Goal: Task Accomplishment & Management: Use online tool/utility

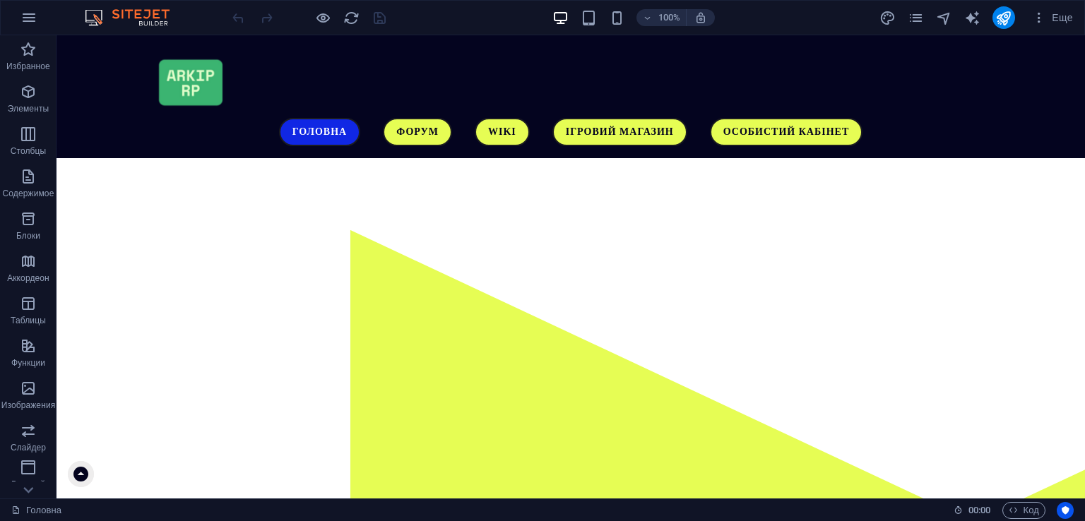
click at [441, 521] on html "ARKIP RP Головна Избранное Элементы Столбцы Содержимое Блоки Аккордеон Таблицы …" at bounding box center [542, 260] width 1085 height 521
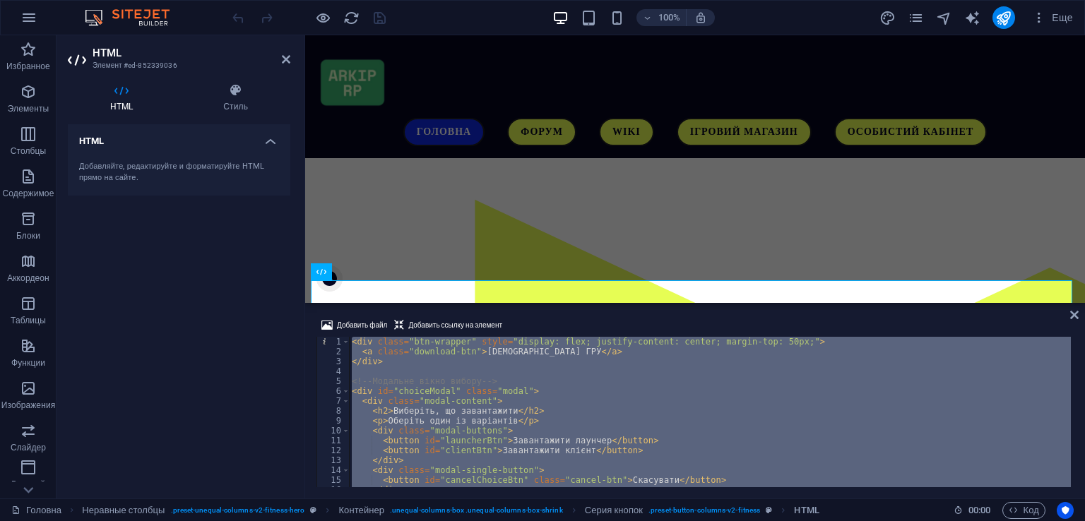
type textarea "</script>"
click at [1072, 320] on div "Добавить файл Добавить ссылку на элемент" at bounding box center [695, 327] width 757 height 20
click at [1075, 314] on icon at bounding box center [1074, 314] width 8 height 11
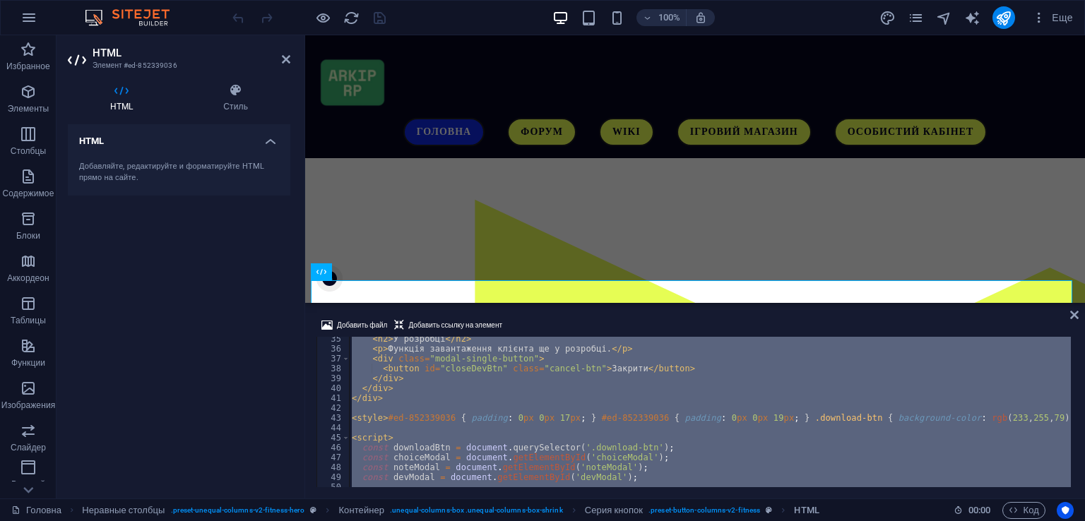
click at [664, 398] on div "< h2 > У розробці </ h2 > < p > Функція завантаження клієнта ще у розробці. </ …" at bounding box center [710, 412] width 722 height 150
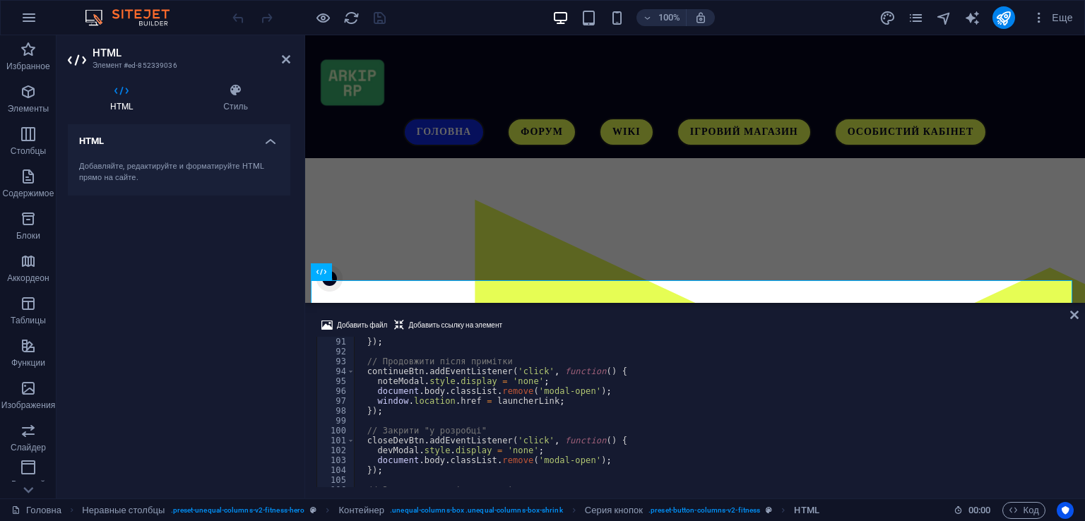
scroll to position [980, 0]
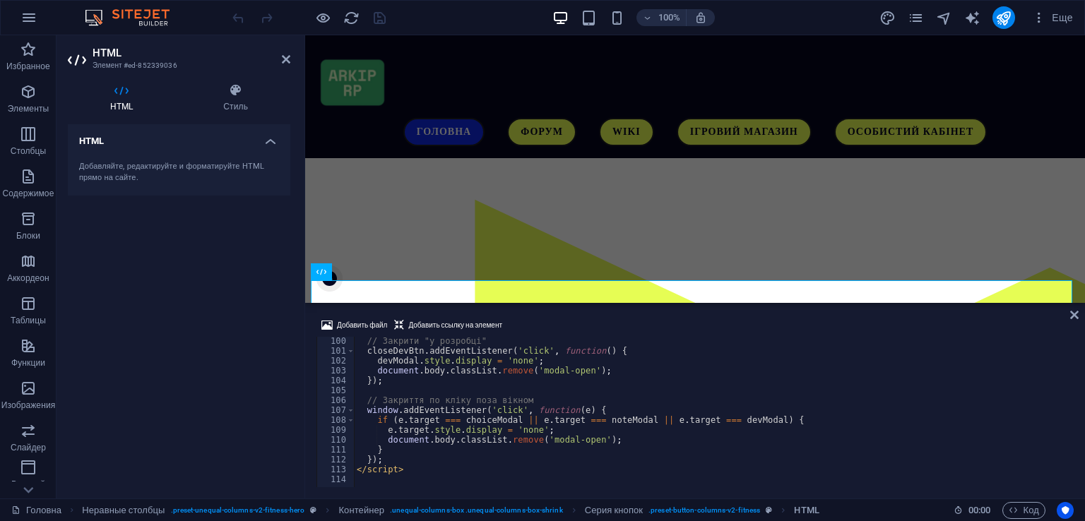
click at [717, 493] on div "Добавить файл Добавить ссылку на элемент </div> 100 101 102 103 104 105 106 107…" at bounding box center [695, 402] width 780 height 193
type textarea "});"
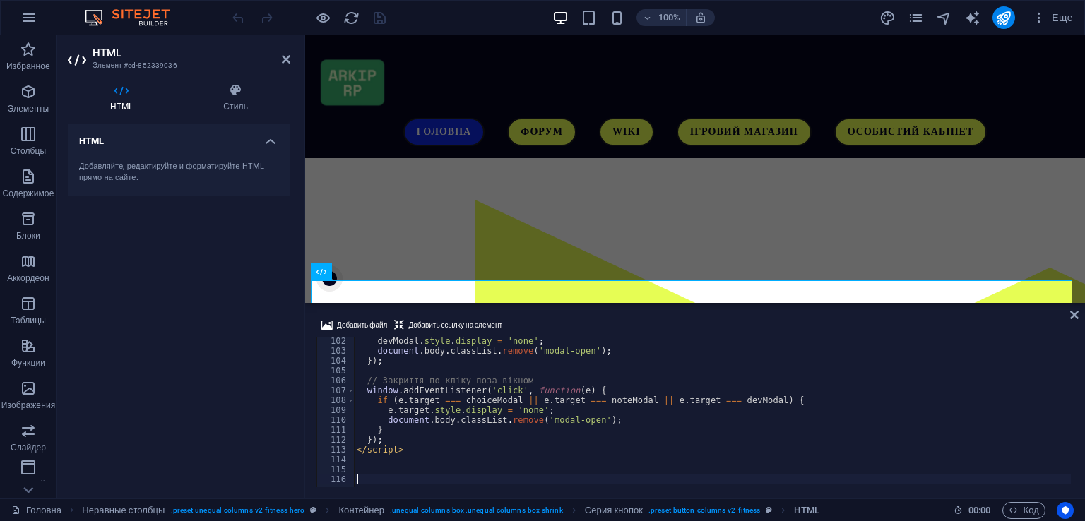
paste textarea "alert('Дякуємо за оцінку!');"
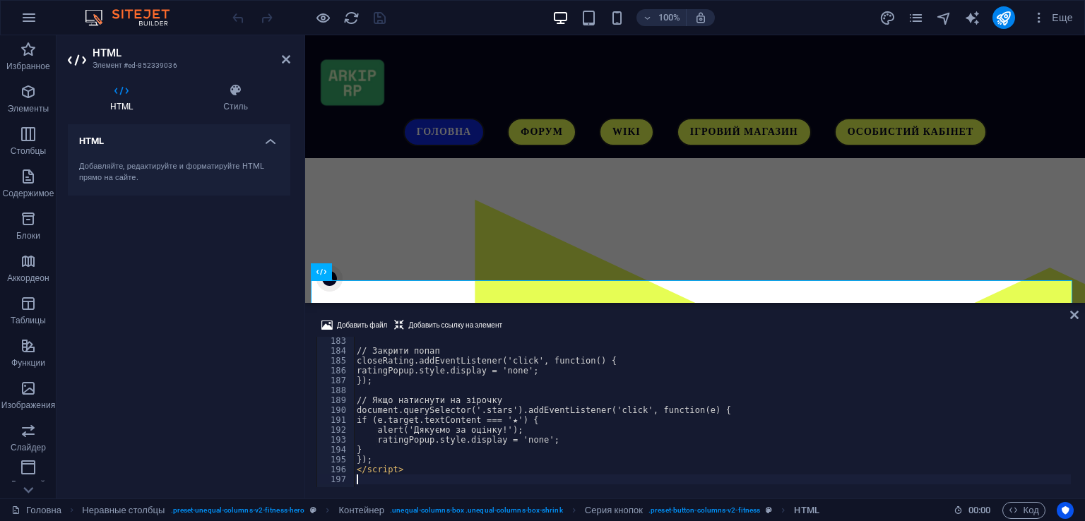
type textarea "alert('Дякуємо за оцінку!');"
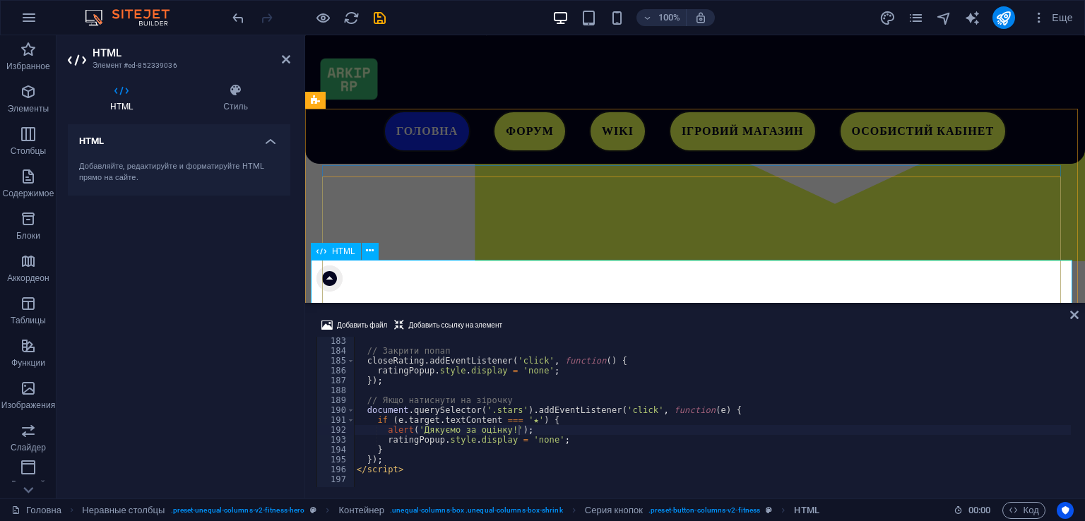
scroll to position [141, 0]
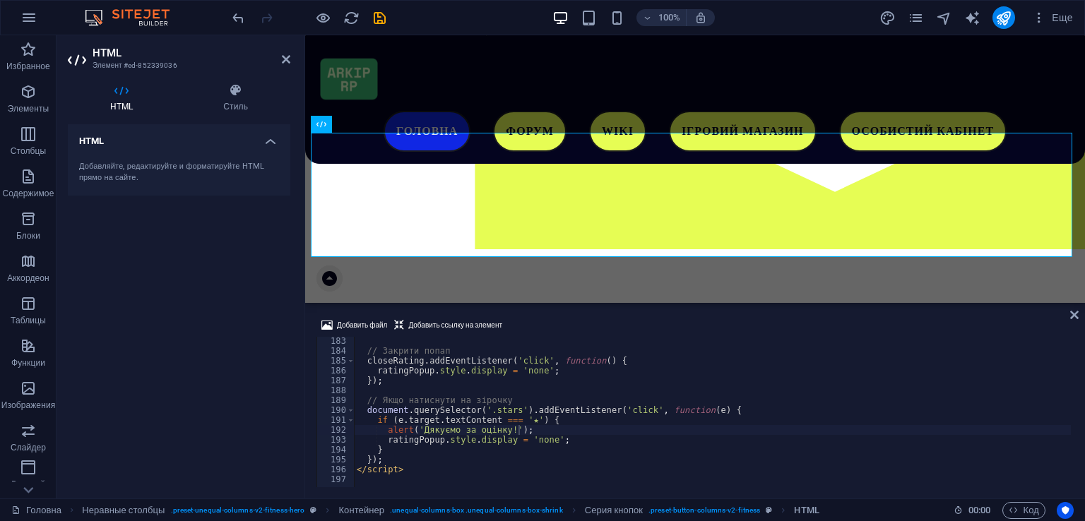
click at [646, 321] on div "Добавить файл Добавить ссылку на элемент" at bounding box center [695, 327] width 757 height 20
click at [384, 20] on icon "save" at bounding box center [380, 18] width 16 height 16
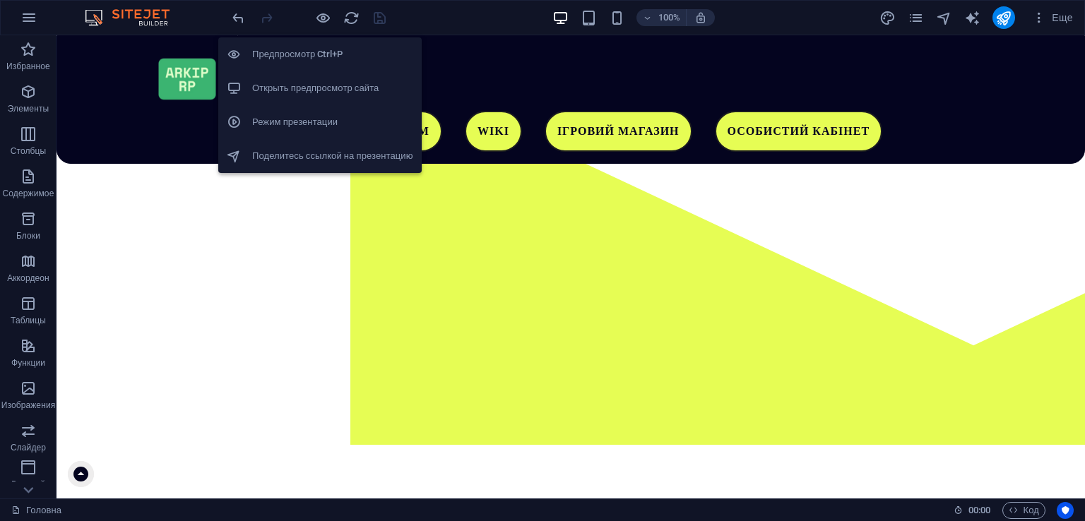
click at [334, 71] on li "Открыть предпросмотр сайта" at bounding box center [319, 88] width 203 height 34
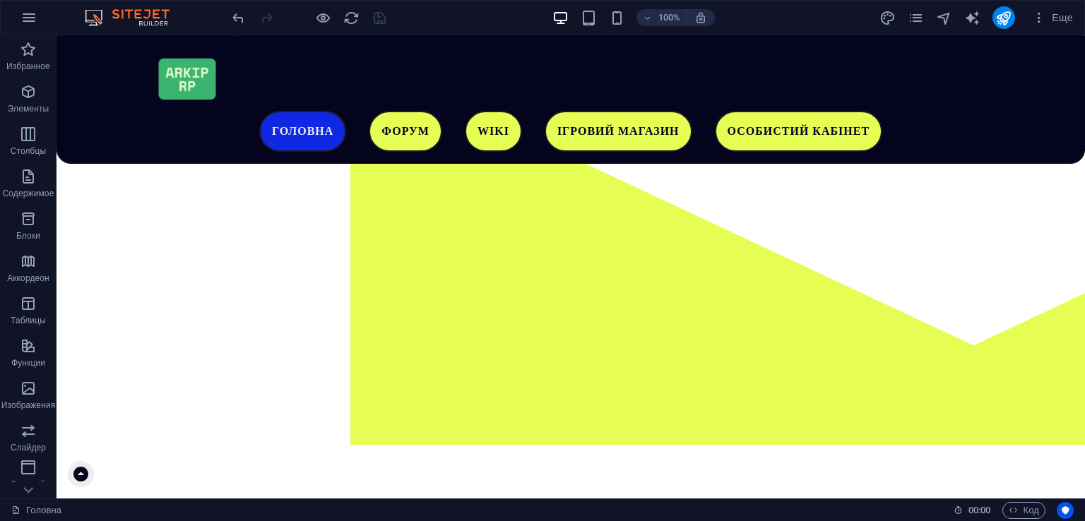
click at [227, 16] on div "100% Еще" at bounding box center [543, 18] width 1084 height 34
click at [235, 16] on icon "undo" at bounding box center [238, 18] width 16 height 16
click at [368, 17] on div at bounding box center [309, 17] width 158 height 23
click at [373, 16] on icon "save" at bounding box center [380, 18] width 16 height 16
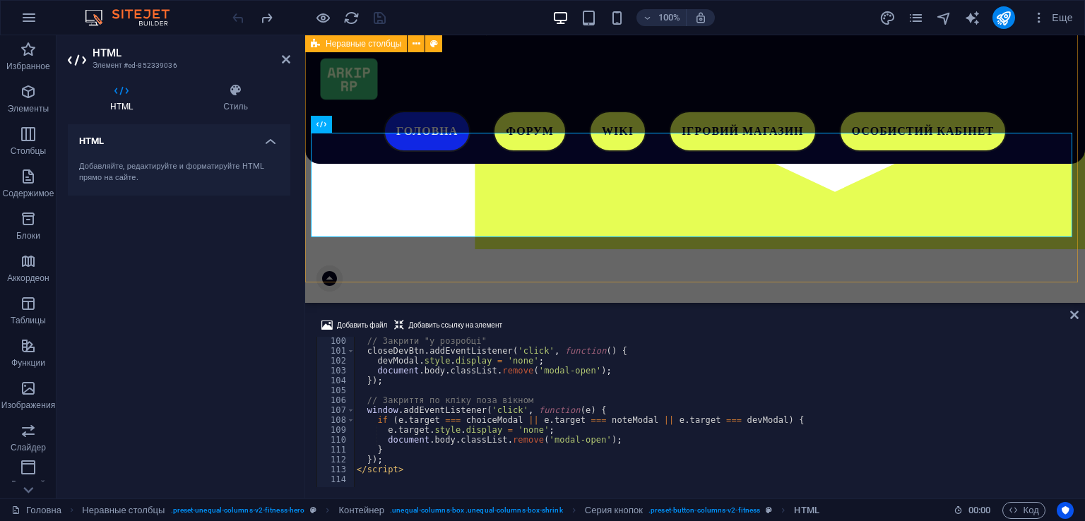
scroll to position [980, 0]
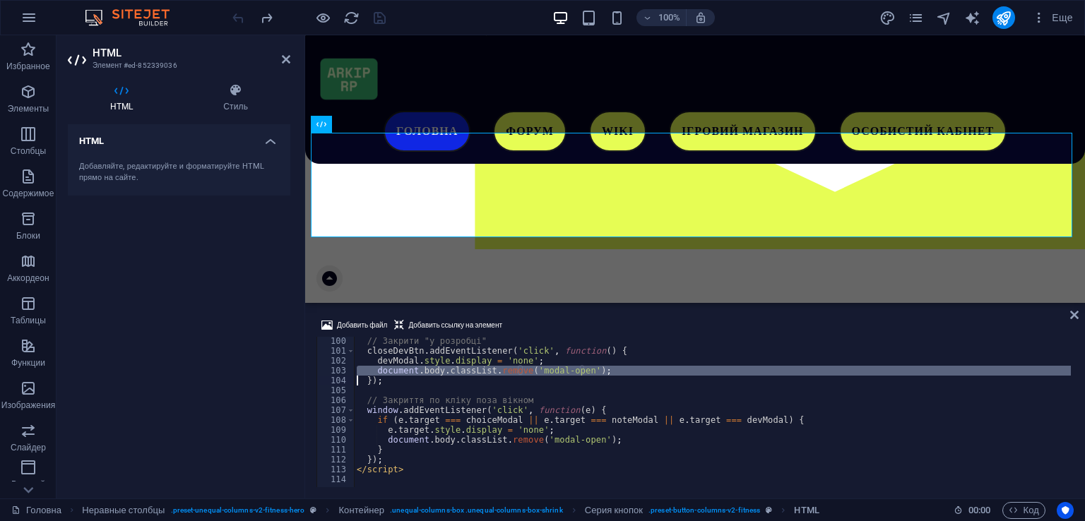
type textarea "</script>"
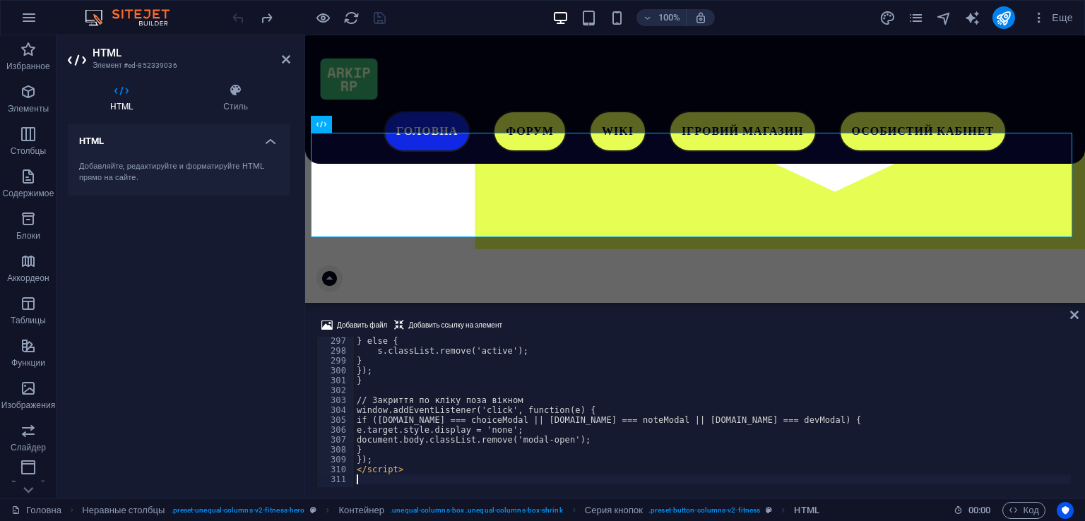
click at [605, 318] on div "Добавить файл Добавить ссылку на элемент" at bounding box center [695, 327] width 757 height 20
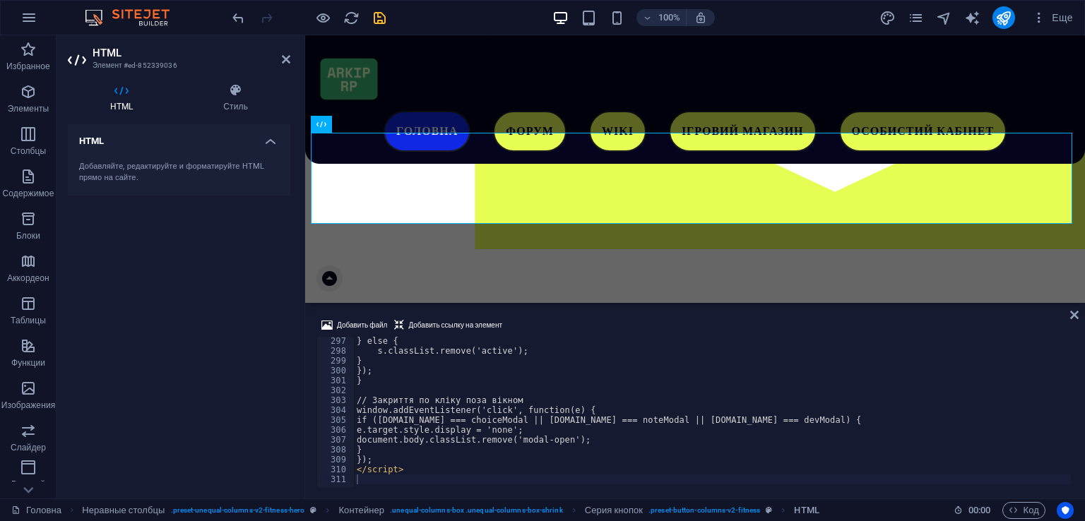
scroll to position [2925, 0]
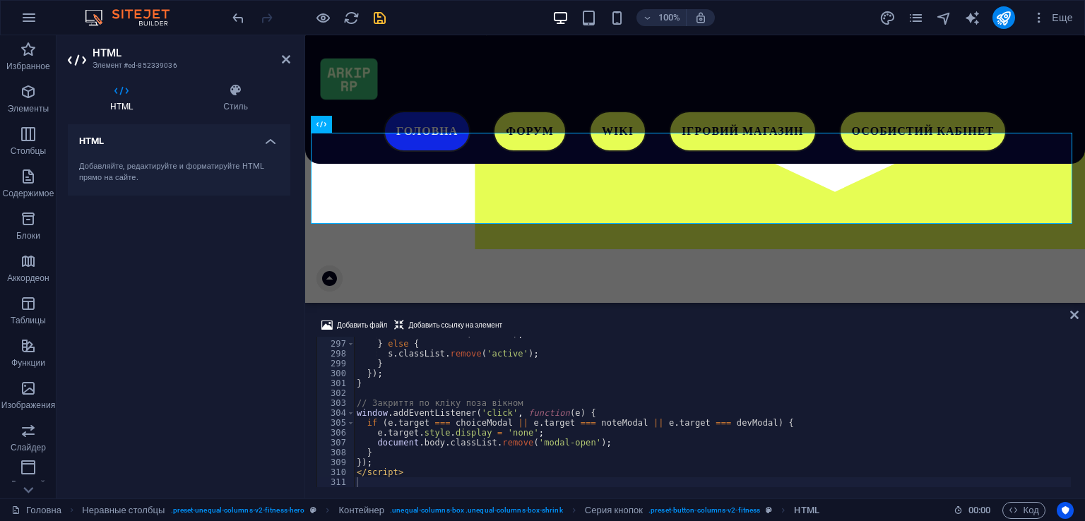
click at [381, 18] on icon "save" at bounding box center [380, 18] width 16 height 16
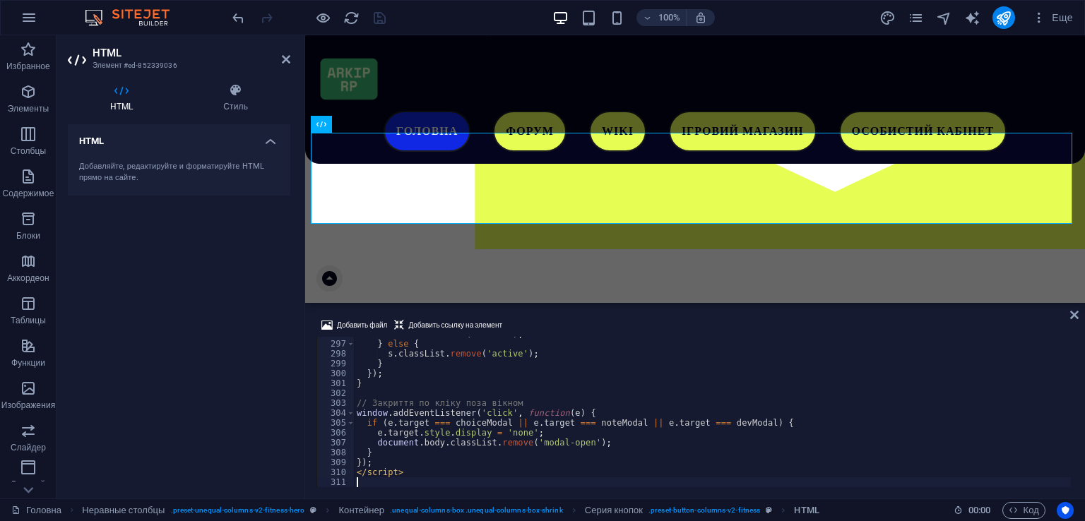
click at [540, 362] on div "s . classList . add ( 'active' ) ; } else { s . classList . remove ( 'active' )…" at bounding box center [712, 414] width 717 height 170
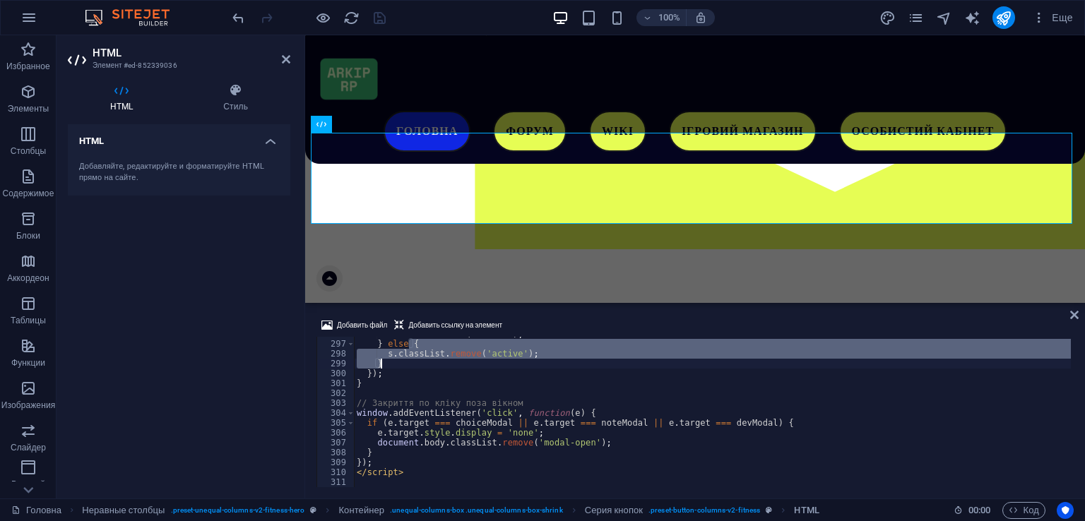
click at [540, 362] on div "s . classList . add ( 'active' ) ; } else { s . classList . remove ( 'active' )…" at bounding box center [712, 414] width 717 height 170
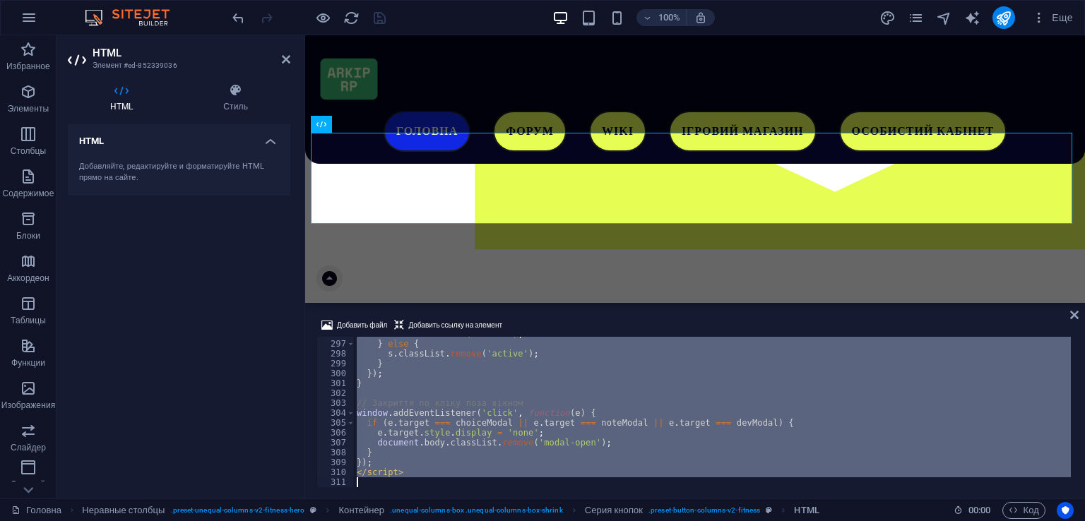
click at [540, 362] on div "s . classList . add ( 'active' ) ; } else { s . classList . remove ( 'active' )…" at bounding box center [712, 414] width 717 height 170
type textarea "</script>"
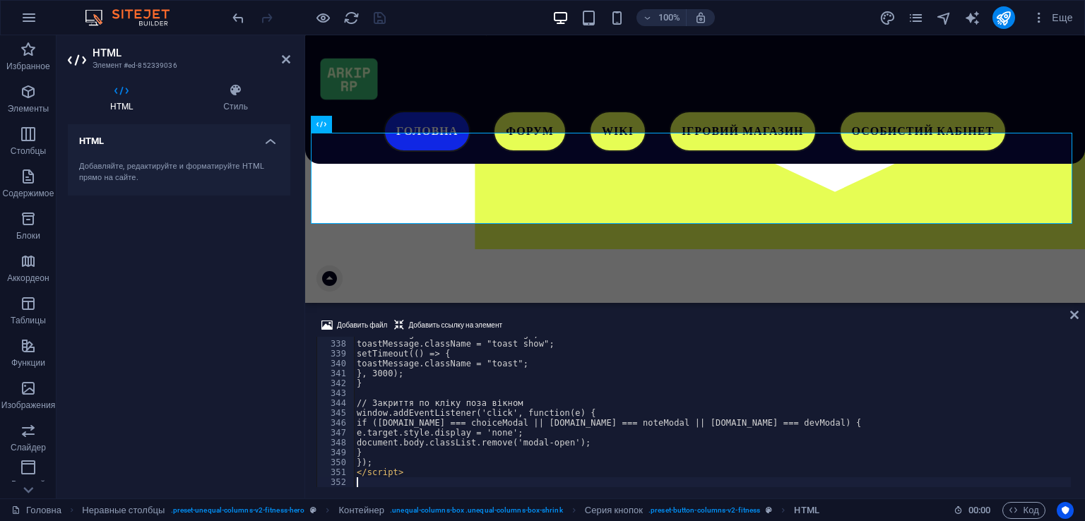
click at [574, 313] on div "Добавить файл Добавить ссылку на элемент 337 338 339 340 341 342 343 344 345 34…" at bounding box center [695, 402] width 780 height 193
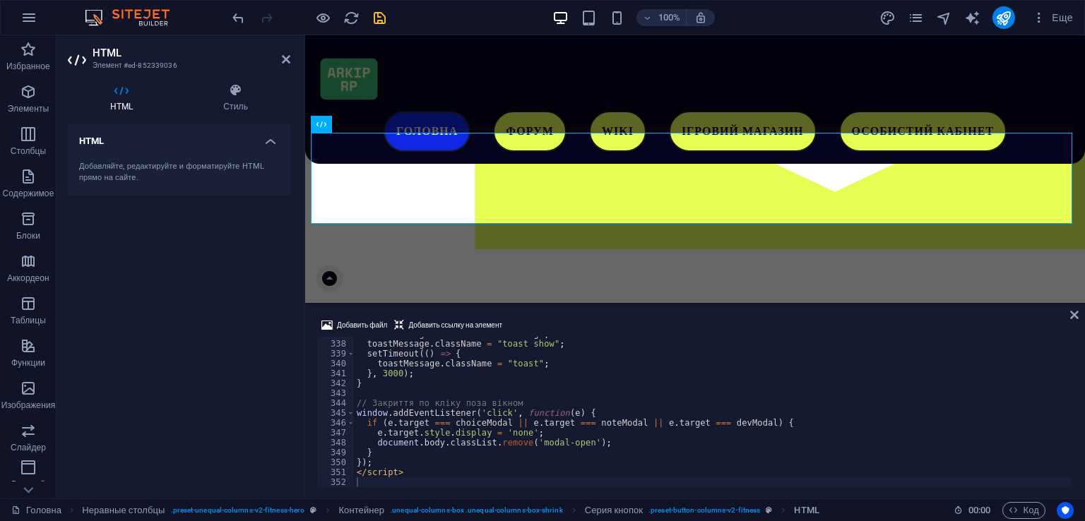
click at [382, 7] on div at bounding box center [309, 17] width 158 height 23
drag, startPoint x: 382, startPoint y: 13, endPoint x: 389, endPoint y: 7, distance: 9.0
click at [381, 13] on icon "save" at bounding box center [380, 18] width 16 height 16
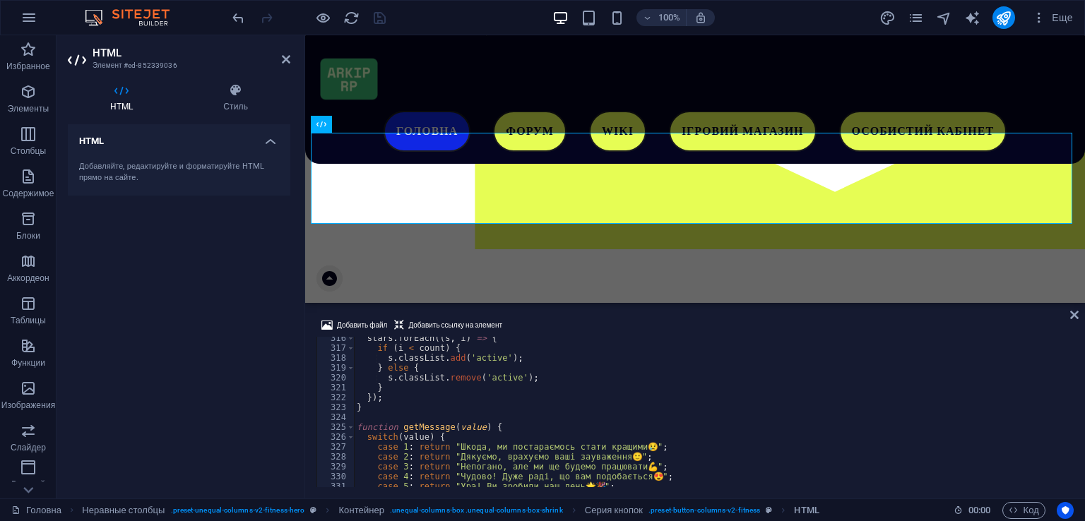
scroll to position [3162, 0]
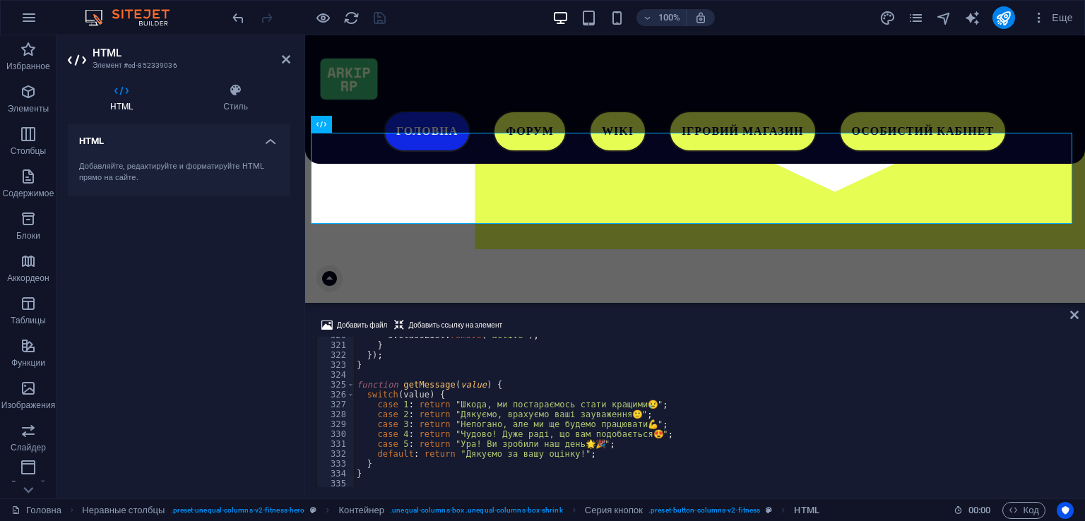
click at [492, 435] on div "s . classList . remove ( 'active' ) ; } }) ; } function getMessage ( value ) { …" at bounding box center [712, 416] width 717 height 170
click at [490, 446] on div "s . classList . remove ( 'active' ) ; } }) ; } function getMessage ( value ) { …" at bounding box center [712, 416] width 717 height 170
click at [495, 458] on div "s . classList . remove ( 'active' ) ; } }) ; } function getMessage ( value ) { …" at bounding box center [712, 416] width 717 height 170
type textarea "default: return "Дякуємо за вашу оцінку!";"
click at [543, 456] on div "s . classList . remove ( 'active' ) ; } }) ; } function getMessage ( value ) { …" at bounding box center [712, 416] width 717 height 170
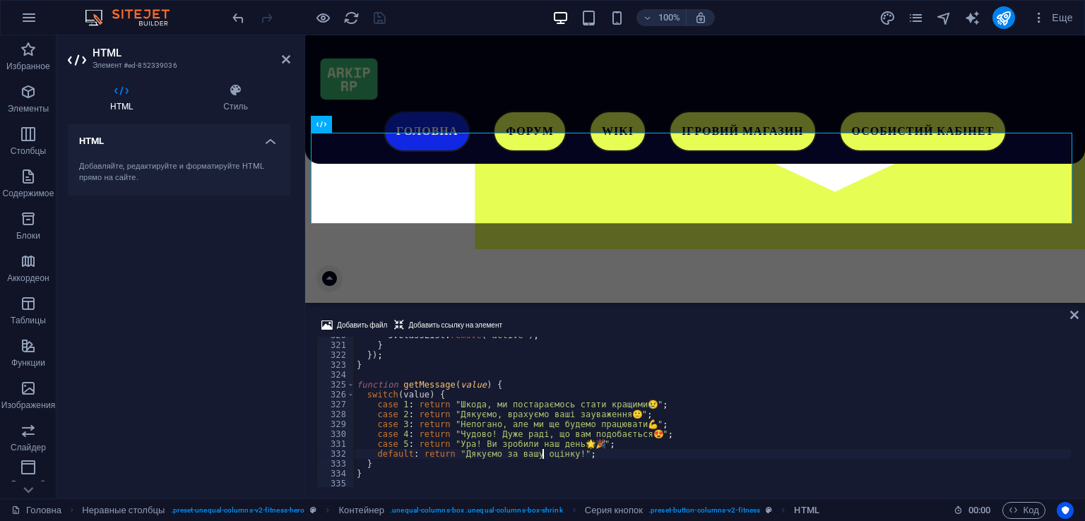
click at [567, 456] on div "s . classList . remove ( 'active' ) ; } }) ; } function getMessage ( value ) { …" at bounding box center [712, 416] width 717 height 170
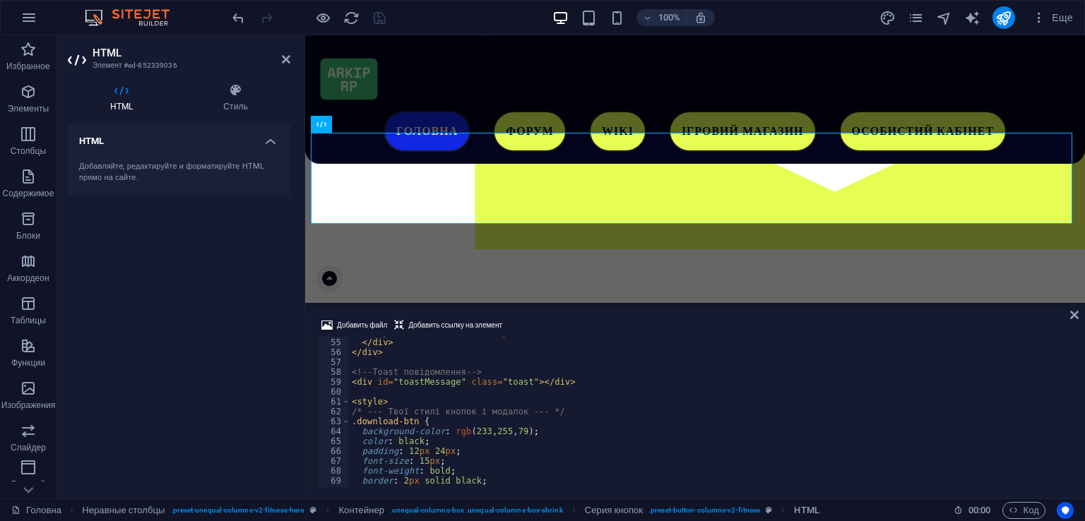
scroll to position [703, 0]
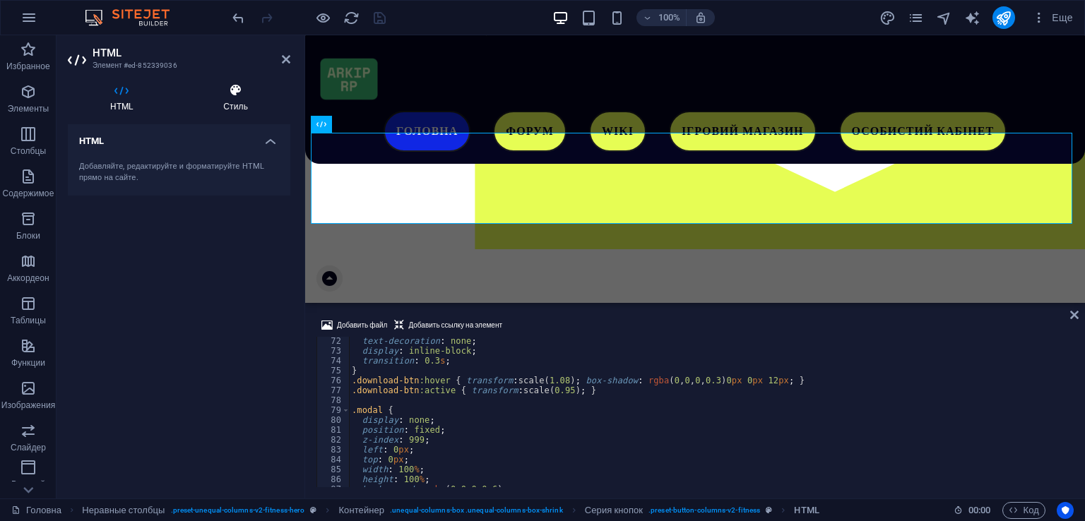
click at [227, 85] on icon at bounding box center [236, 90] width 110 height 14
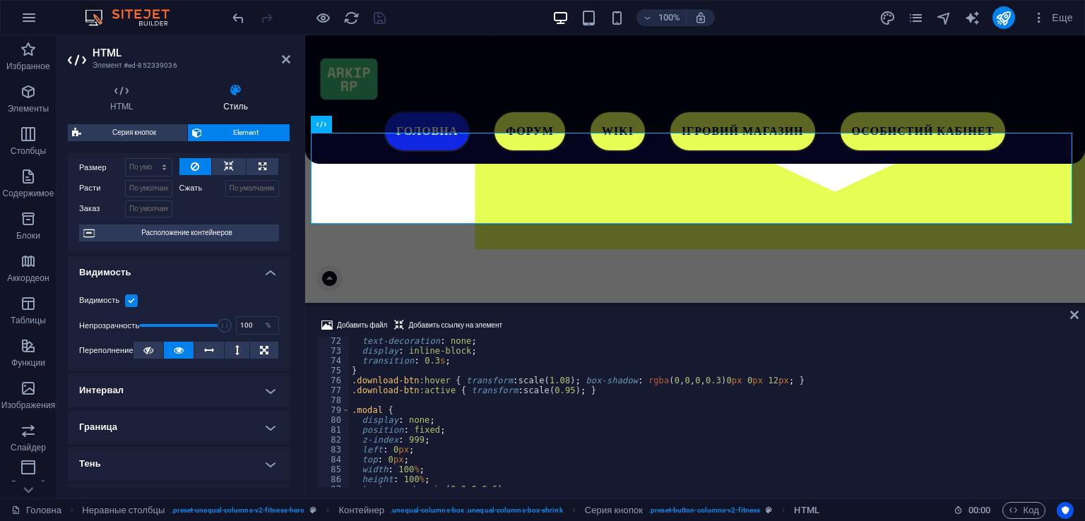
scroll to position [71, 0]
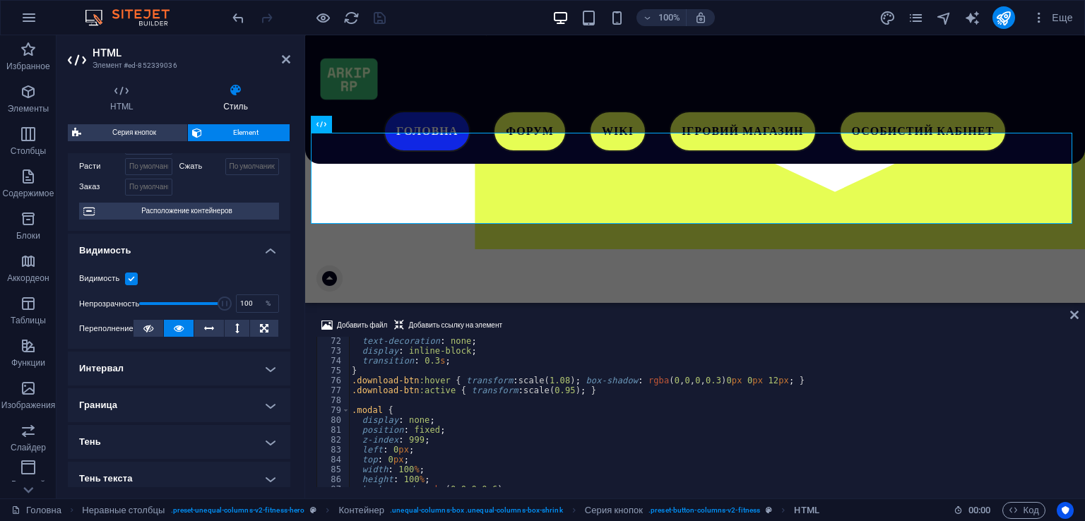
click at [159, 407] on h4 "Граница" at bounding box center [179, 406] width 223 height 34
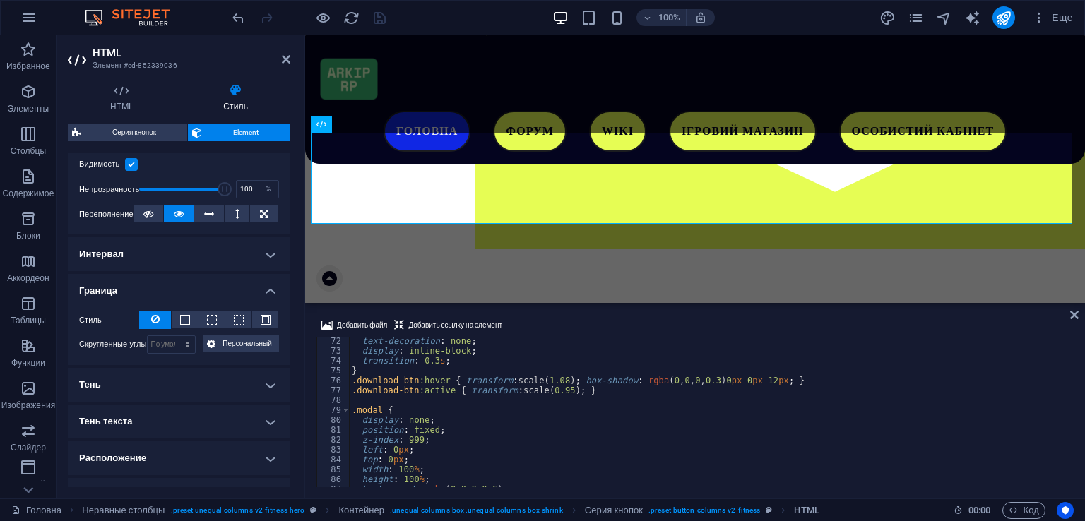
scroll to position [212, 0]
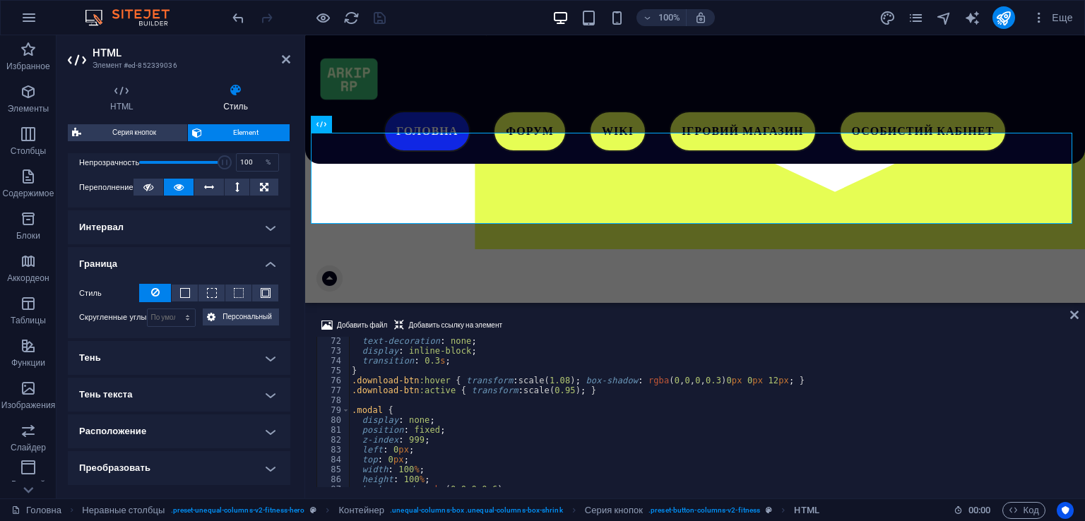
click at [153, 240] on h4 "Интервал" at bounding box center [179, 228] width 223 height 34
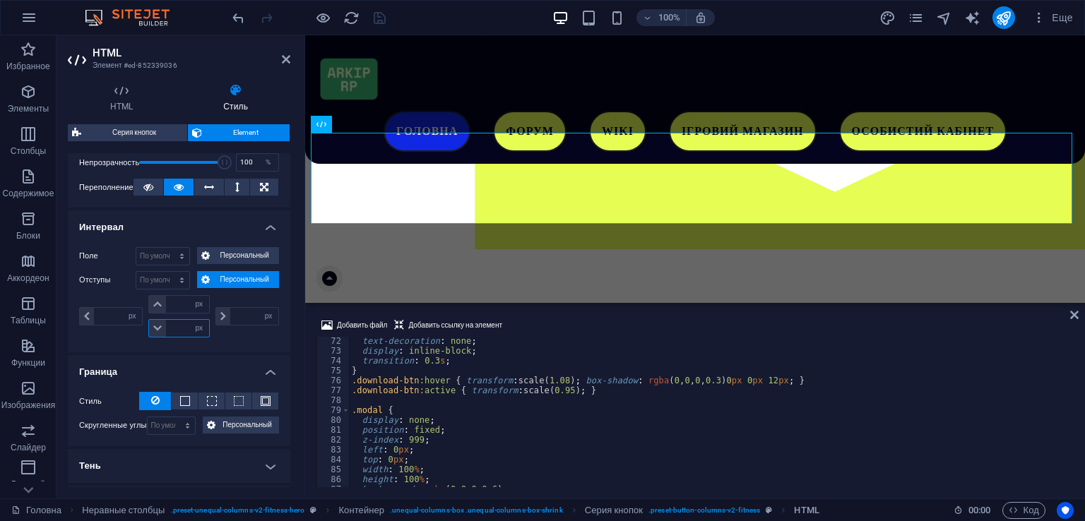
click at [179, 331] on input "number" at bounding box center [187, 328] width 42 height 17
type input "17"
type input "0"
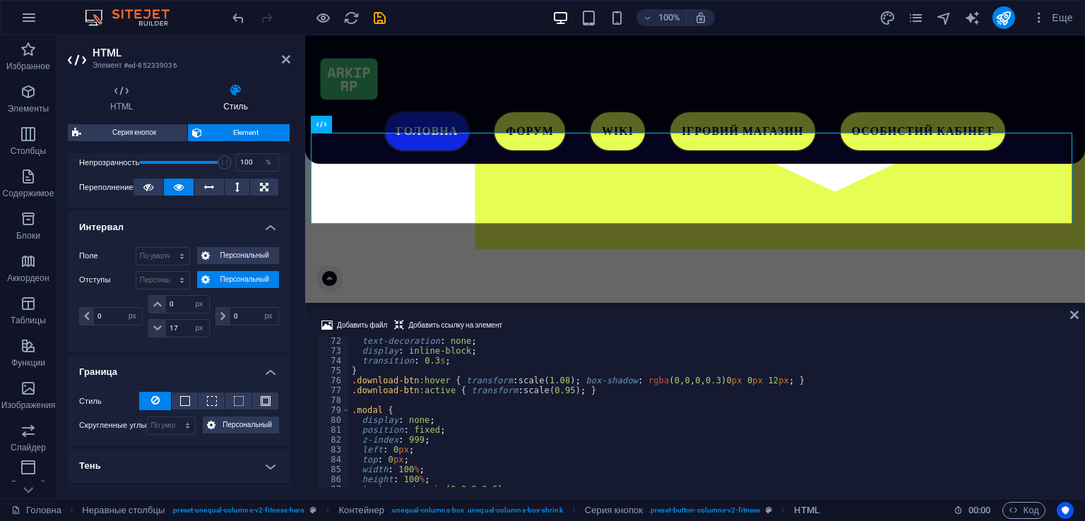
click at [117, 325] on div "0 px rem % vh vw" at bounding box center [112, 316] width 66 height 42
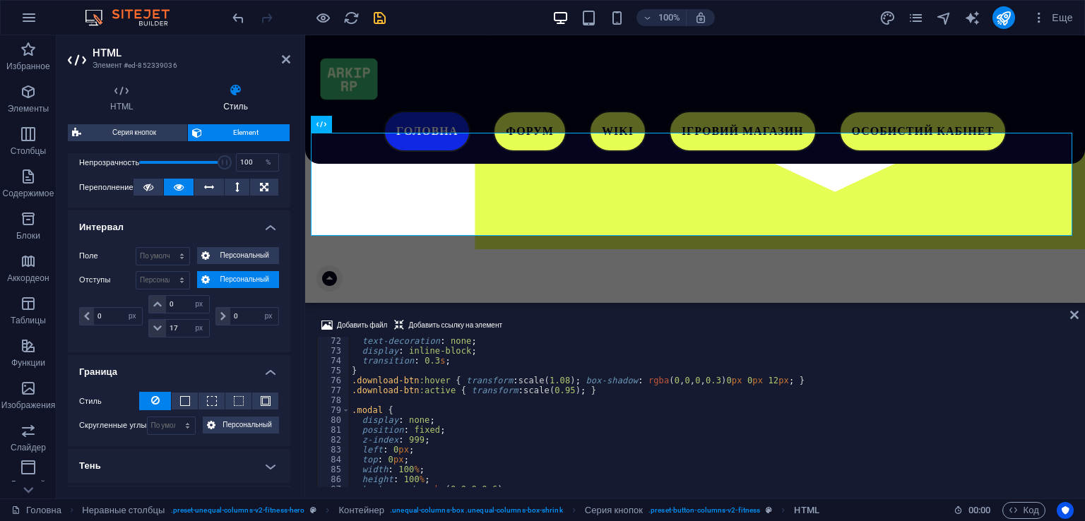
click at [384, 11] on icon "save" at bounding box center [380, 18] width 16 height 16
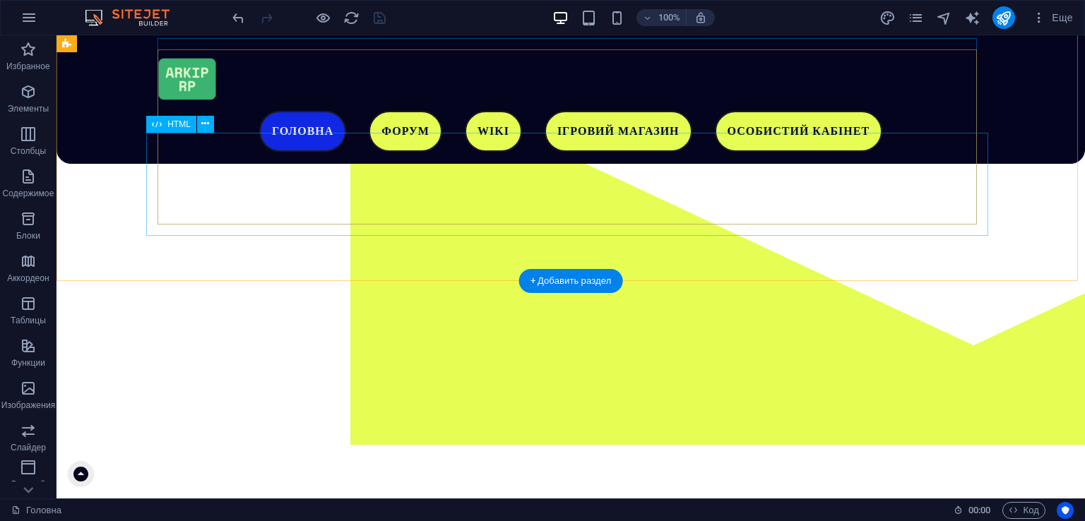
select select "px"
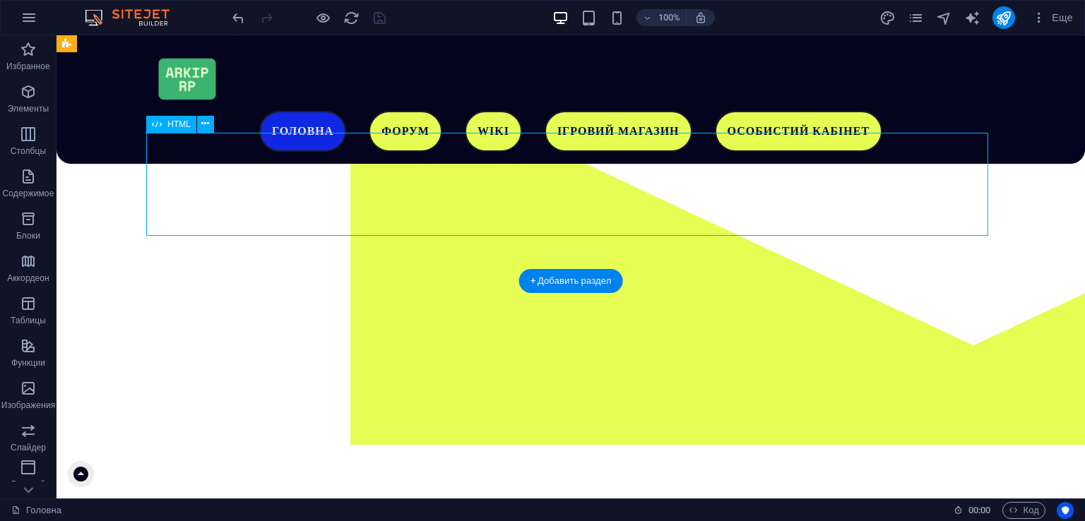
select select "px"
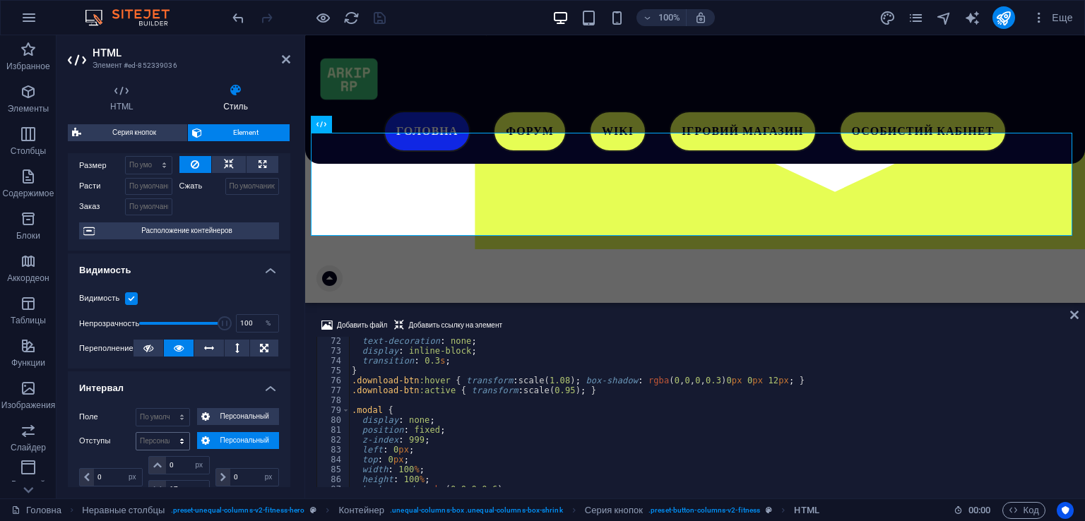
scroll to position [71, 0]
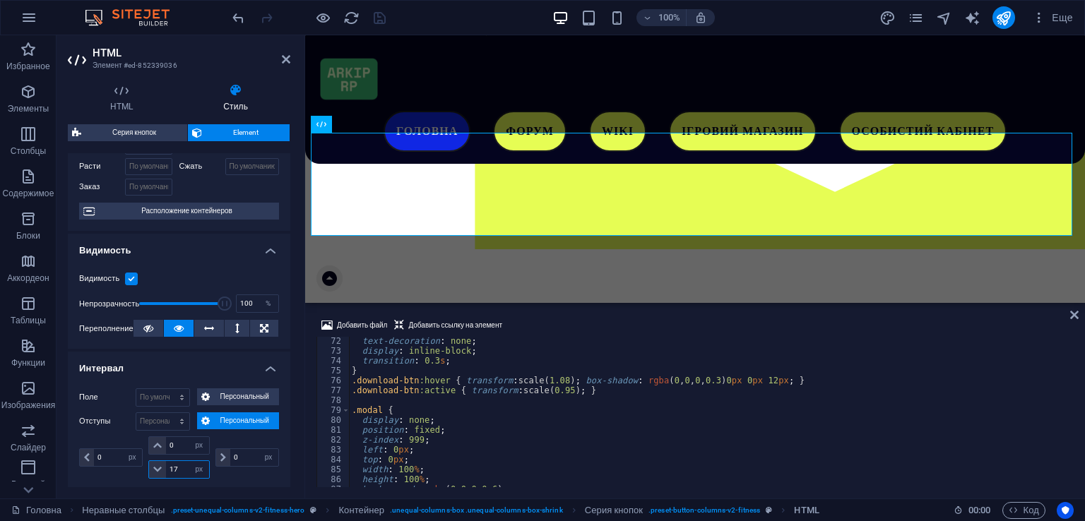
drag, startPoint x: 180, startPoint y: 463, endPoint x: 170, endPoint y: 461, distance: 10.7
click at [170, 461] on input "17" at bounding box center [187, 469] width 42 height 17
type input "19"
click at [141, 473] on div "0 px rem % vh vw" at bounding box center [112, 458] width 66 height 42
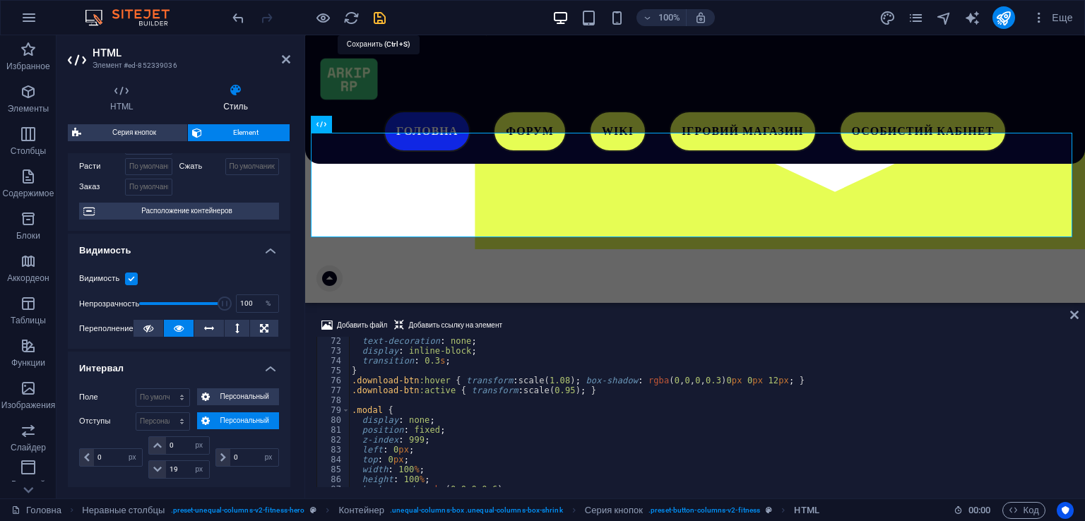
click at [382, 23] on icon "save" at bounding box center [380, 18] width 16 height 16
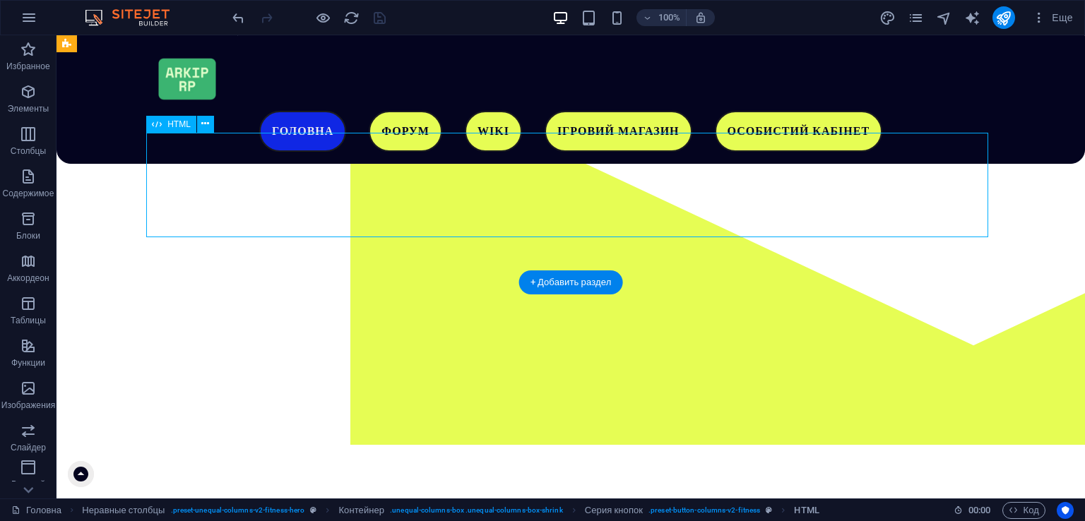
select select "px"
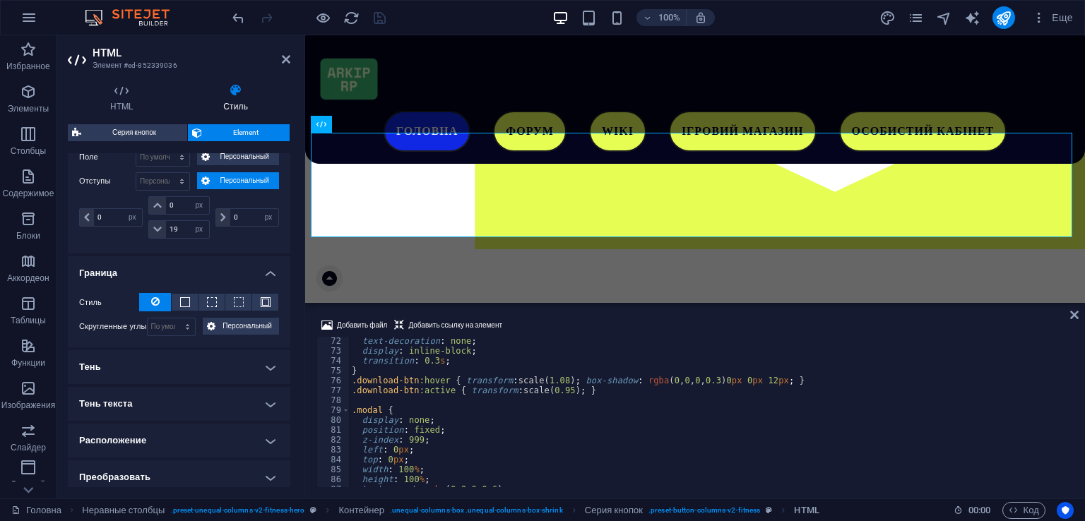
scroll to position [424, 0]
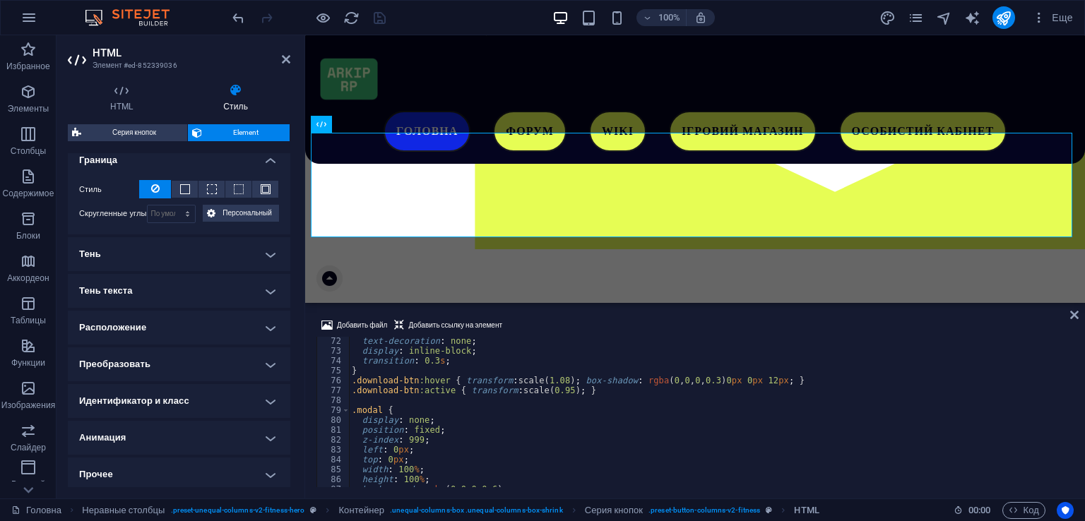
click at [154, 437] on h4 "Анимация" at bounding box center [179, 438] width 223 height 34
click at [288, 62] on icon at bounding box center [286, 59] width 8 height 11
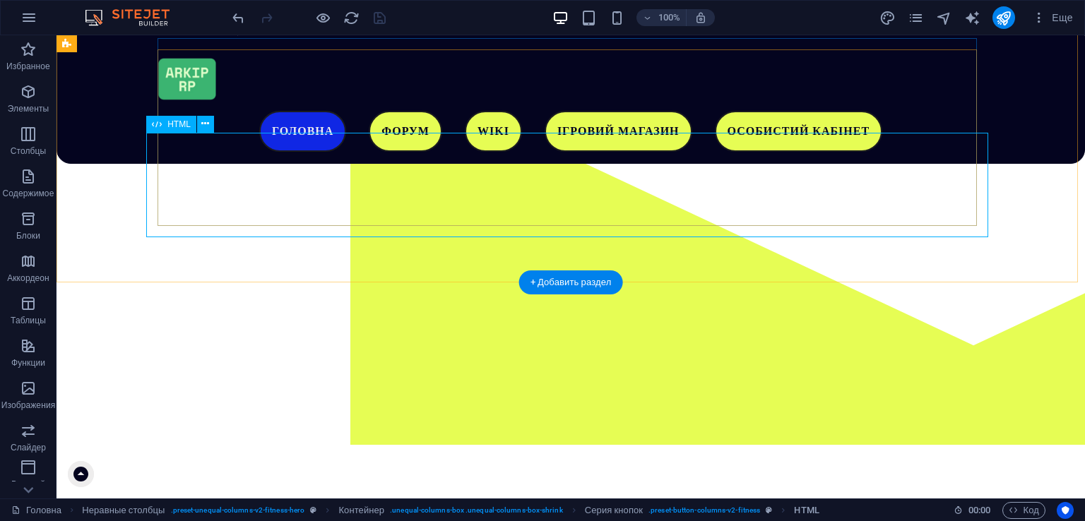
select select "px"
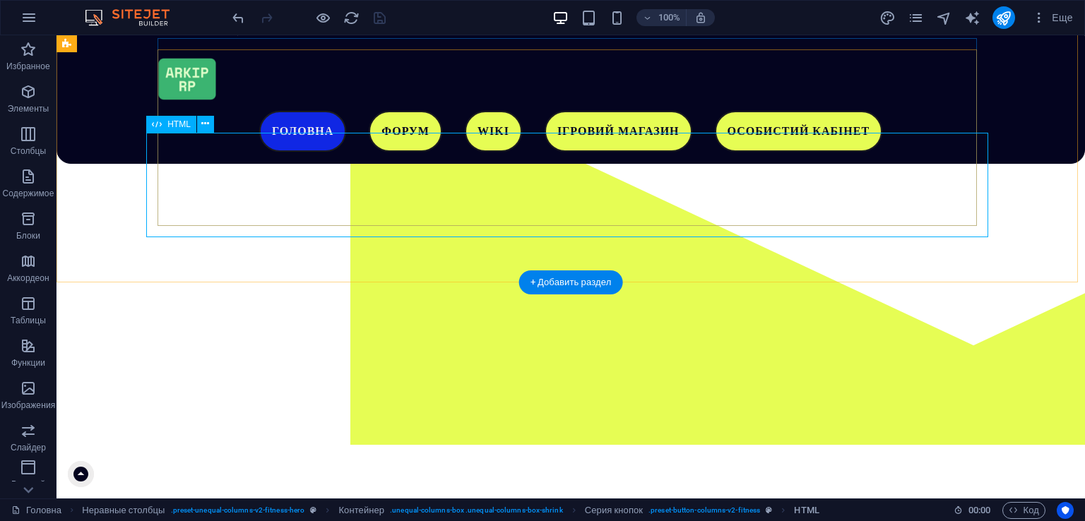
select select "px"
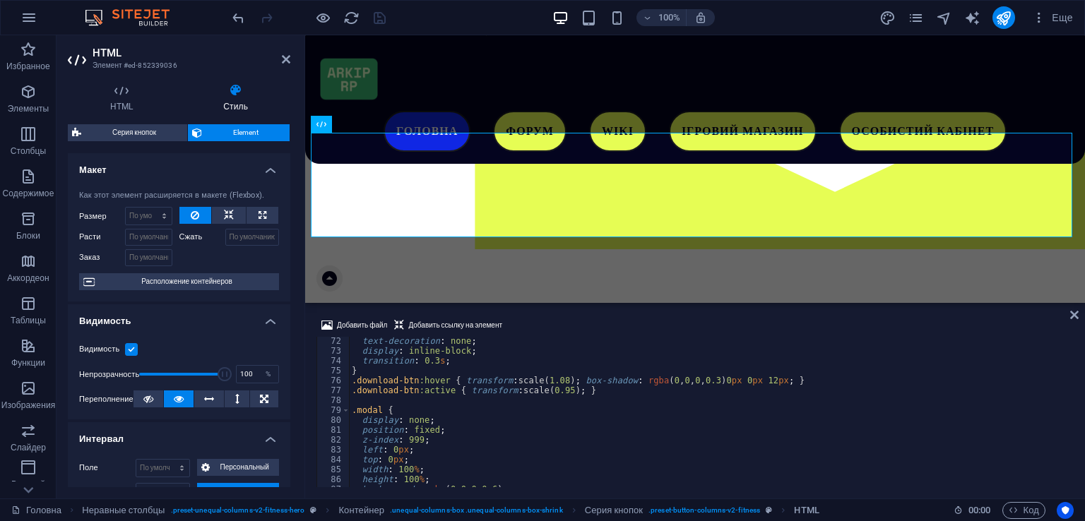
click at [538, 390] on div "text-decoration : none ; display : inline-block ; transition : 0.3 s ; } .downl…" at bounding box center [710, 421] width 722 height 170
type textarea ".download-btn:active { transform: scale(0.95); }"
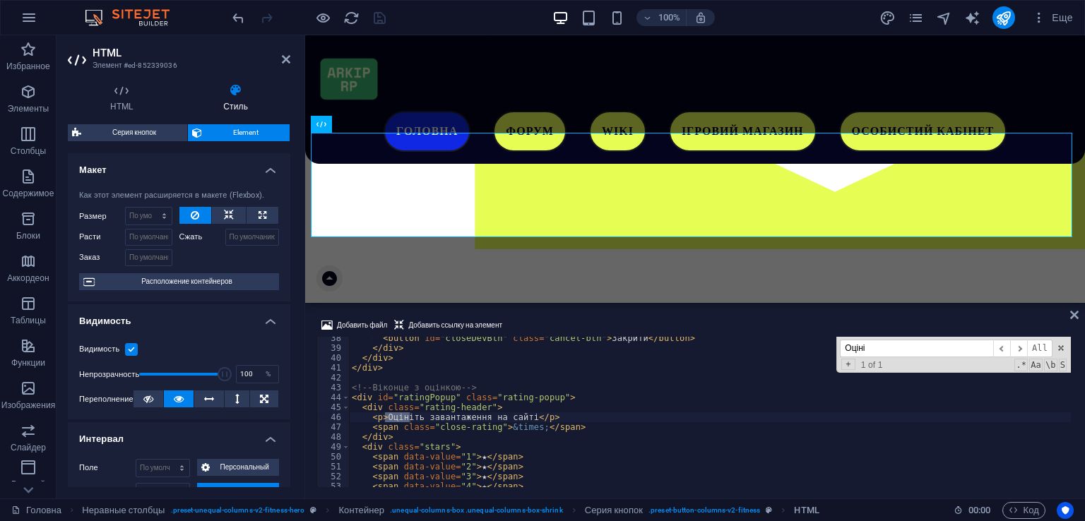
scroll to position [369, 0]
type input "Оціні"
drag, startPoint x: 424, startPoint y: 419, endPoint x: 521, endPoint y: 421, distance: 96.8
click at [521, 421] on div "< button id = "closeDevBtn" class = "cancel-btn" > Закрити </ button > </ div >…" at bounding box center [710, 418] width 722 height 170
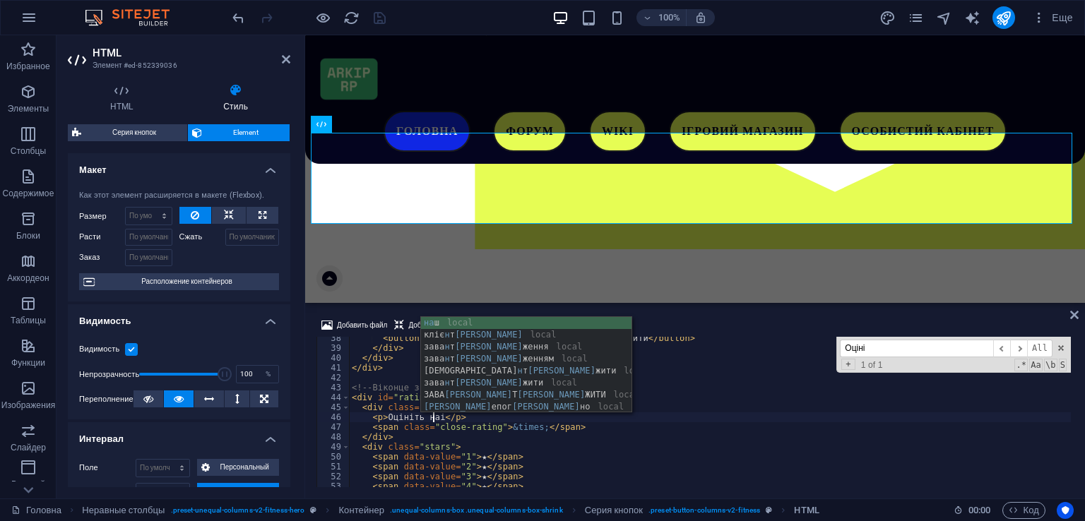
scroll to position [0, 7]
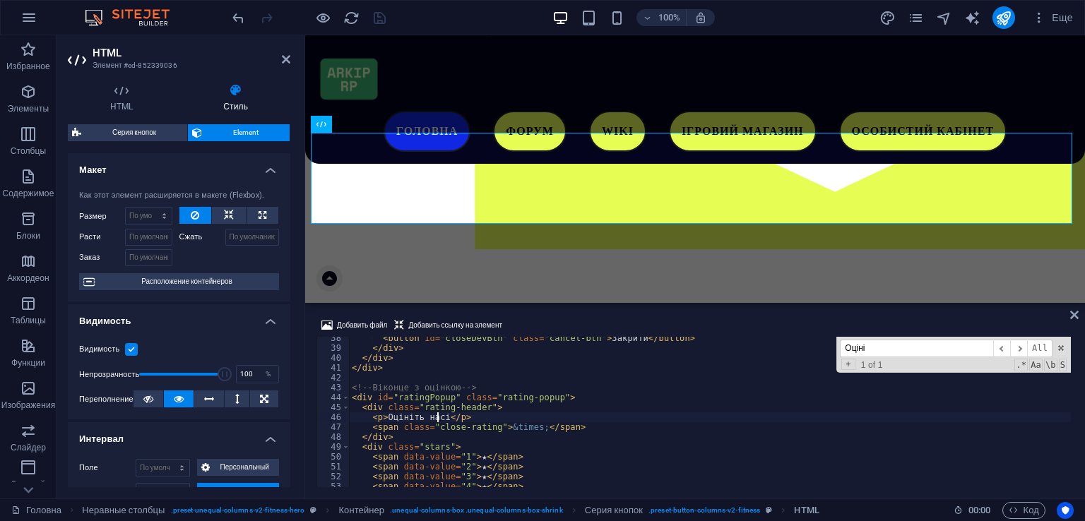
click at [442, 420] on div "< button id = "closeDevBtn" class = "cancel-btn" > Закрити </ button > </ div >…" at bounding box center [710, 418] width 722 height 170
click at [407, 419] on div "< button id = "closeDevBtn" class = "cancel-btn" > Закрити </ button > </ div >…" at bounding box center [710, 418] width 722 height 170
drag, startPoint x: 436, startPoint y: 418, endPoint x: 386, endPoint y: 415, distance: 50.2
click at [386, 415] on div "< button id = "closeDevBtn" class = "cancel-btn" > Закрити </ button > </ div >…" at bounding box center [710, 418] width 722 height 170
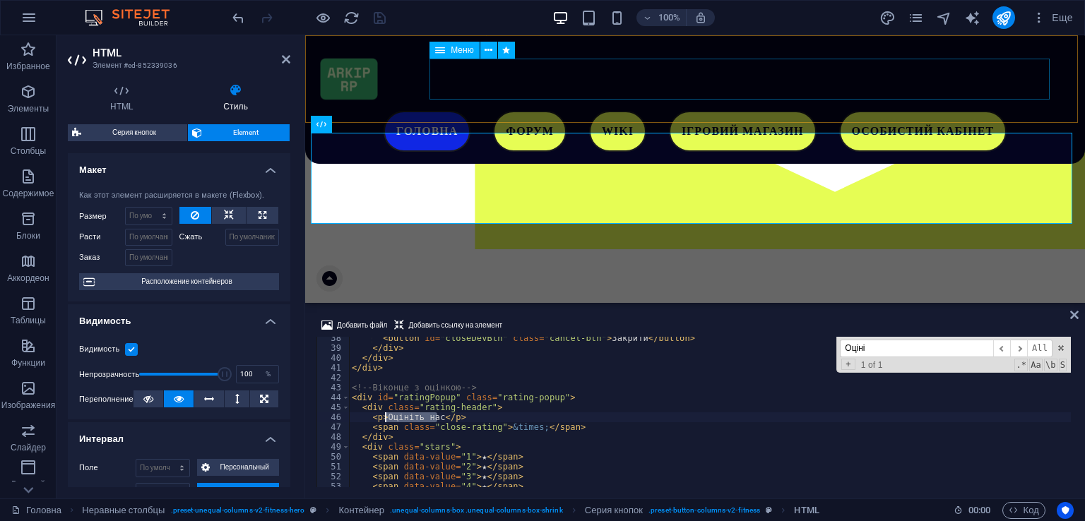
type textarea "<p>Оцініть нас</p>"
click at [381, 17] on icon "save" at bounding box center [380, 18] width 16 height 16
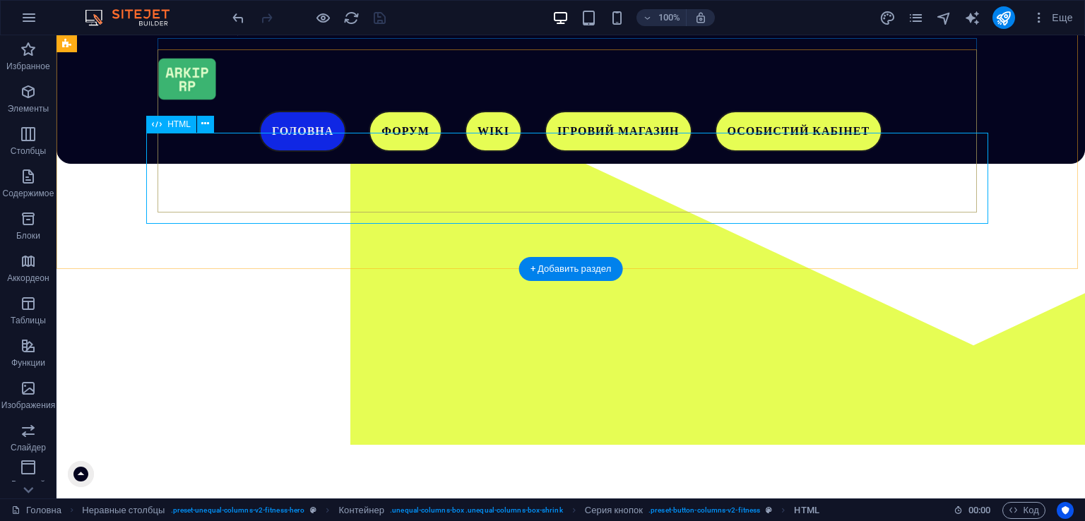
select select "px"
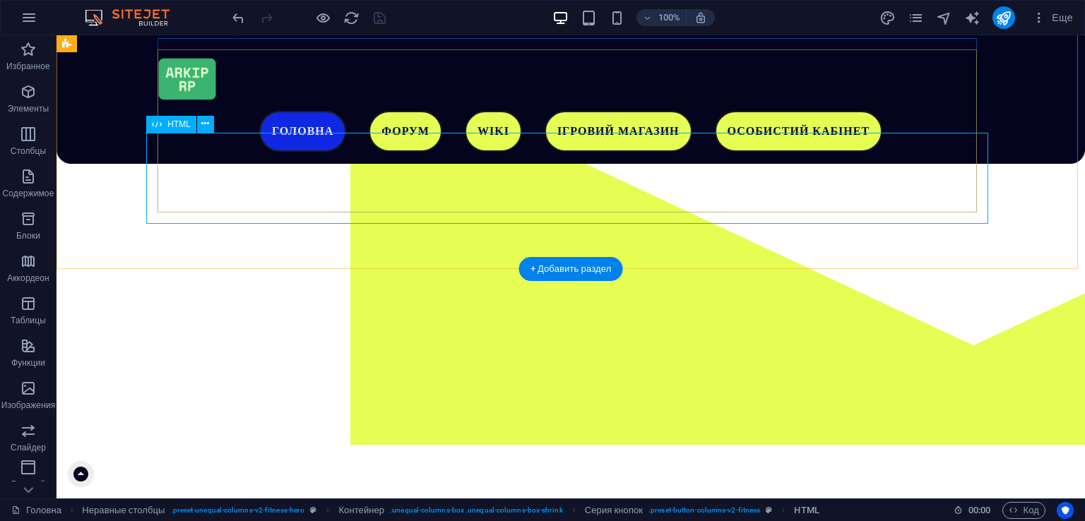
select select "px"
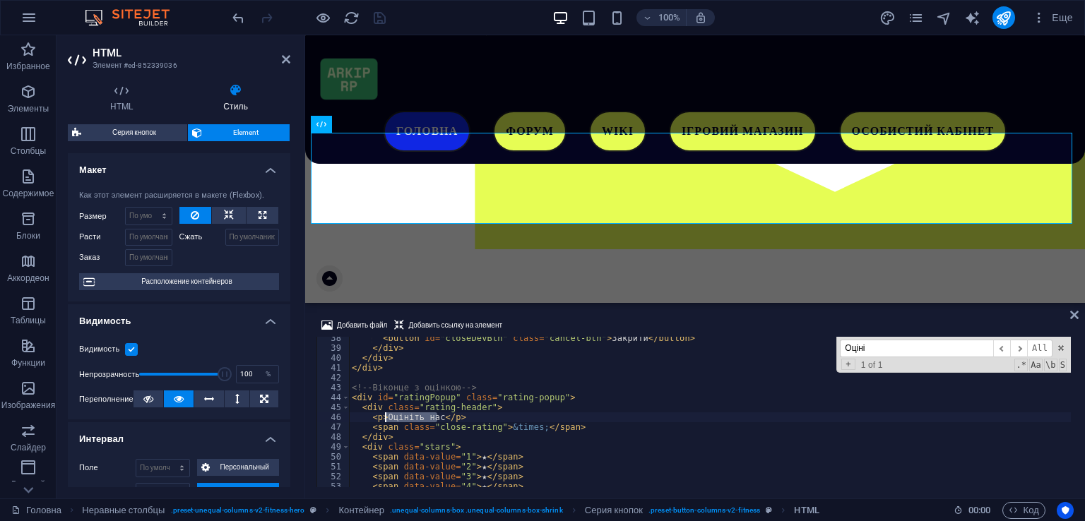
scroll to position [141, 0]
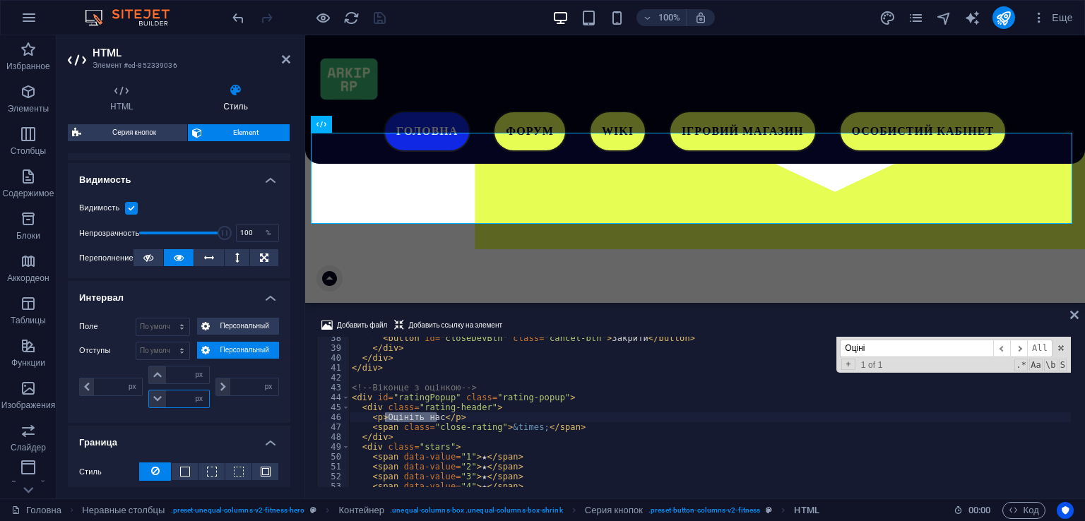
click at [178, 394] on input "number" at bounding box center [187, 399] width 42 height 17
type input "19"
type input "0"
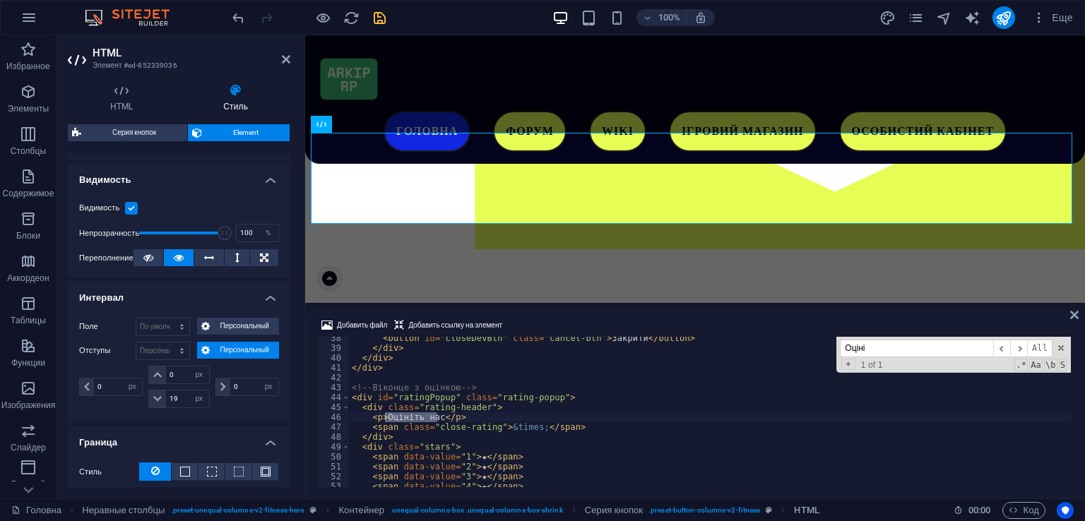
click at [112, 400] on div "0 px rem % vh vw" at bounding box center [112, 387] width 66 height 42
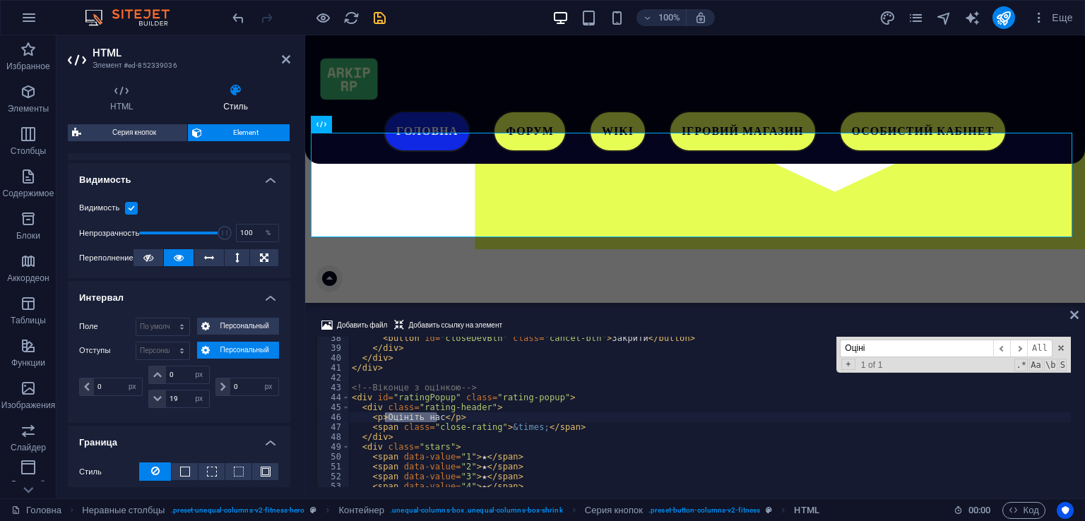
click at [391, 11] on div "100% Еще" at bounding box center [654, 17] width 849 height 23
click at [376, 18] on icon "save" at bounding box center [380, 18] width 16 height 16
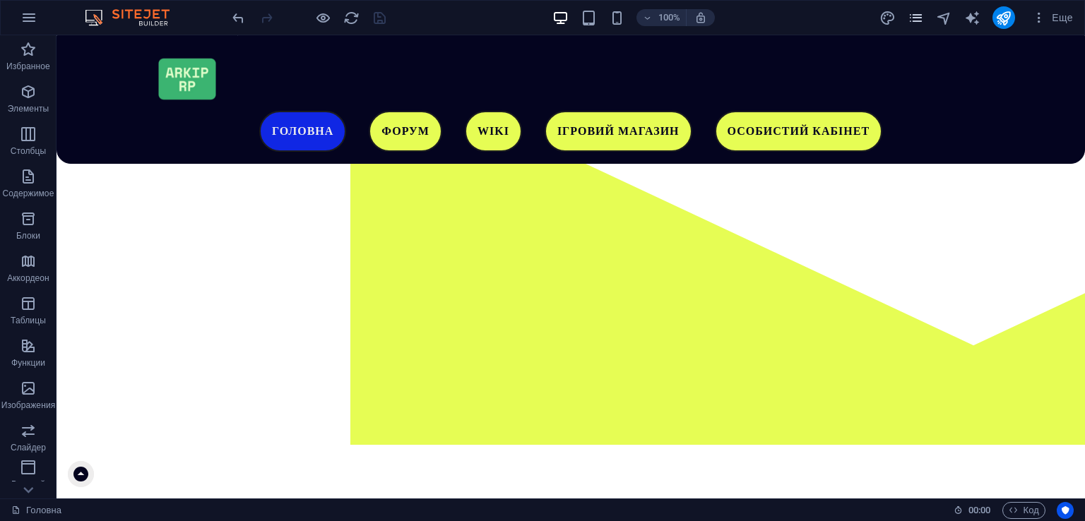
click at [922, 11] on icon "pages" at bounding box center [916, 18] width 16 height 16
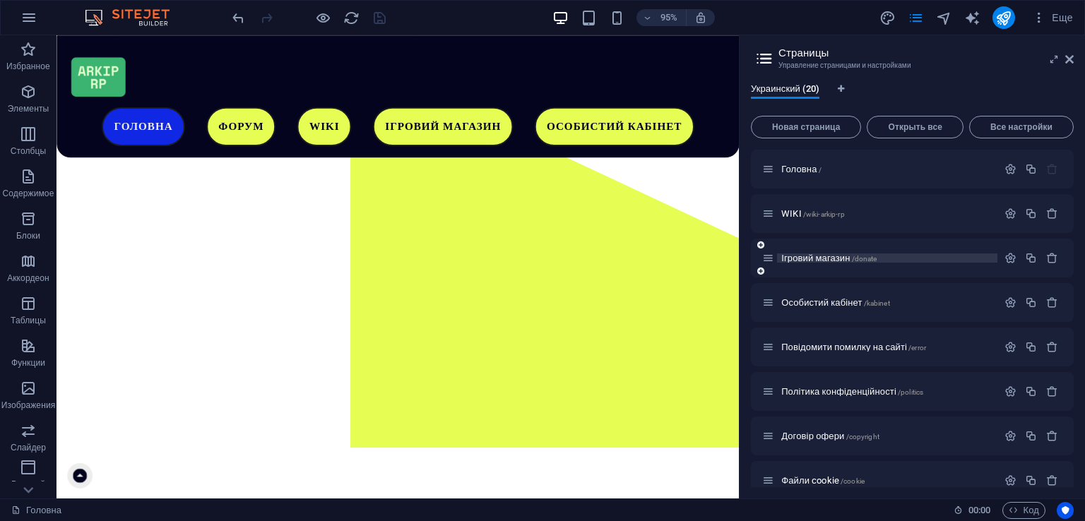
click at [847, 258] on span "Ігровий магазин /donate" at bounding box center [828, 258] width 95 height 11
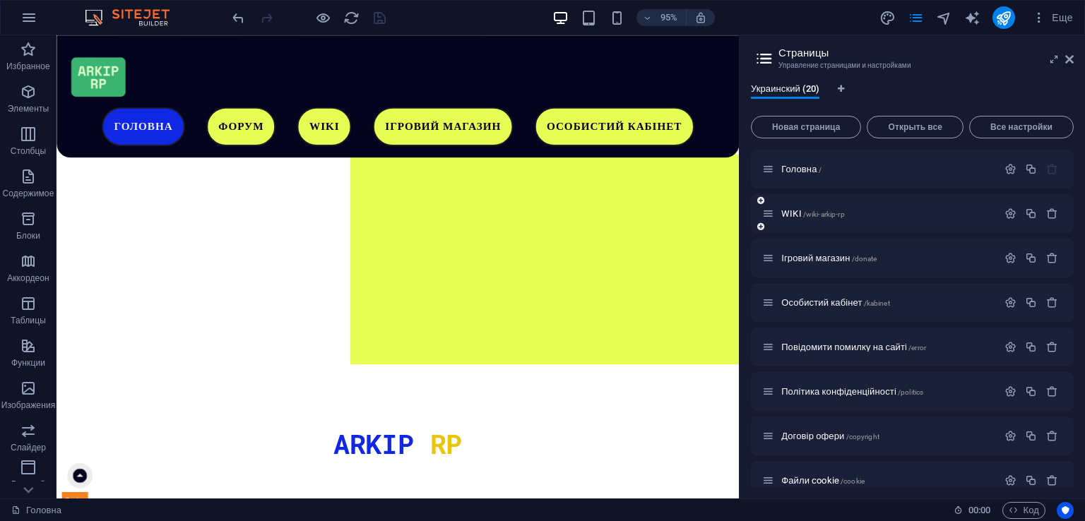
scroll to position [0, 0]
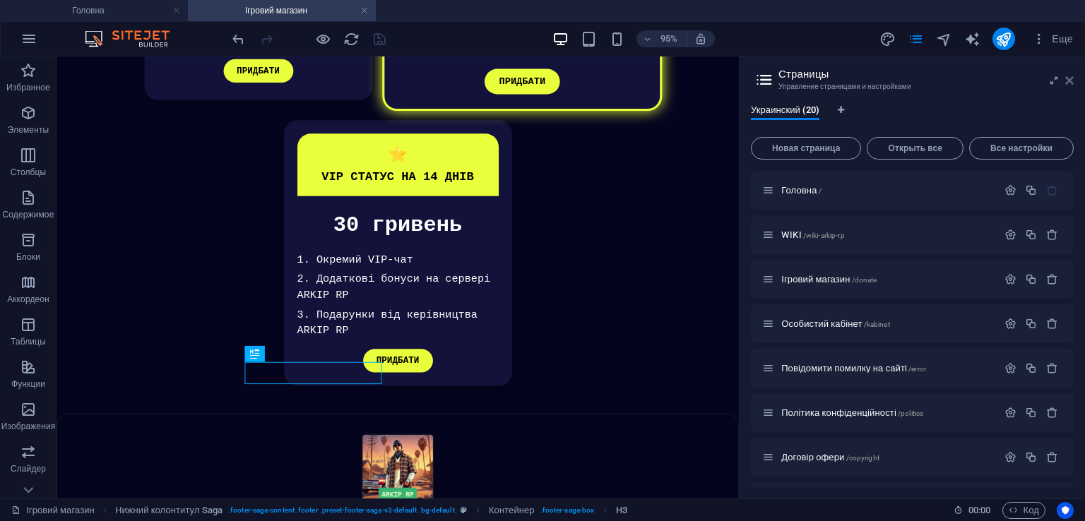
drag, startPoint x: 1068, startPoint y: 76, endPoint x: 991, endPoint y: 28, distance: 91.0
click at [1068, 76] on icon at bounding box center [1069, 80] width 8 height 11
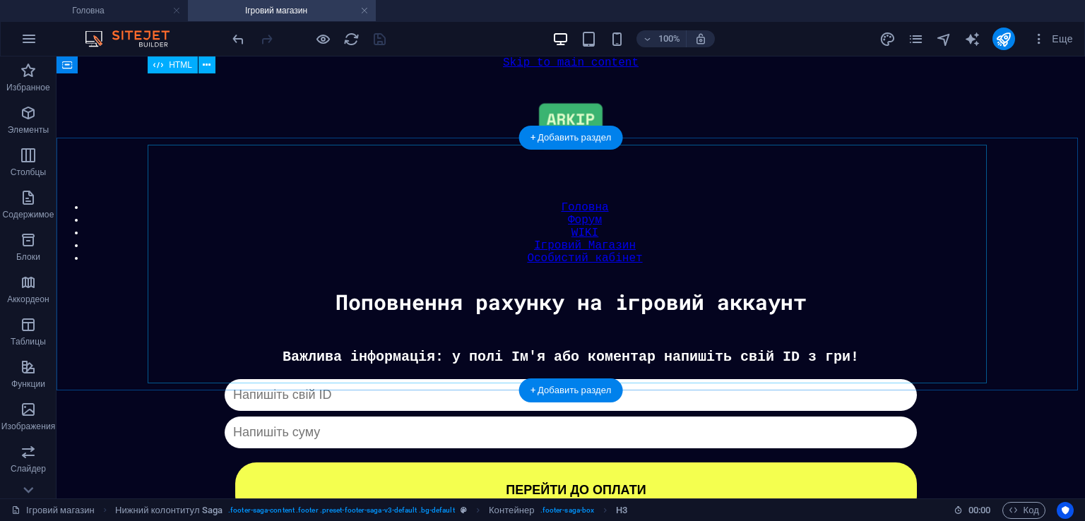
click at [603, 349] on div "Донат Важлива інформація: у полі Ім'я або коментар напишіть свій ID з гри! Капч…" at bounding box center [571, 433] width 1015 height 169
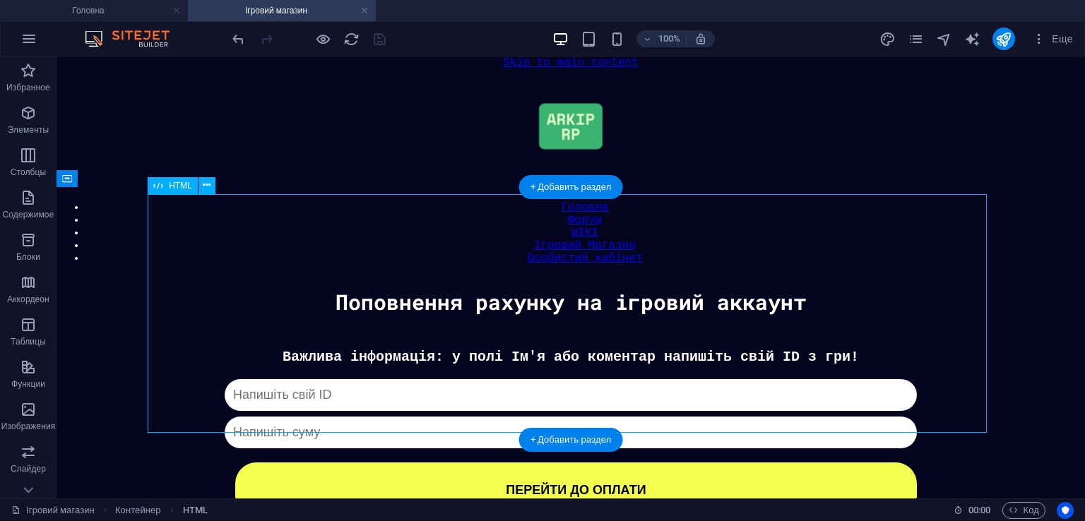
click at [598, 349] on div "Донат Важлива інформація: у полі Ім'я або коментар напишіть свій ID з гри! Капч…" at bounding box center [571, 433] width 1015 height 169
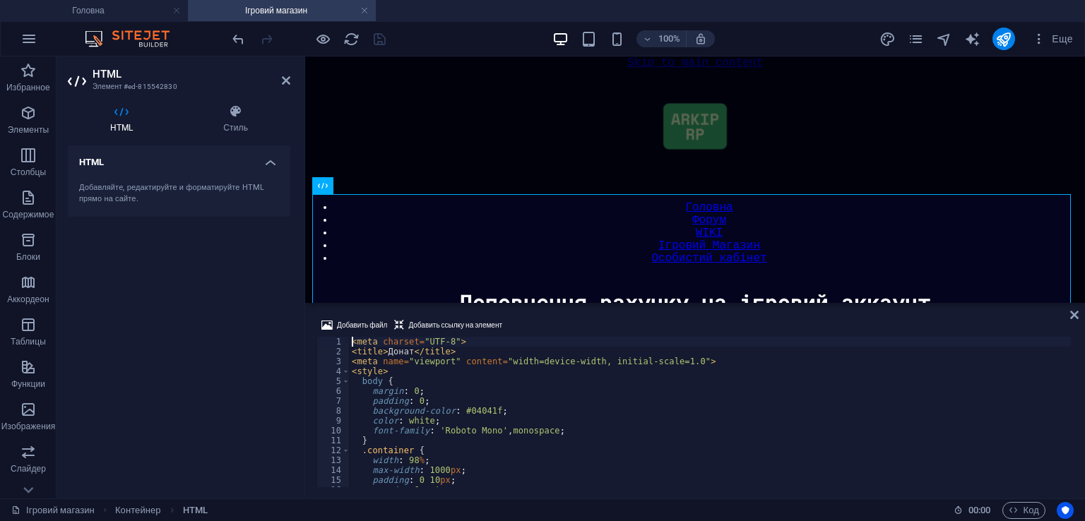
click at [615, 360] on div "< meta charset = "UTF-8" > < title > Донат </ title > < meta name = "viewport" …" at bounding box center [710, 422] width 722 height 170
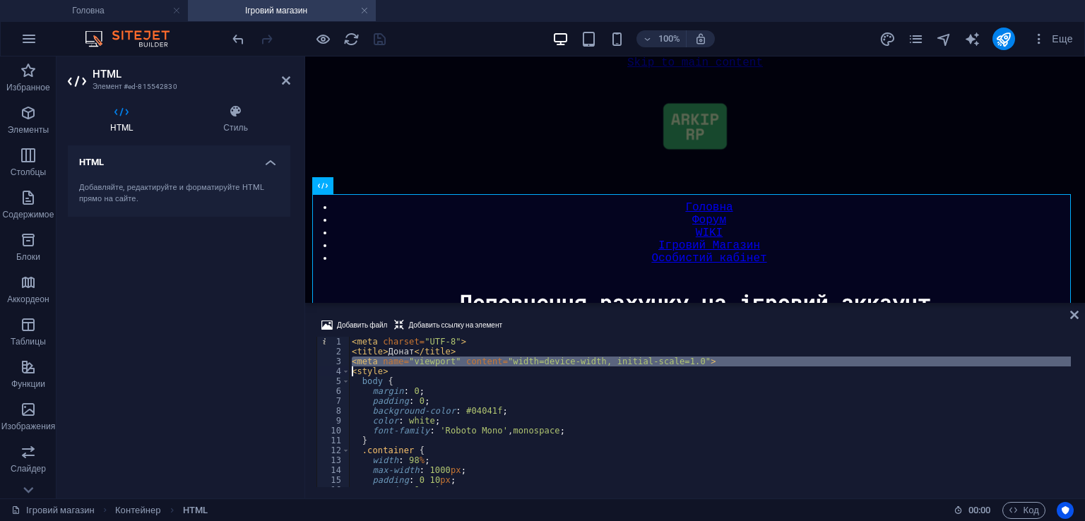
click at [615, 360] on div "< meta charset = "UTF-8" > < title > Донат </ title > < meta name = "viewport" …" at bounding box center [710, 422] width 722 height 170
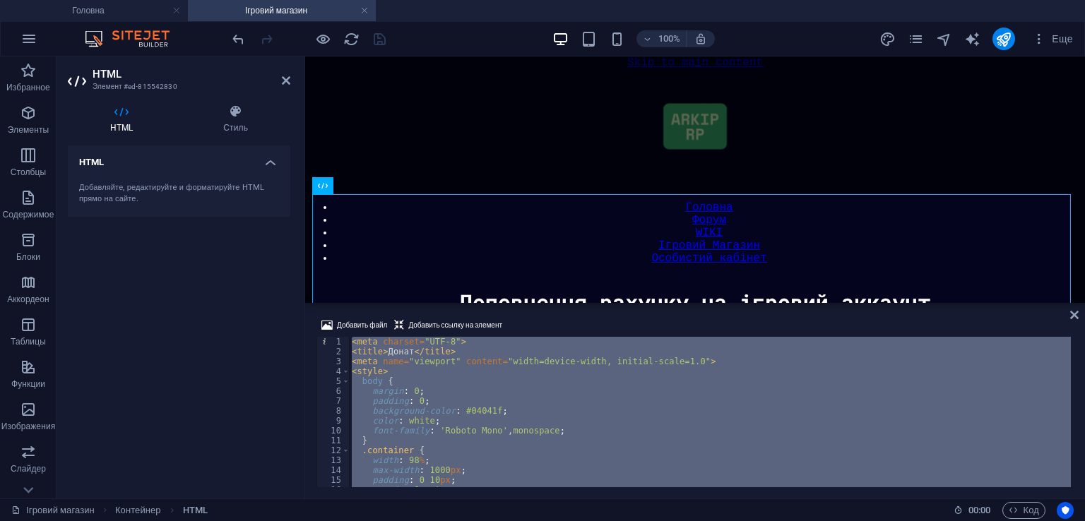
click at [568, 396] on div "< meta charset = "UTF-8" > < title > Донат </ title > < meta name = "viewport" …" at bounding box center [710, 412] width 722 height 150
type textarea "padding: 0;"
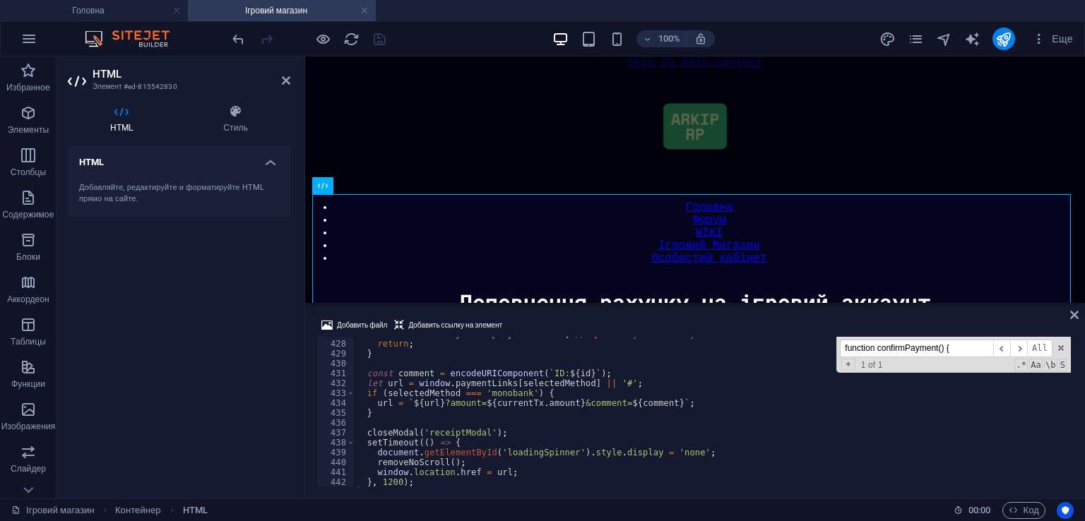
scroll to position [4306, 0]
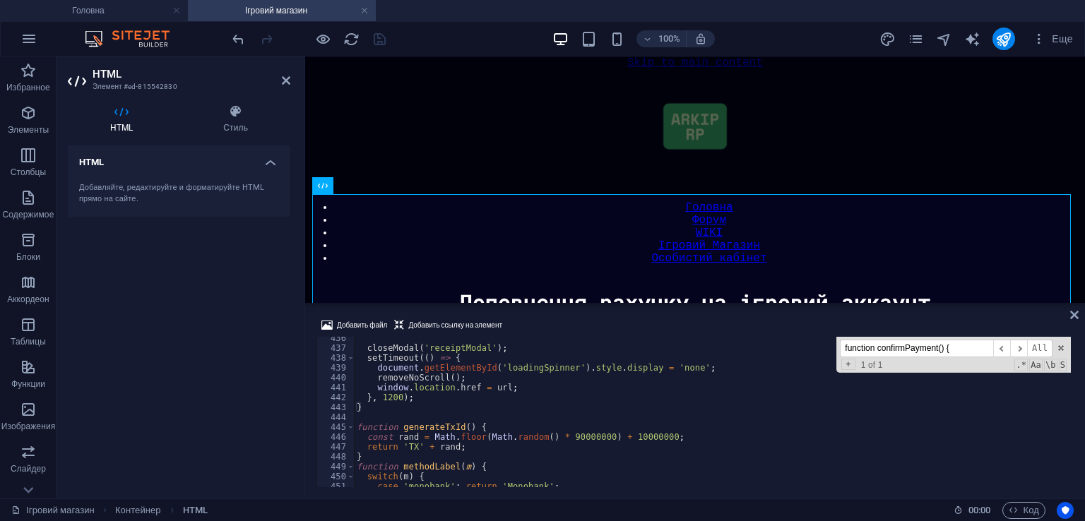
type input "function confirmPayment() {"
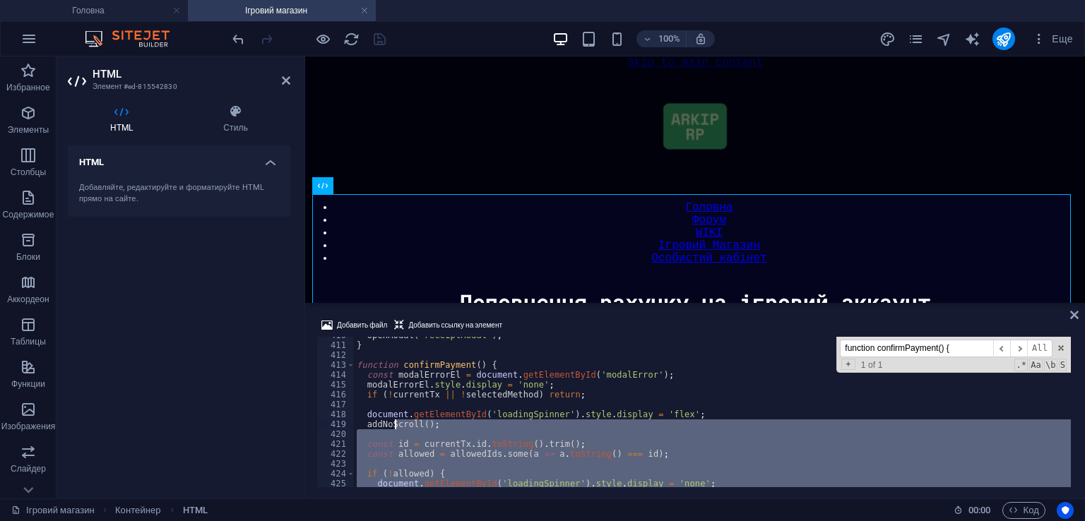
scroll to position [4009, 0]
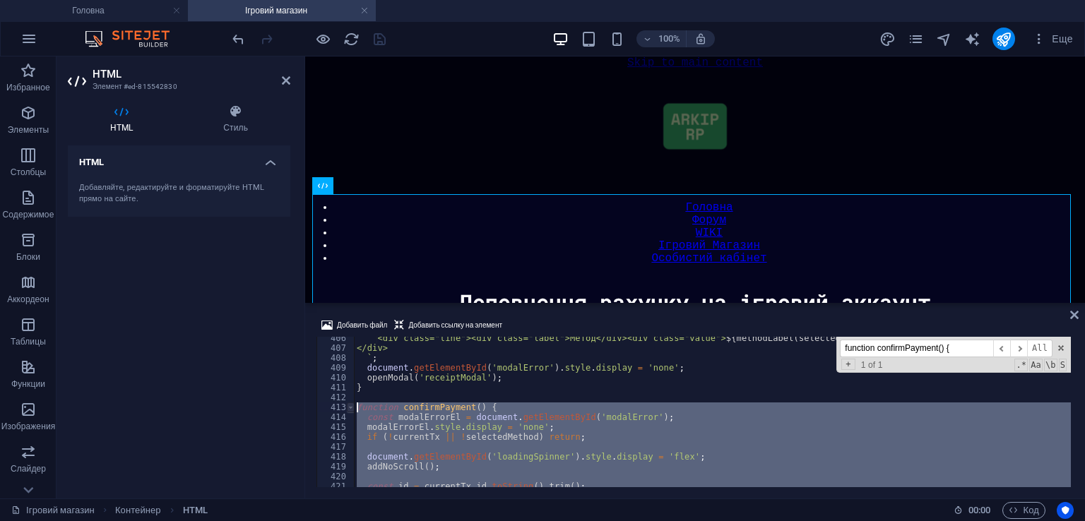
drag, startPoint x: 401, startPoint y: 414, endPoint x: 351, endPoint y: 406, distance: 50.9
click at [351, 406] on div "406 407 408 409 410 411 412 413 414 415 416 417 418 419 420 421 422 423 <div cl…" at bounding box center [695, 412] width 757 height 150
type textarea "function confirmPayment() { const modalErrorEl = document.getElementById('modal…"
paste textarea
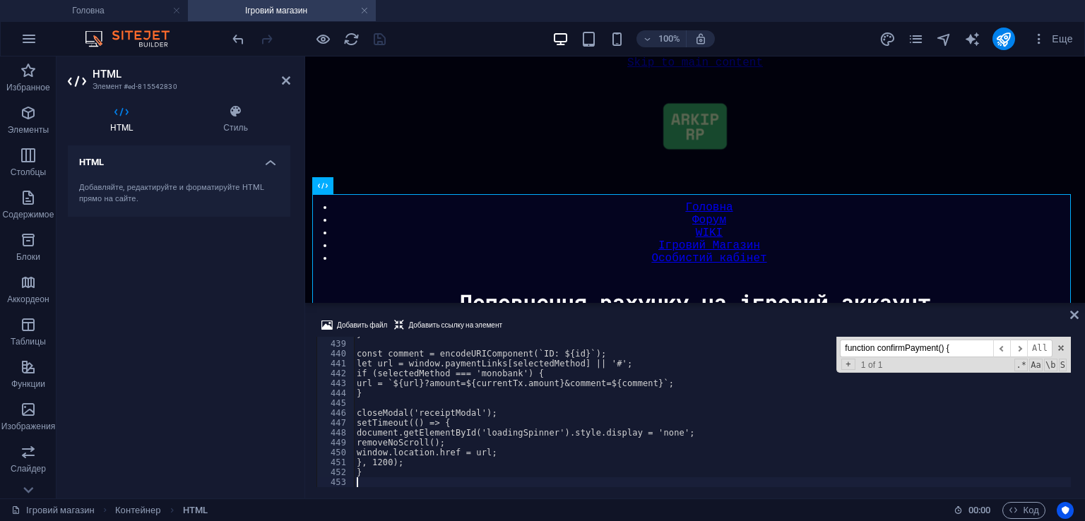
scroll to position [4372, 0]
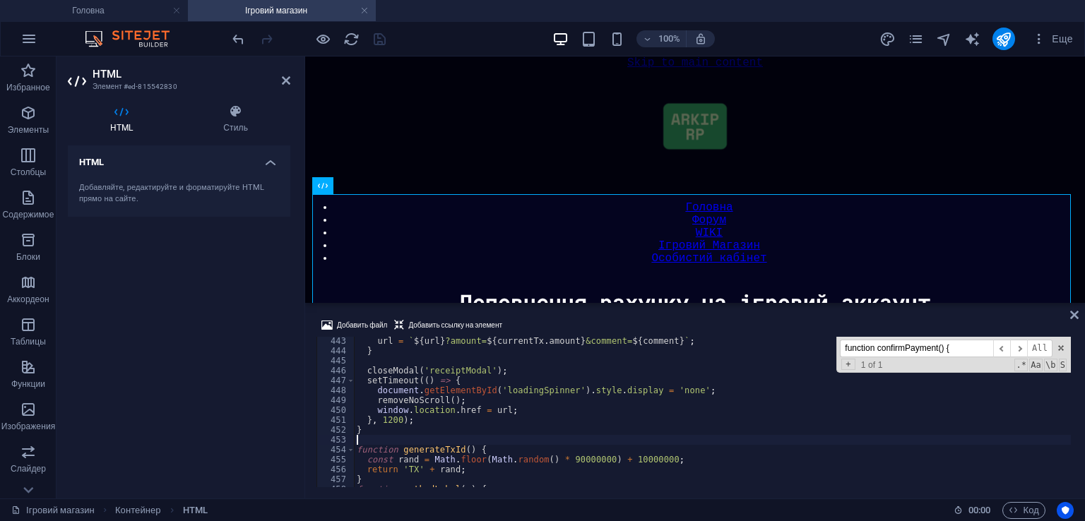
type textarea "}"
click at [551, 326] on div "Добавить файл Добавить ссылку на элемент" at bounding box center [695, 327] width 757 height 20
click at [379, 43] on icon "save" at bounding box center [380, 39] width 16 height 16
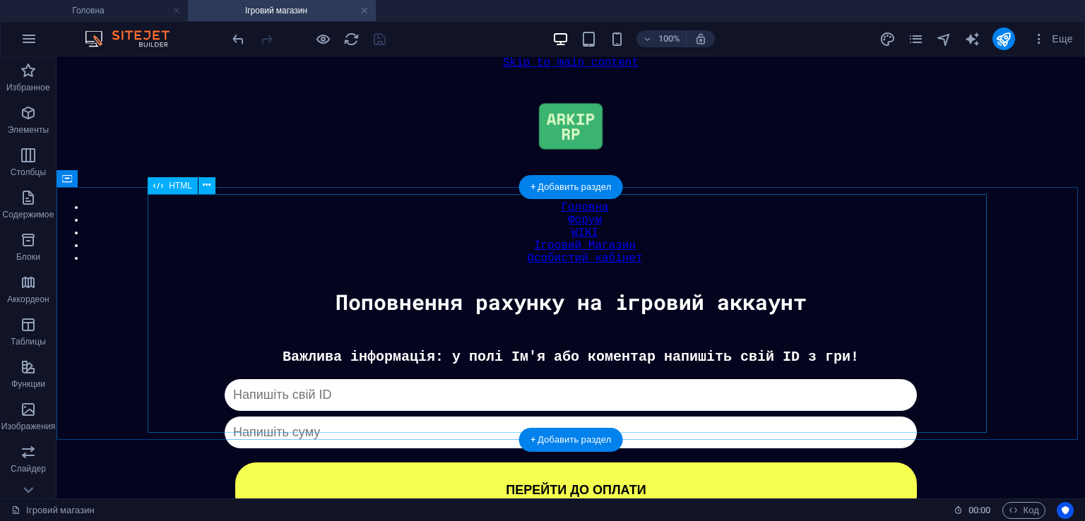
click at [594, 349] on div "Донат Важлива інформація: у полі Ім'я або коментар напишіть свій ID з гри! Капч…" at bounding box center [571, 433] width 1015 height 169
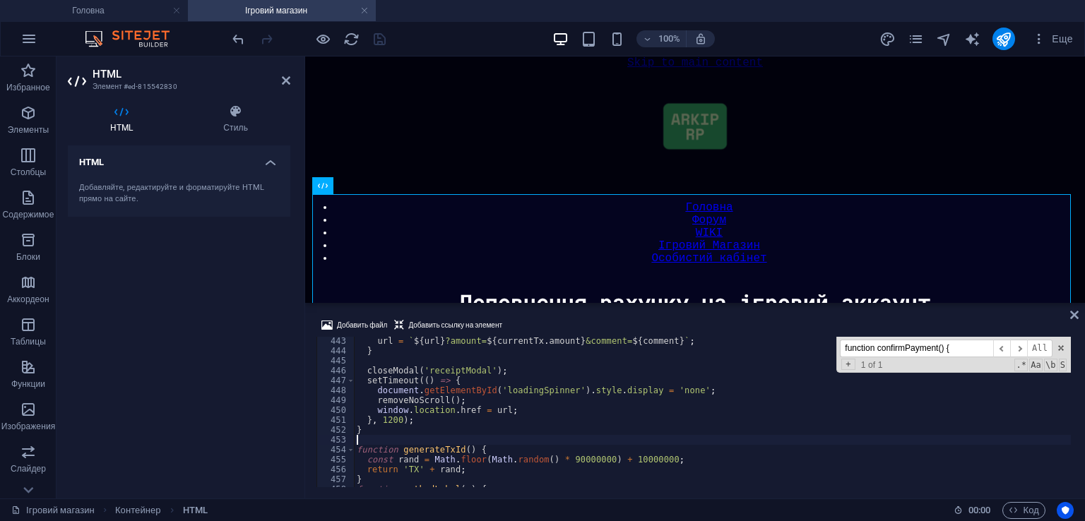
click at [568, 374] on div "url = ` ${ url } ?amount= ${ currentTx . amount } &comment= ${ comment } ` ; } …" at bounding box center [712, 421] width 717 height 170
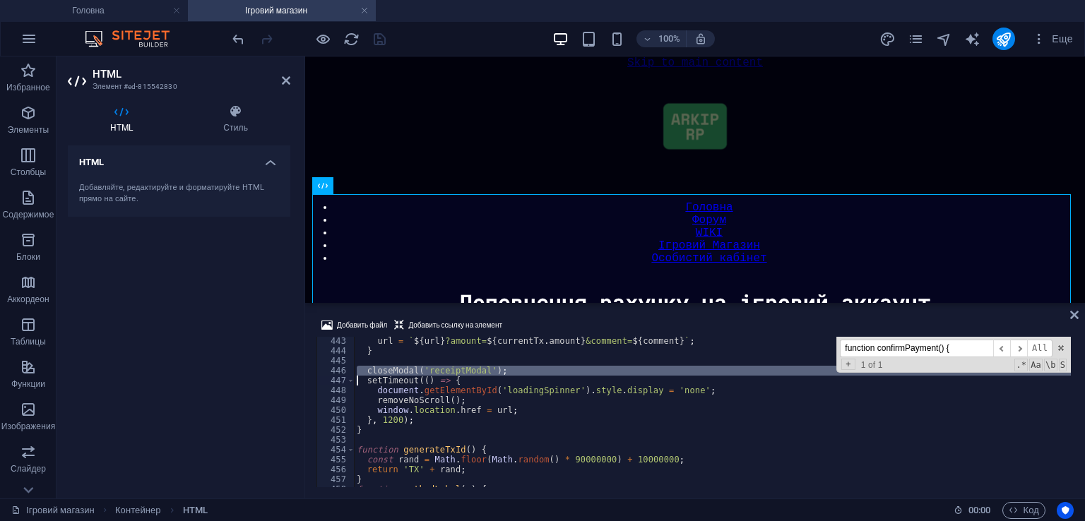
click at [568, 374] on div "url = ` ${ url } ?amount= ${ currentTx . amount } &comment= ${ comment } ` ; } …" at bounding box center [712, 421] width 717 height 170
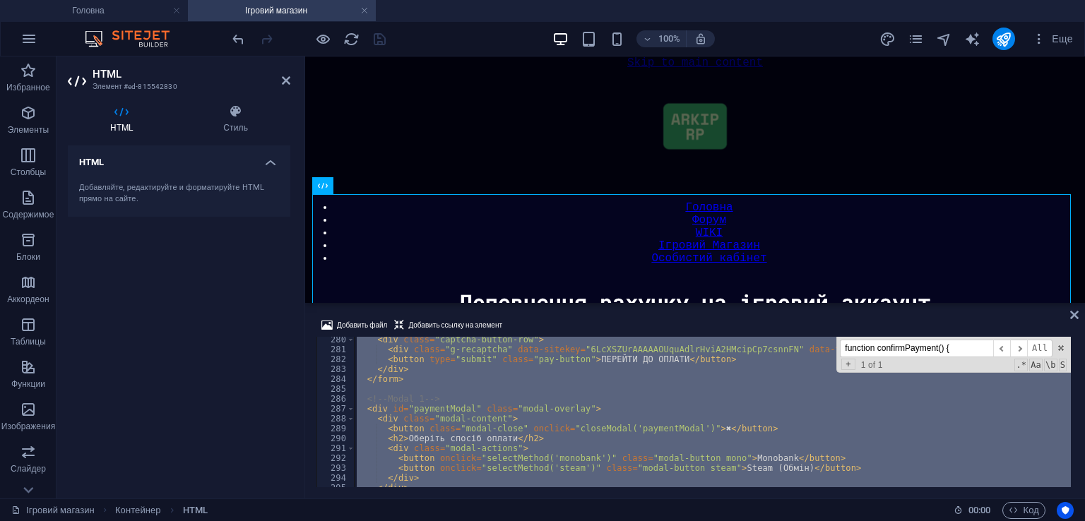
click at [558, 401] on div "< div class = "captcha-button-row" > < div class = "g-recaptcha" data-sitekey =…" at bounding box center [712, 412] width 717 height 150
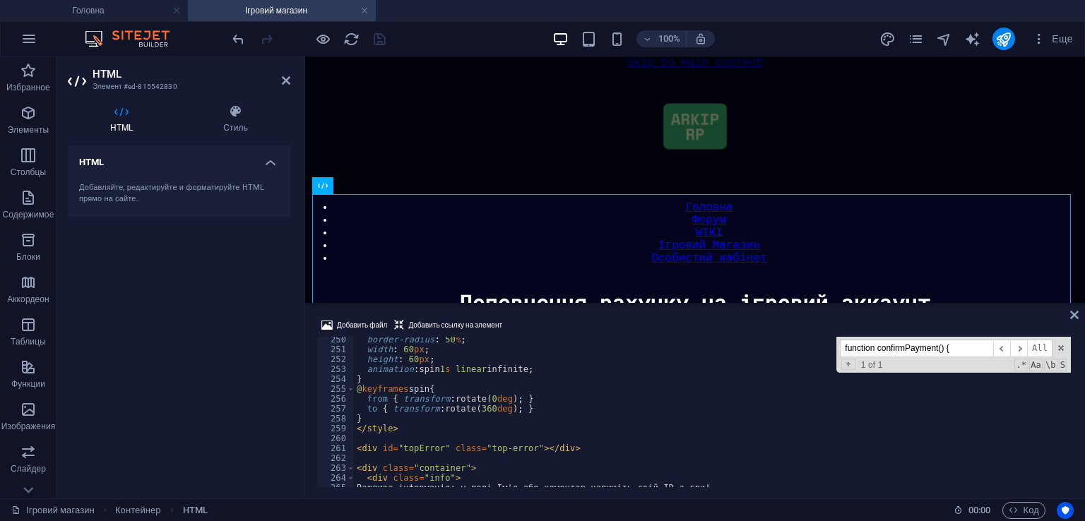
scroll to position [2422, 0]
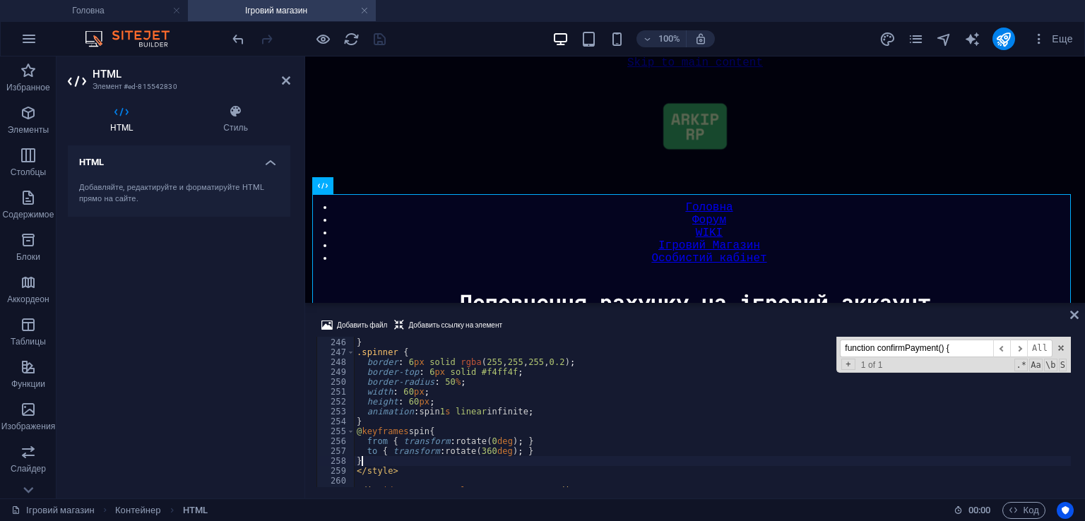
click at [374, 457] on div "z-index : 3000 ; } .spinner { border : 6 px solid rgba ( 255 , 255 , 255 , 0.2 …" at bounding box center [712, 413] width 717 height 170
type textarea "}"
paste textarea
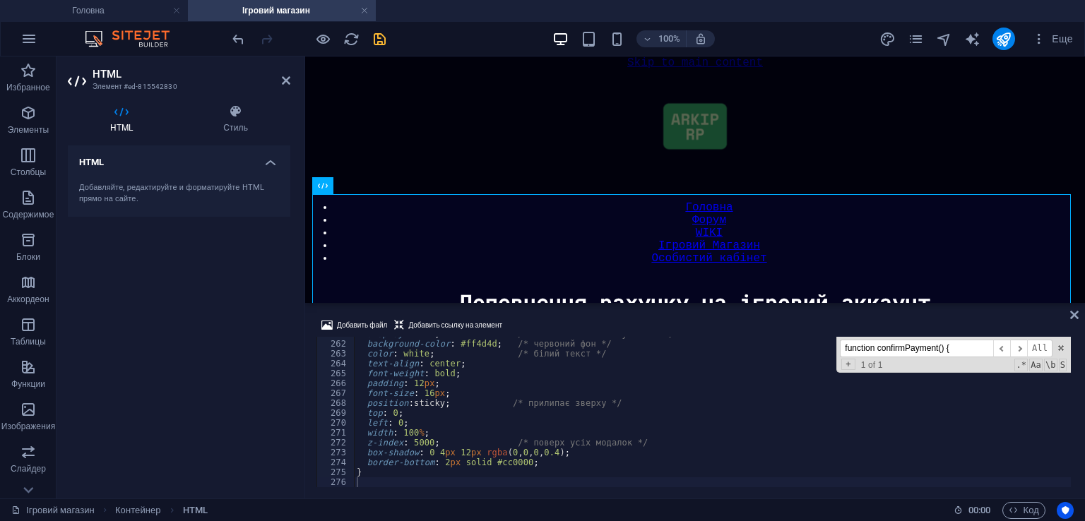
click at [543, 314] on div "Добавить файл Добавить ссылку на элемент 261 262 263 264 265 266 267 268 269 27…" at bounding box center [695, 402] width 780 height 193
click at [382, 31] on icon "save" at bounding box center [380, 39] width 16 height 16
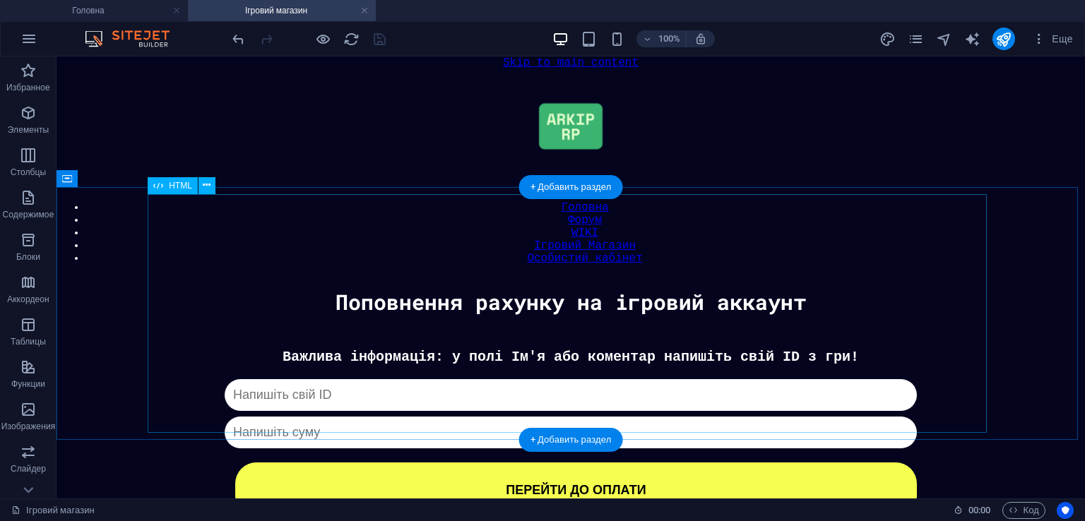
click at [565, 349] on div "Донат Важлива інформація: у полі Ім'я або коментар напишіть свій ID з гри! Капч…" at bounding box center [571, 433] width 1015 height 169
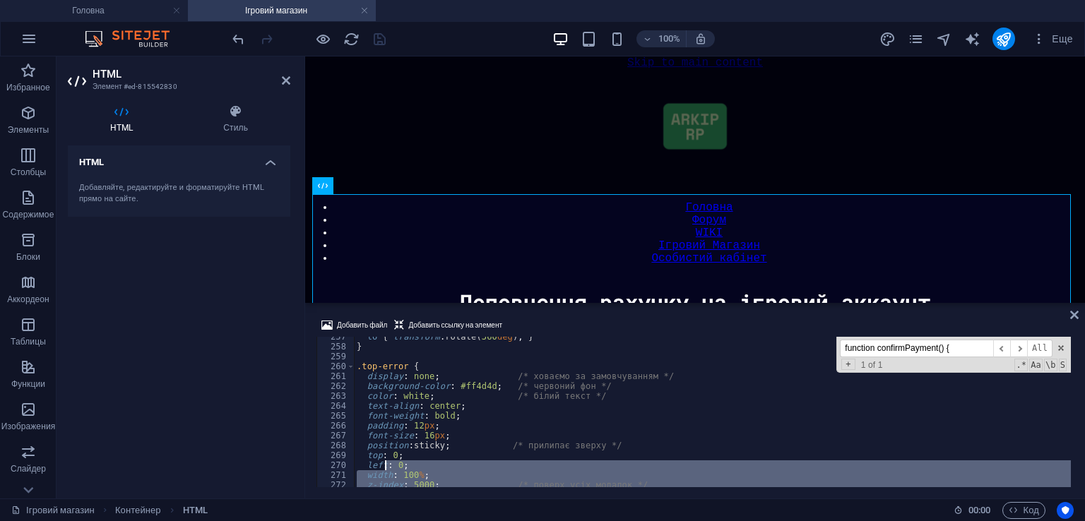
scroll to position [2537, 0]
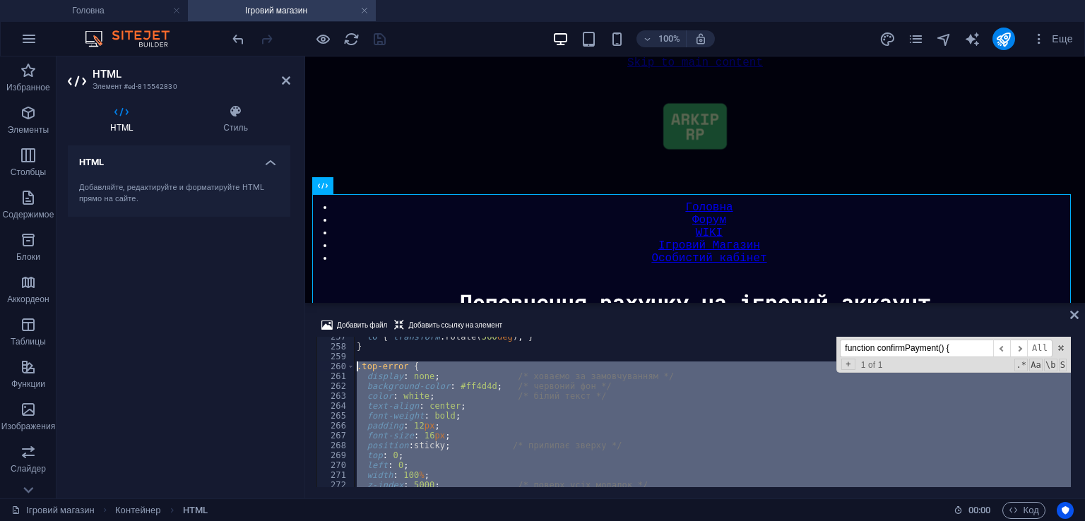
drag, startPoint x: 382, startPoint y: 481, endPoint x: 356, endPoint y: 364, distance: 120.0
click at [356, 364] on div "to { transform : rotate( 360 deg ) ; } } .top-error { display : none ; /* ховає…" at bounding box center [712, 417] width 717 height 170
type textarea ".top-error { display: none; /* ховаємо за замовчуванням */"
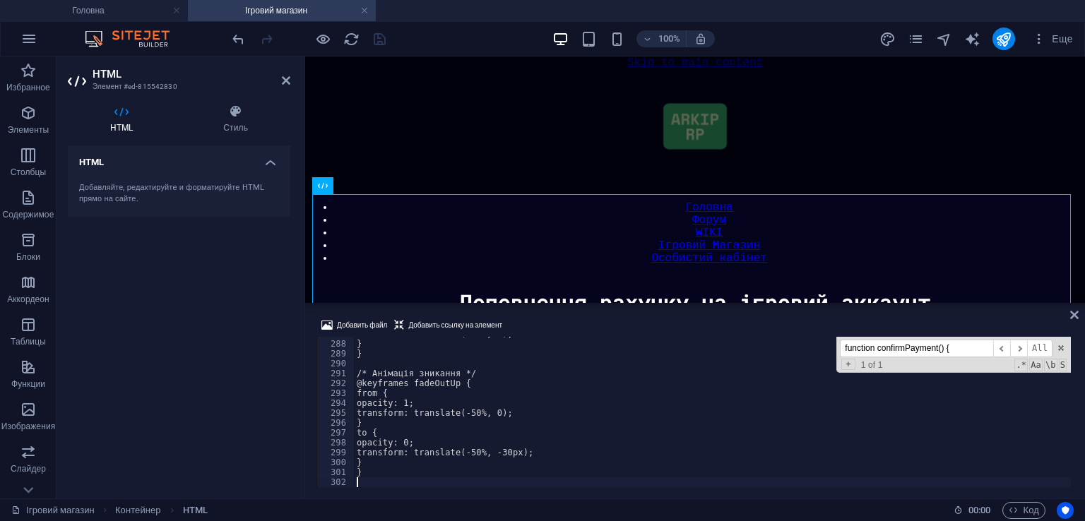
scroll to position [2879, 0]
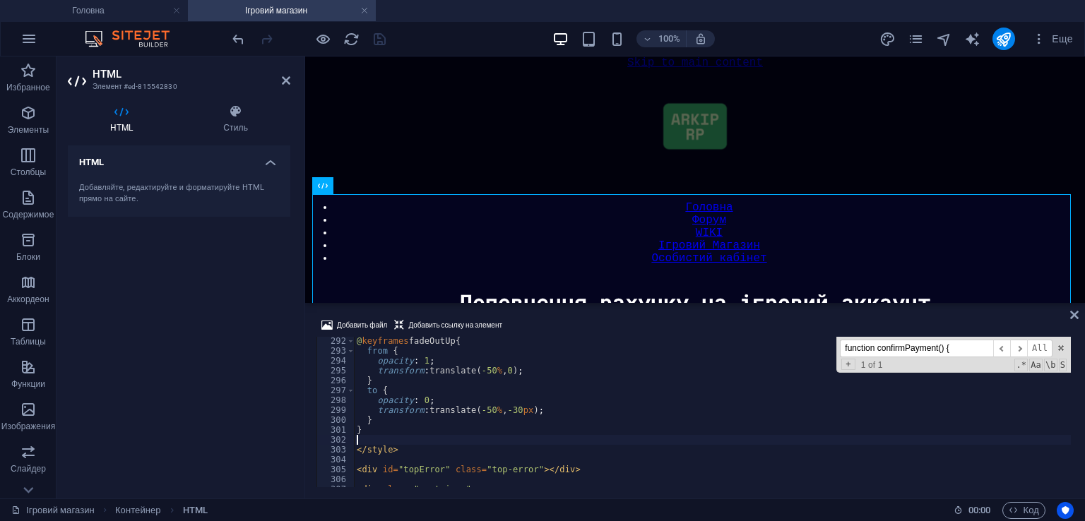
click at [562, 329] on div "Добавить файл Добавить ссылку на элемент" at bounding box center [695, 327] width 757 height 20
click at [379, 35] on icon "save" at bounding box center [380, 39] width 16 height 16
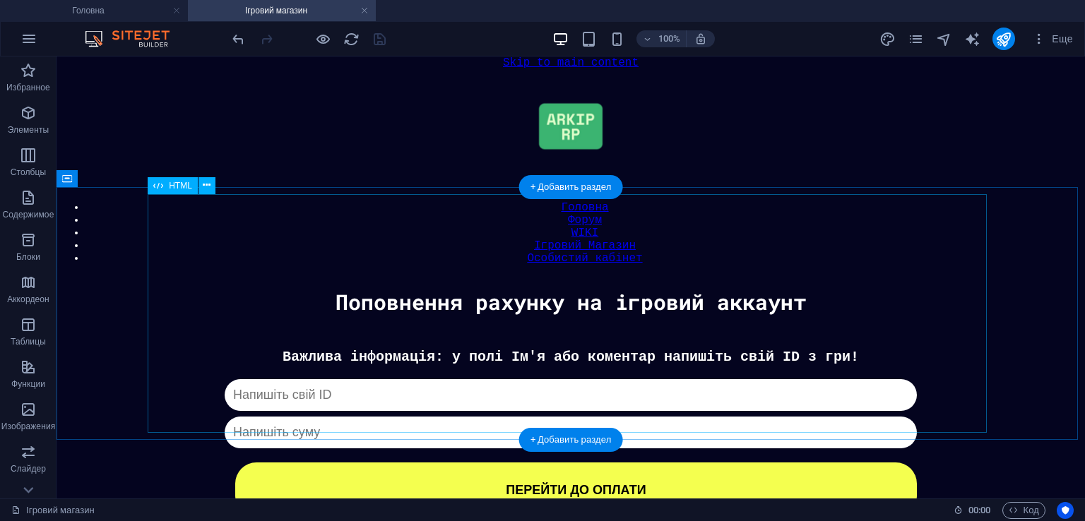
click at [541, 349] on div "Донат Важлива інформація: у полі Ім'я або коментар напишіть свій ID з гри! Капч…" at bounding box center [571, 433] width 1015 height 169
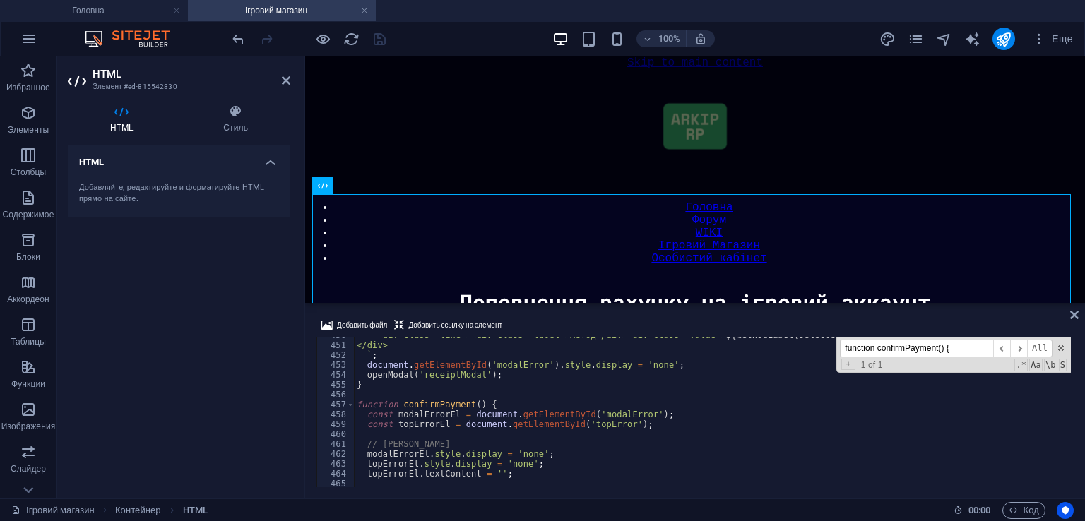
scroll to position [4575, 0]
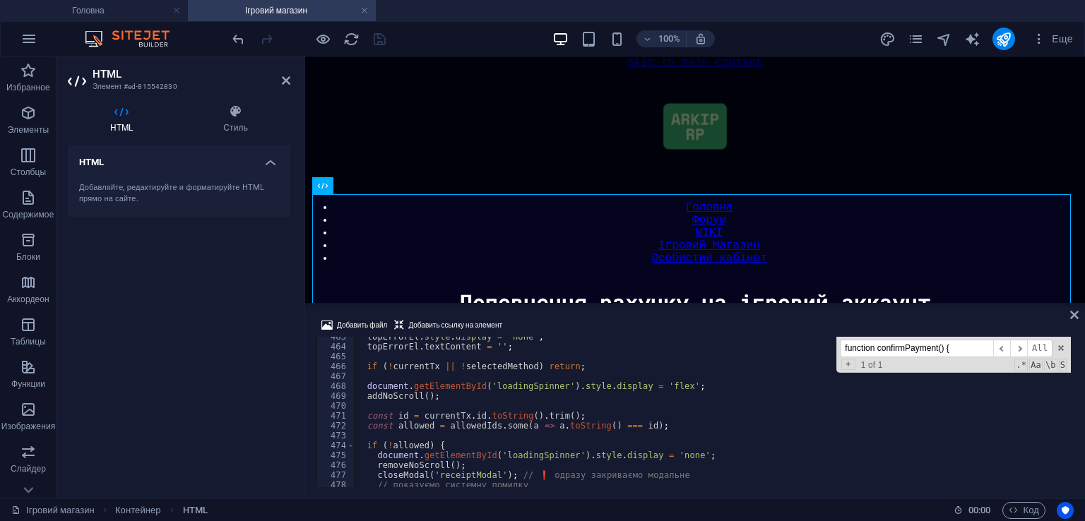
click at [926, 342] on input "function confirmPayment() {" at bounding box center [916, 349] width 153 height 18
paste input "showTopError(msg"
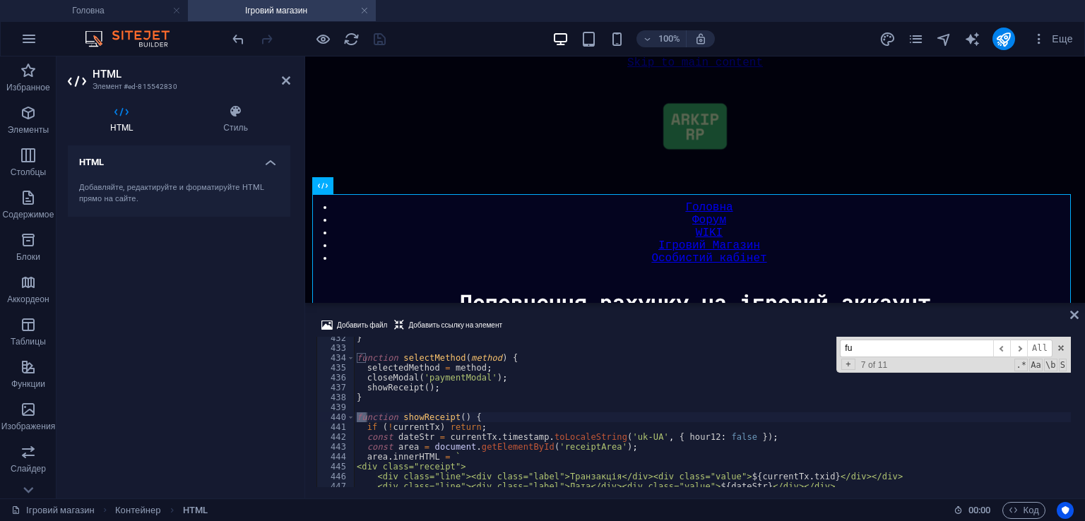
type input "f"
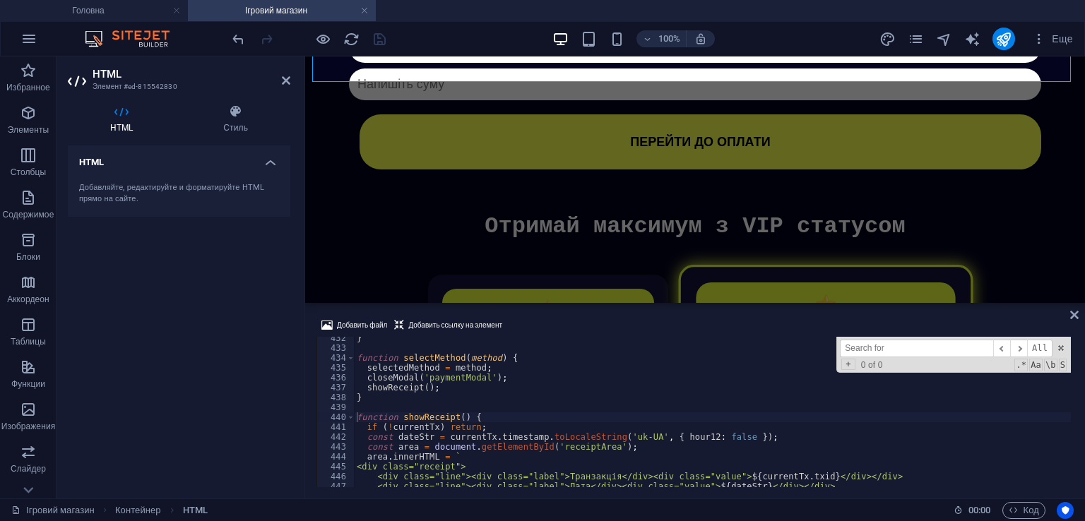
scroll to position [345, 0]
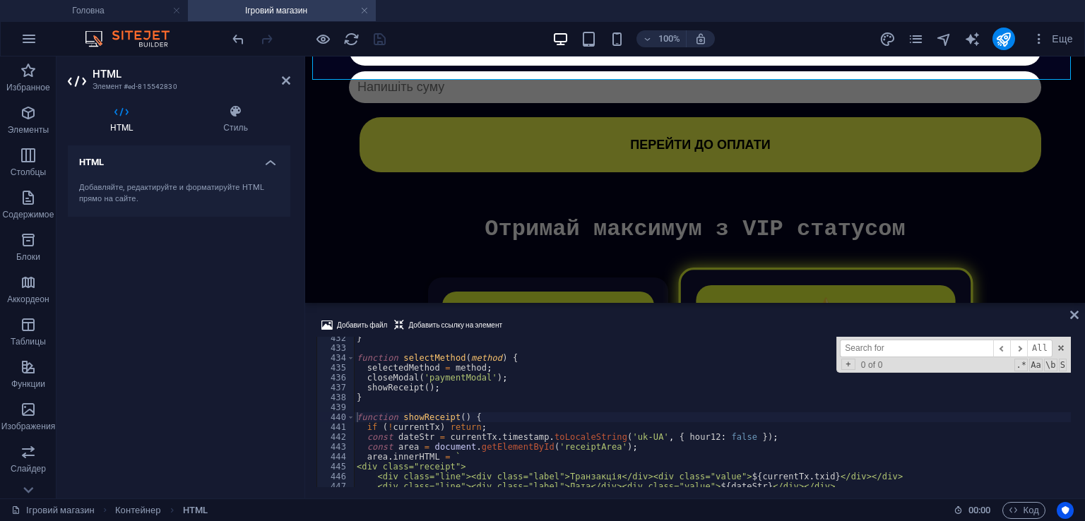
drag, startPoint x: 1075, startPoint y: 464, endPoint x: 1077, endPoint y: 486, distance: 22.0
click at [1077, 486] on div "Добавить файл Добавить ссылку на элемент 432 433 434 435 436 437 438 439 440 44…" at bounding box center [695, 402] width 780 height 193
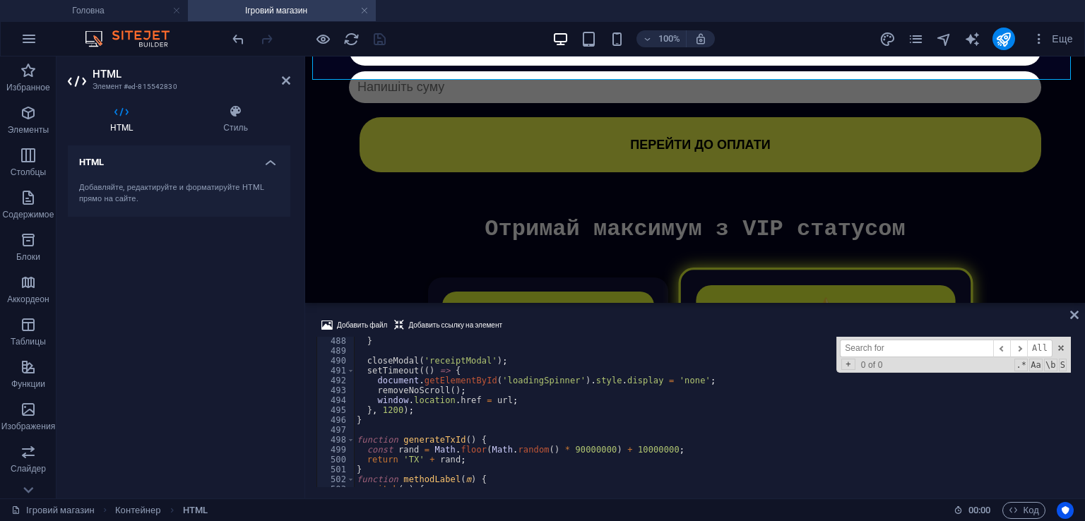
scroll to position [4973, 0]
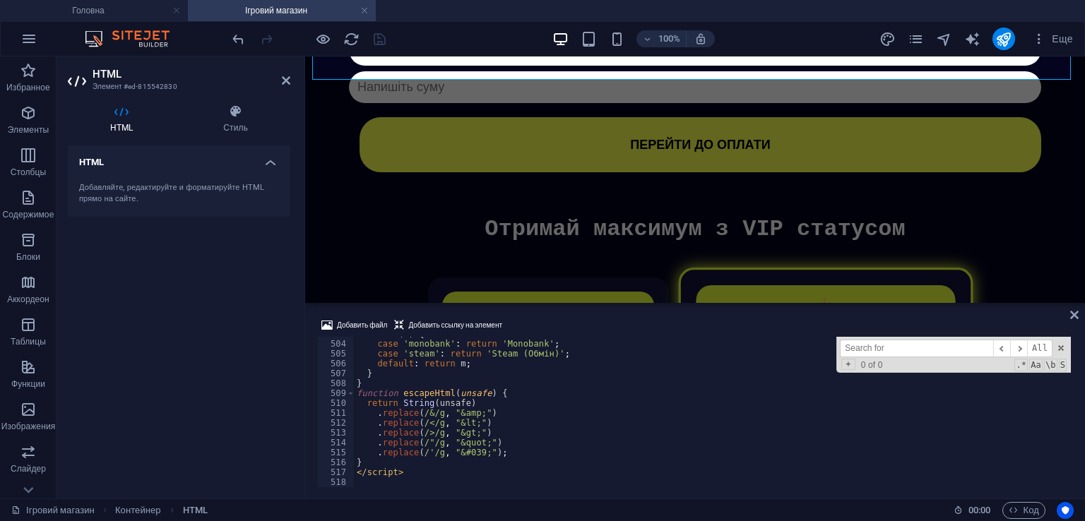
type textarea "}"
click at [503, 464] on div "switch ( m ) { case 'monobank' : return 'Monobank' ; case 'steam' : return 'Ste…" at bounding box center [712, 414] width 717 height 170
paste textarea
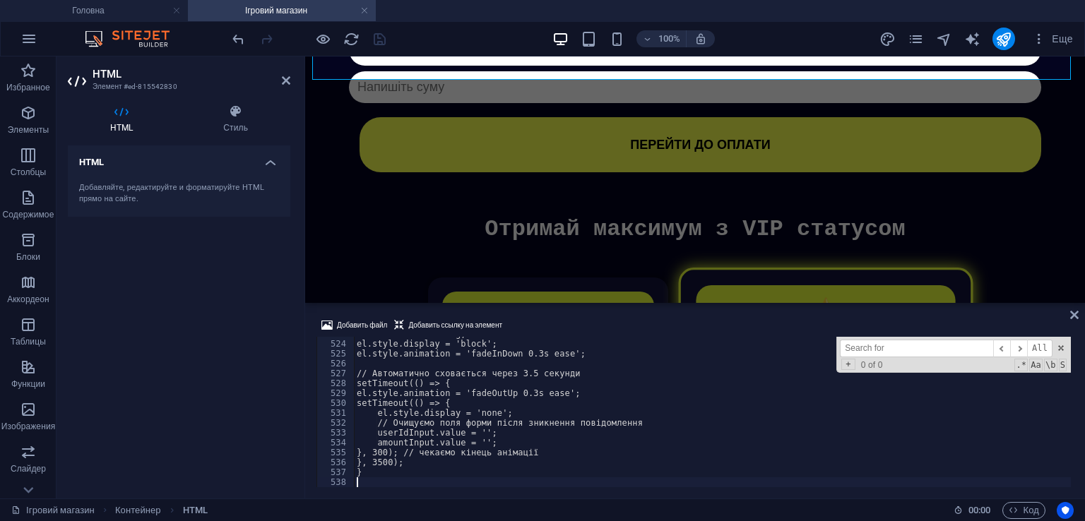
scroll to position [5171, 0]
click at [571, 317] on div "Добавить файл Добавить ссылку на элемент" at bounding box center [695, 327] width 757 height 20
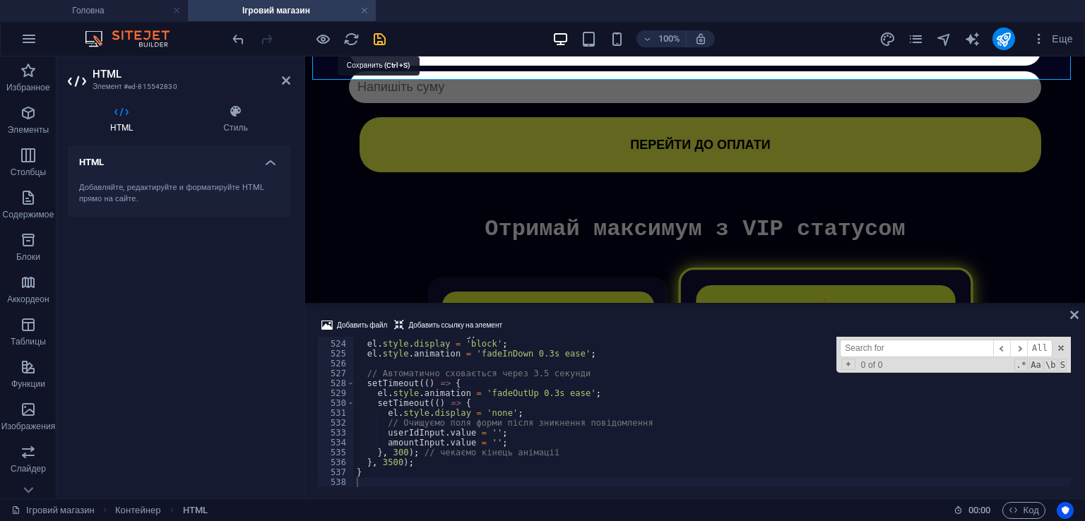
click at [378, 37] on icon "save" at bounding box center [380, 39] width 16 height 16
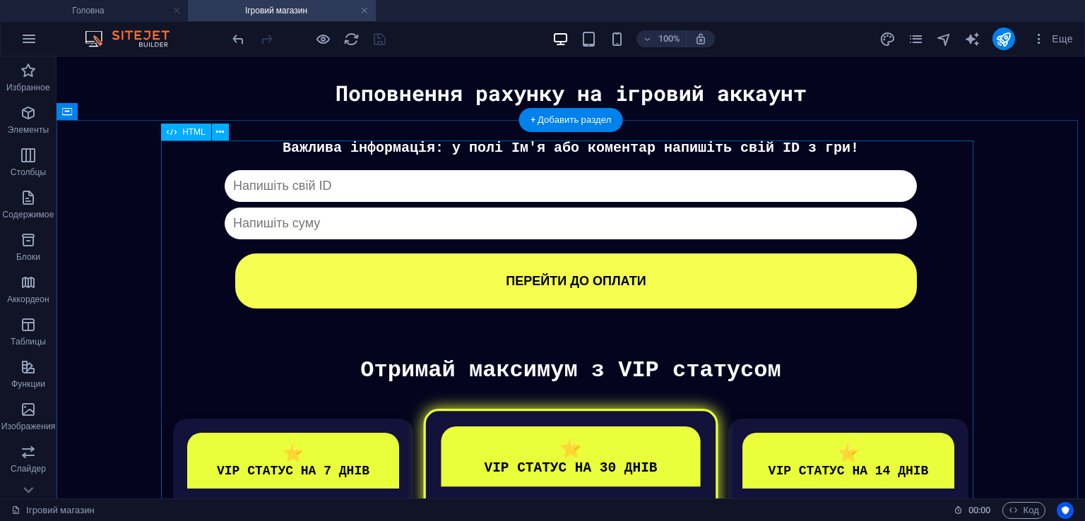
scroll to position [134, 0]
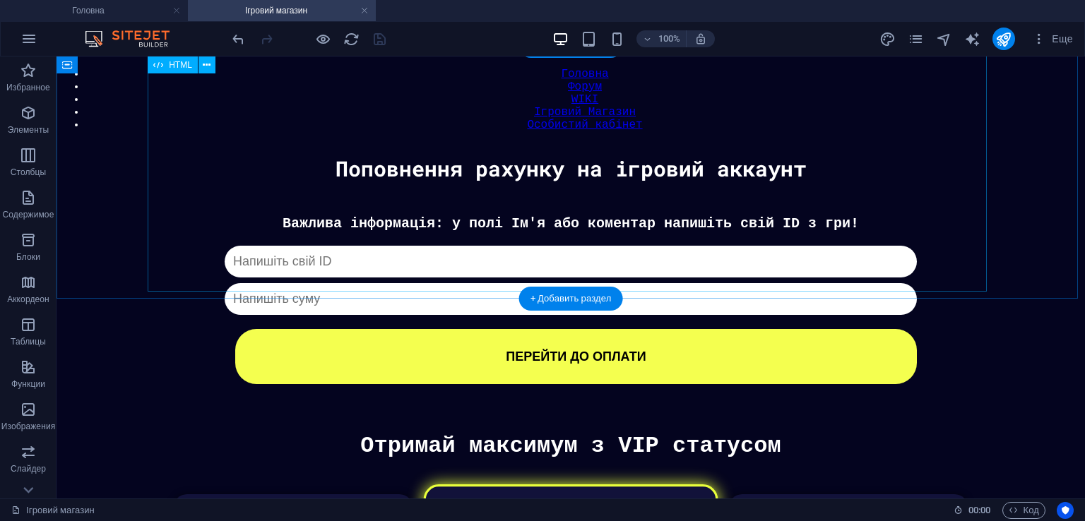
click at [461, 240] on div "Донат Важлива інформація: у полі Ім'я або коментар напишіть свій ID з гри! Капч…" at bounding box center [571, 299] width 1015 height 169
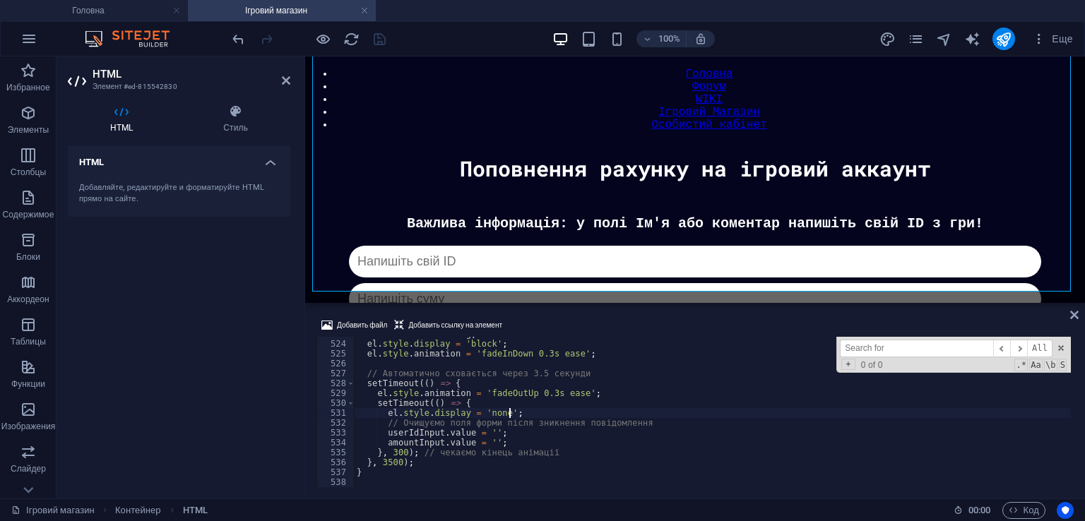
click at [549, 411] on div "el . textContent = msg ; el . style . display = 'block' ; el . style . animatio…" at bounding box center [712, 414] width 717 height 170
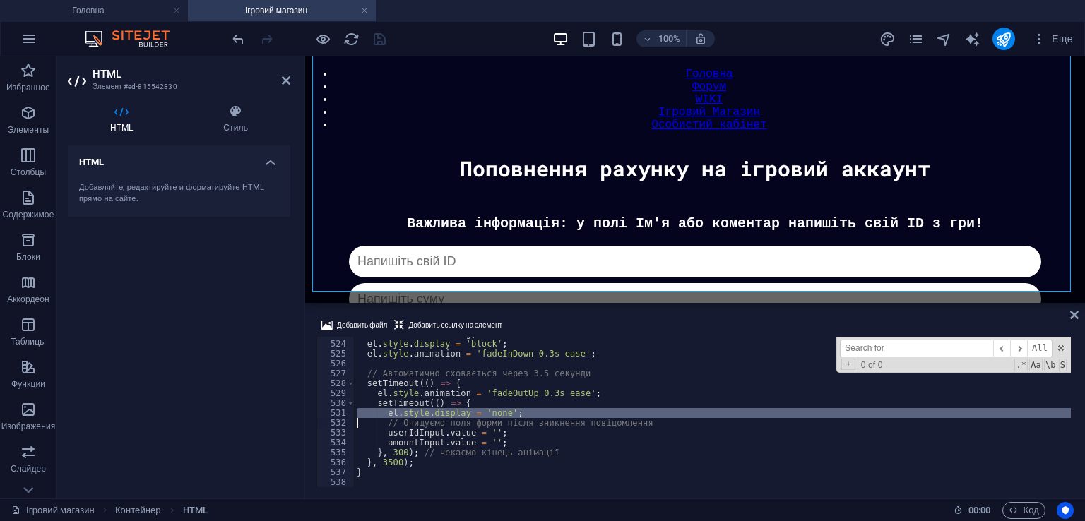
click at [549, 411] on div "el . textContent = msg ; el . style . display = 'block' ; el . style . animatio…" at bounding box center [712, 414] width 717 height 170
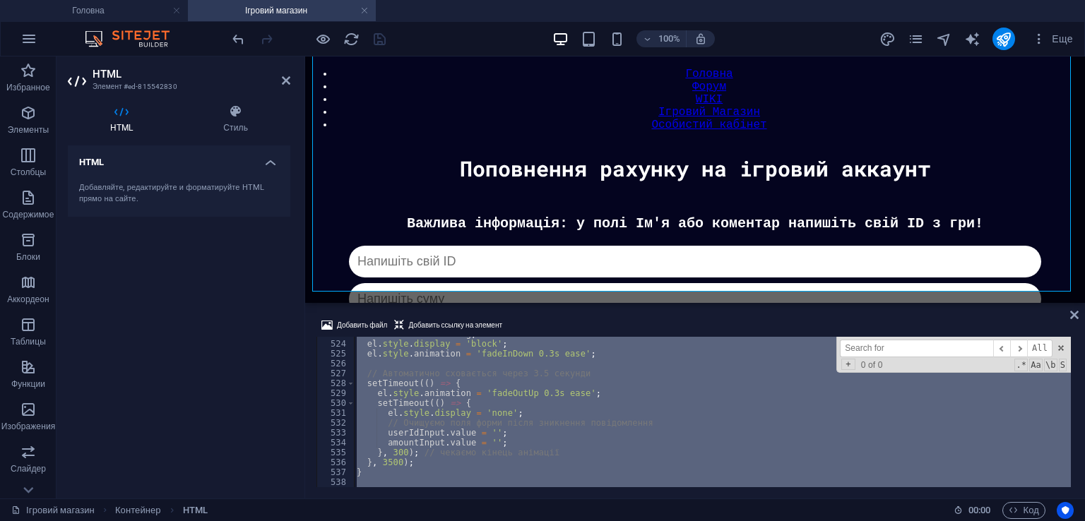
click at [549, 411] on div "el . textContent = msg ; el . style . display = 'block' ; el . style . animatio…" at bounding box center [712, 414] width 717 height 170
click at [630, 381] on div "el . textContent = msg ; el . style . display = 'block' ; el . style . animatio…" at bounding box center [712, 412] width 717 height 150
type textarea "setTimeout(() => {"
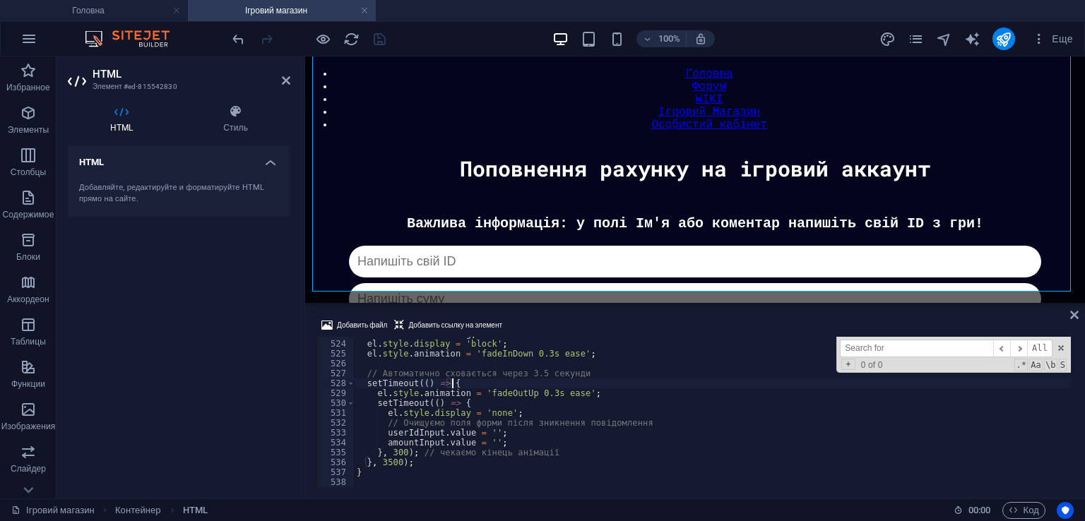
click at [957, 350] on input at bounding box center [916, 349] width 153 height 18
paste input "topErrorEl.textContent = 'Помилка! Зареєструйте акаунт у грі!';"
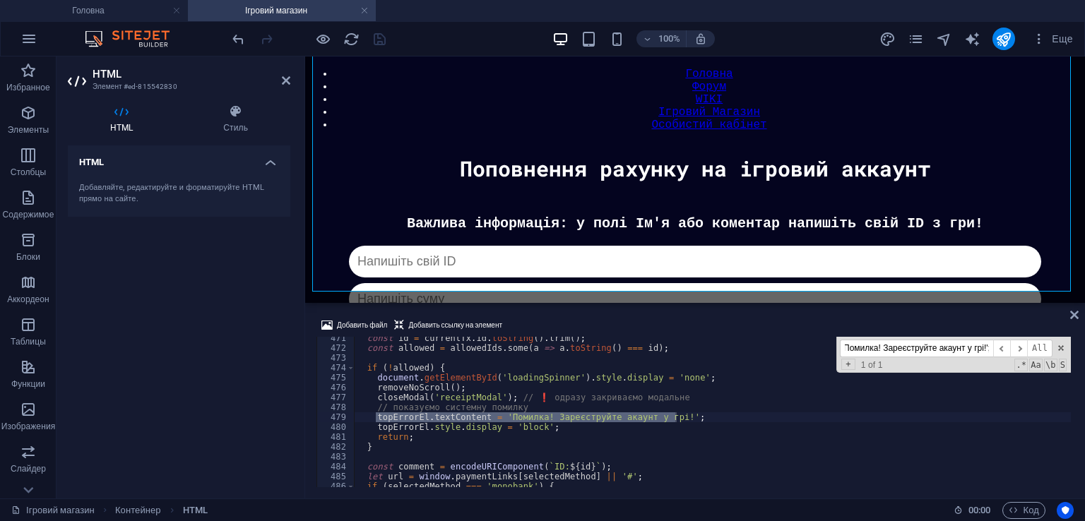
type input "topErrorEl.textContent = 'Помилка! Зареєструйте акаунт у грі!';"
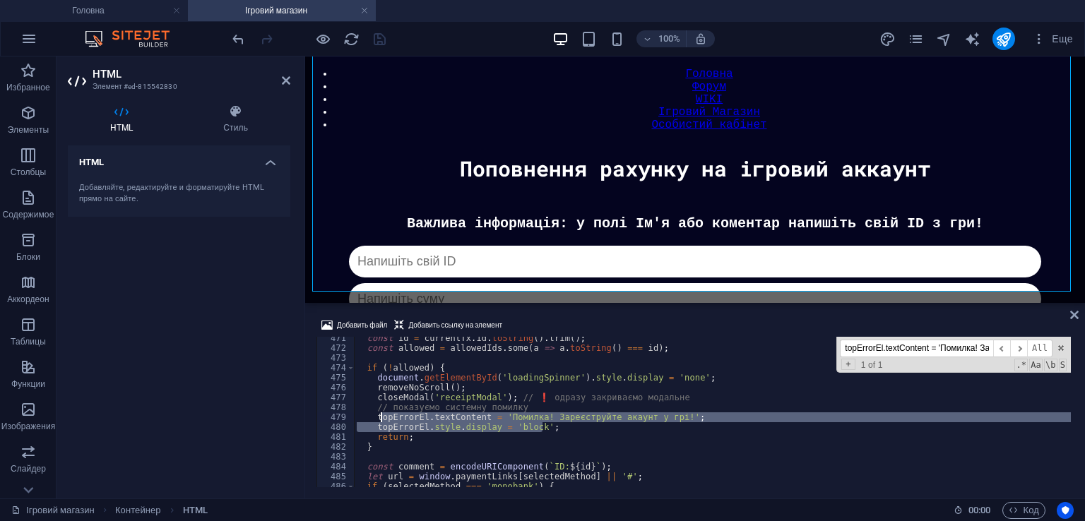
drag, startPoint x: 552, startPoint y: 430, endPoint x: 376, endPoint y: 420, distance: 176.2
click at [376, 420] on div "const id = currentTx . id . toString ( ) . trim ( ) ; const allowed = allowedId…" at bounding box center [712, 418] width 717 height 170
type textarea "topErrorEl.textContent = 'Помилка! Зареєструйте акаунт у грі!'; topErrorEl.styl…"
paste textarea
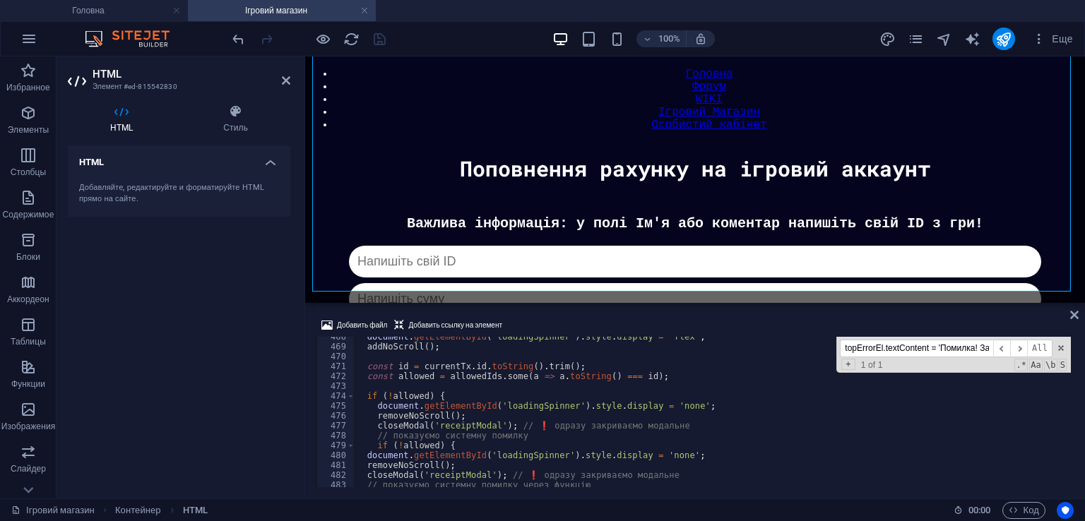
scroll to position [4666, 0]
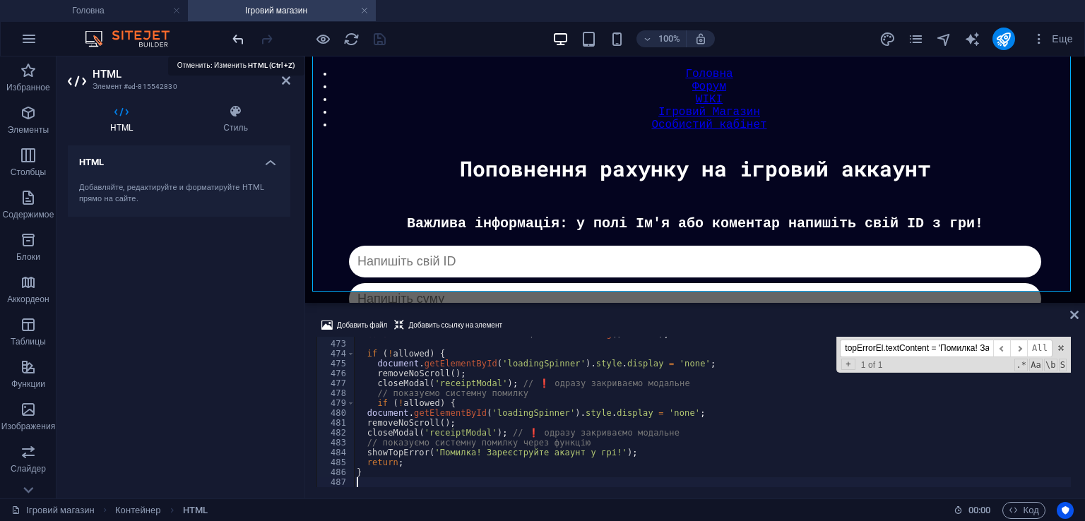
click at [236, 37] on icon "undo" at bounding box center [238, 39] width 16 height 16
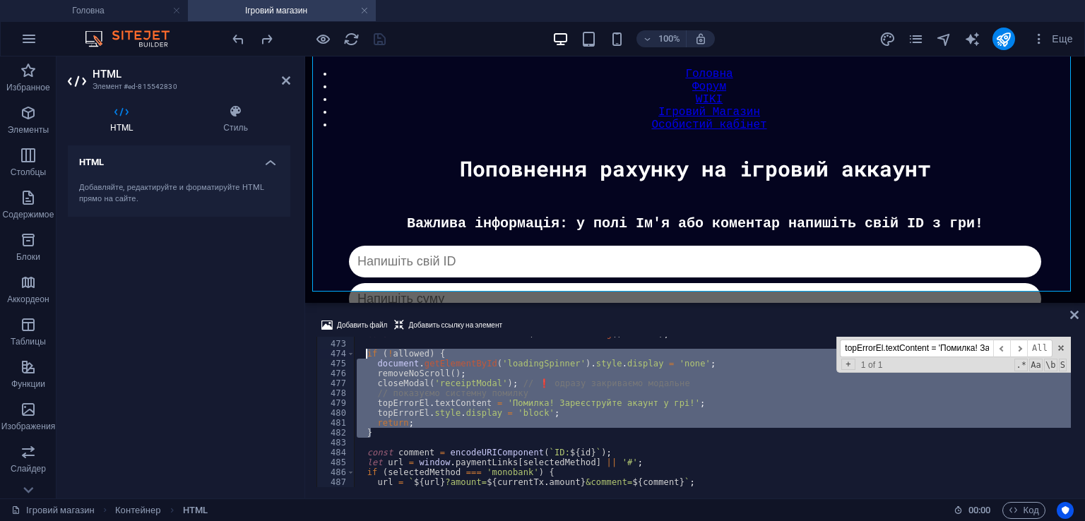
drag, startPoint x: 377, startPoint y: 434, endPoint x: 365, endPoint y: 354, distance: 80.8
click at [365, 354] on div "const allowed = allowedIds . some ( a => a . toString ( ) === id ) ; if ( ! all…" at bounding box center [712, 414] width 717 height 170
type textarea "if (!allowed) { document.getElementById('loadingSpinner').style.display = 'none…"
paste textarea
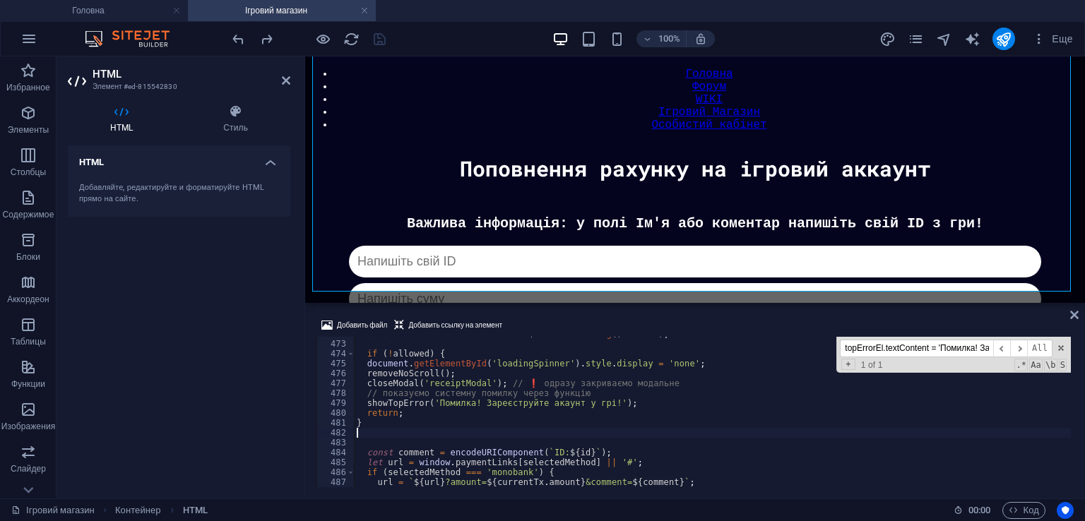
type textarea "}"
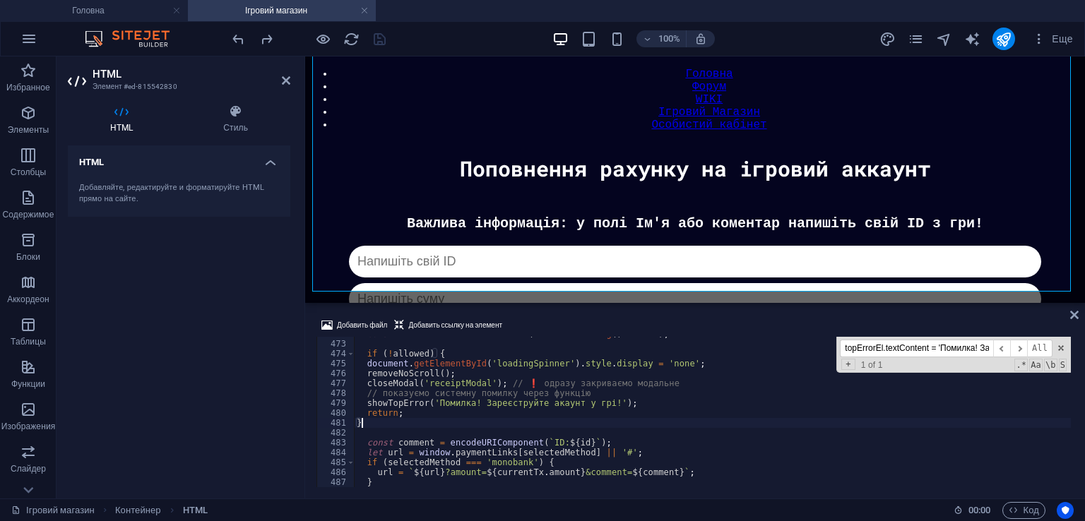
click at [410, 29] on div "100% Еще" at bounding box center [654, 39] width 849 height 23
click at [372, 40] on icon "save" at bounding box center [380, 39] width 16 height 16
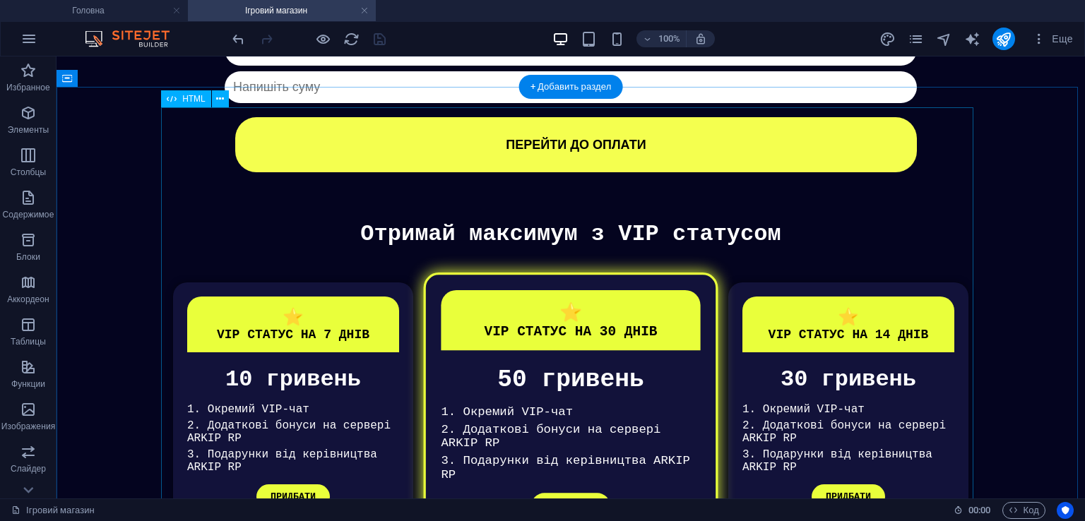
scroll to position [134, 0]
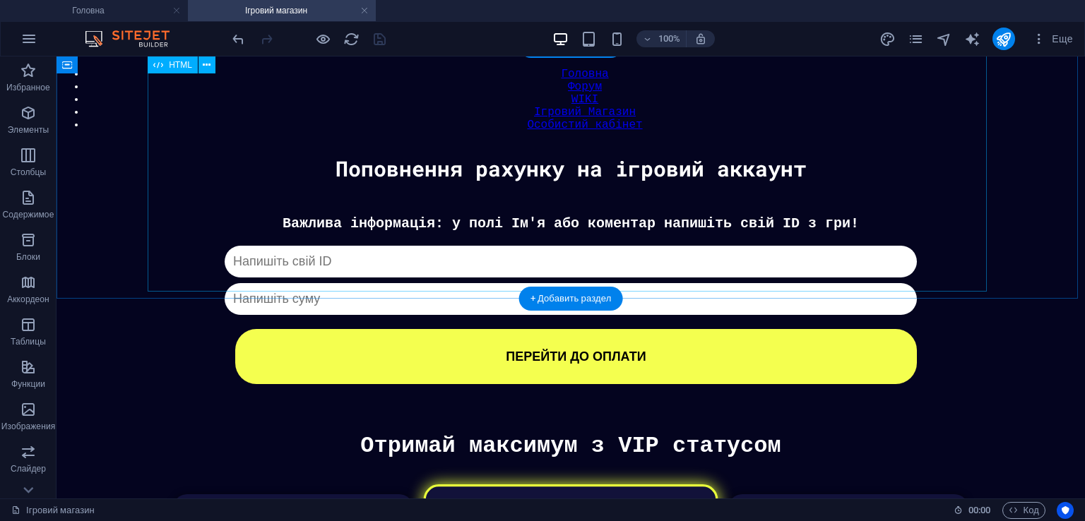
click at [706, 220] on div "Донат Важлива інформація: у полі Ім'я або коментар напишіть свій ID з гри! Капч…" at bounding box center [571, 299] width 1015 height 169
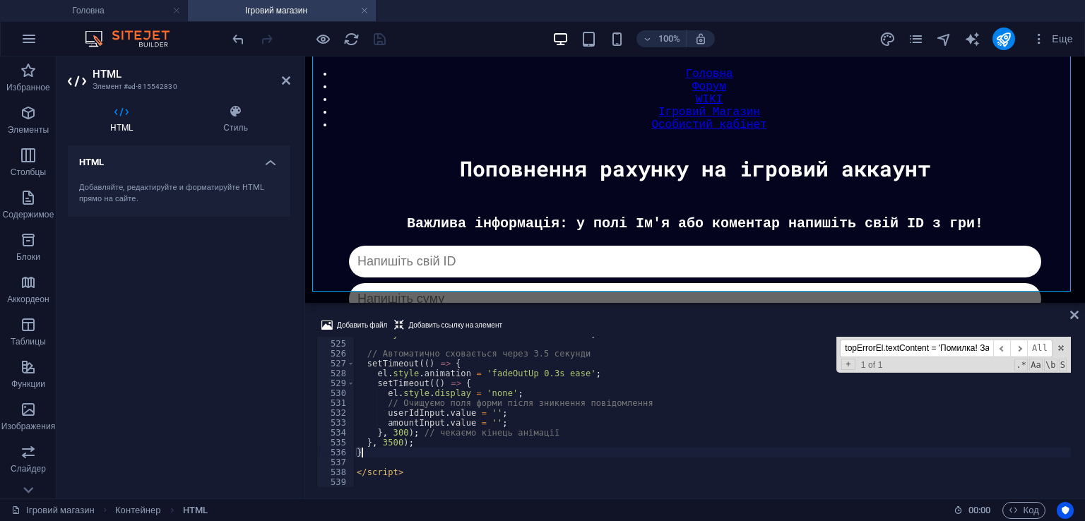
scroll to position [5095, 0]
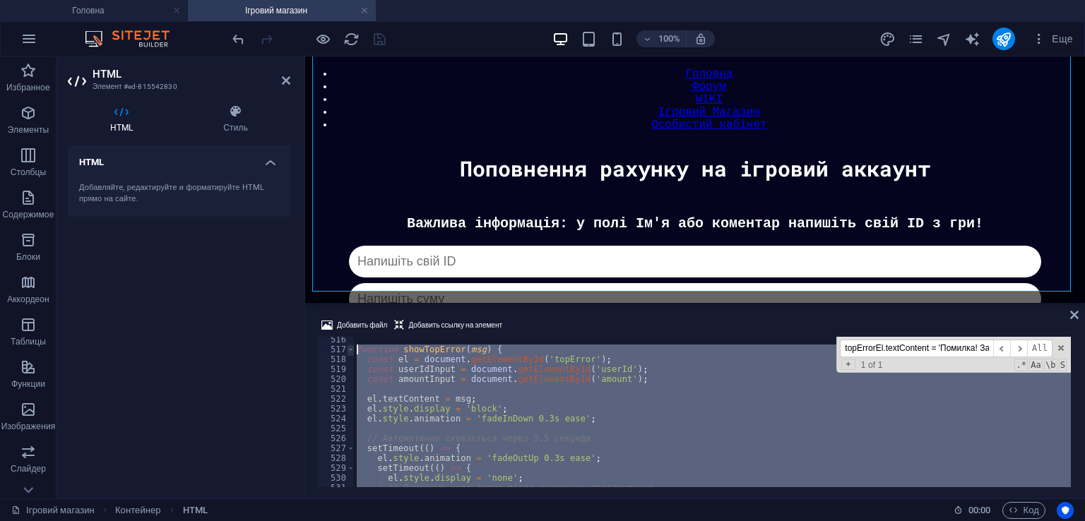
drag, startPoint x: 418, startPoint y: 456, endPoint x: 353, endPoint y: 350, distance: 124.3
click at [353, 350] on div "} 516 517 518 519 520 521 522 523 524 525 526 527 528 529 530 531 532 533 funct…" at bounding box center [695, 412] width 757 height 150
type textarea "function showTopError(msg) { const el = document.getElementById('topError');"
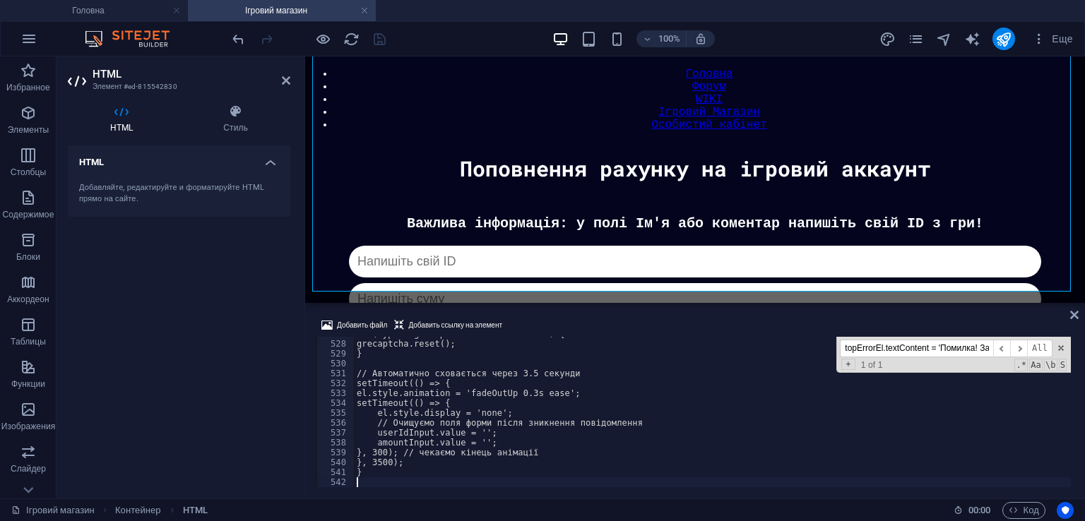
scroll to position [5239, 0]
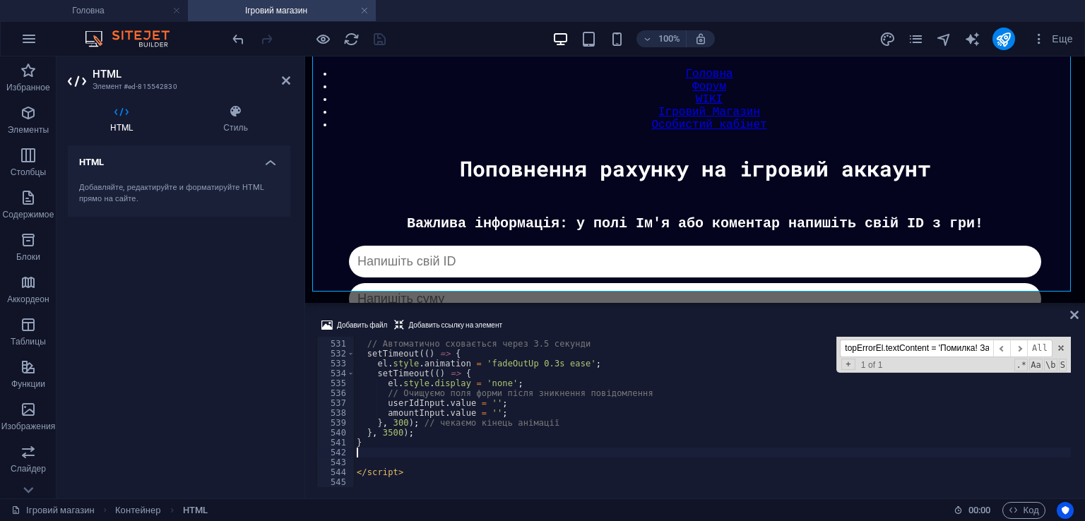
type textarea "}"
click at [554, 314] on div "Добавить файл Добавить ссылку на элемент } 529 530 531 532 533 534 535 536 537 …" at bounding box center [695, 402] width 780 height 193
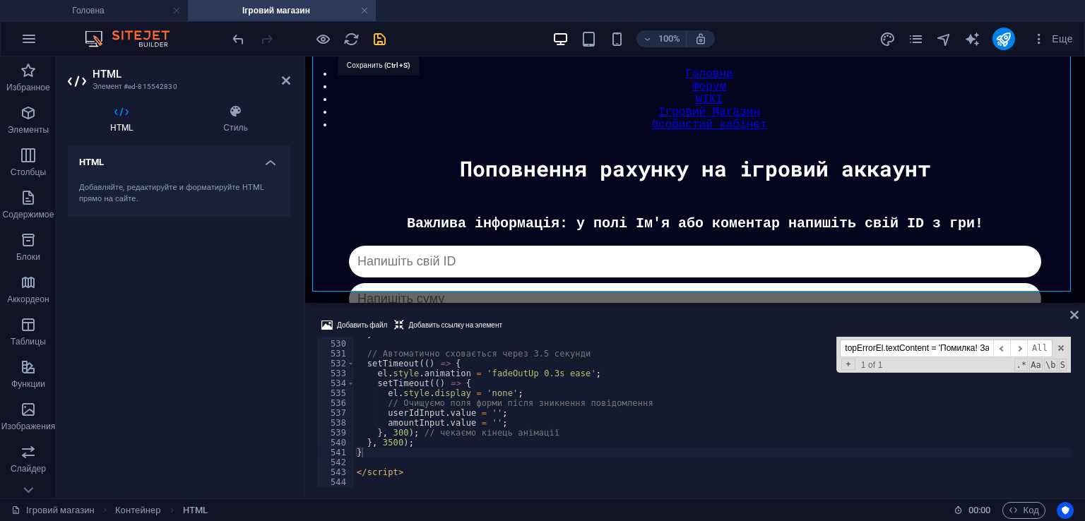
click at [379, 42] on icon "save" at bounding box center [380, 39] width 16 height 16
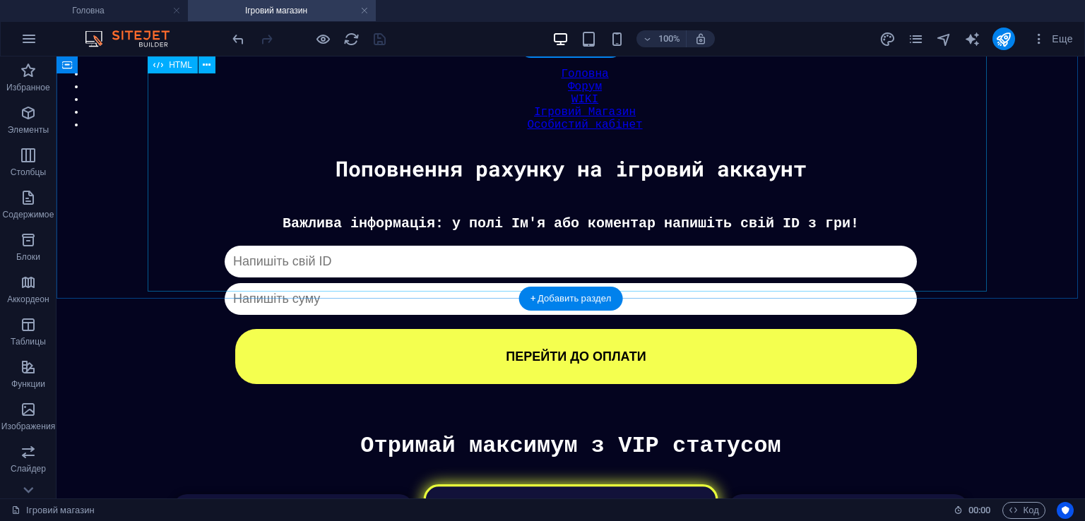
click at [590, 215] on div "Донат Важлива інформація: у полі Ім'я або коментар напишіть свій ID з гри! Капч…" at bounding box center [571, 299] width 1015 height 169
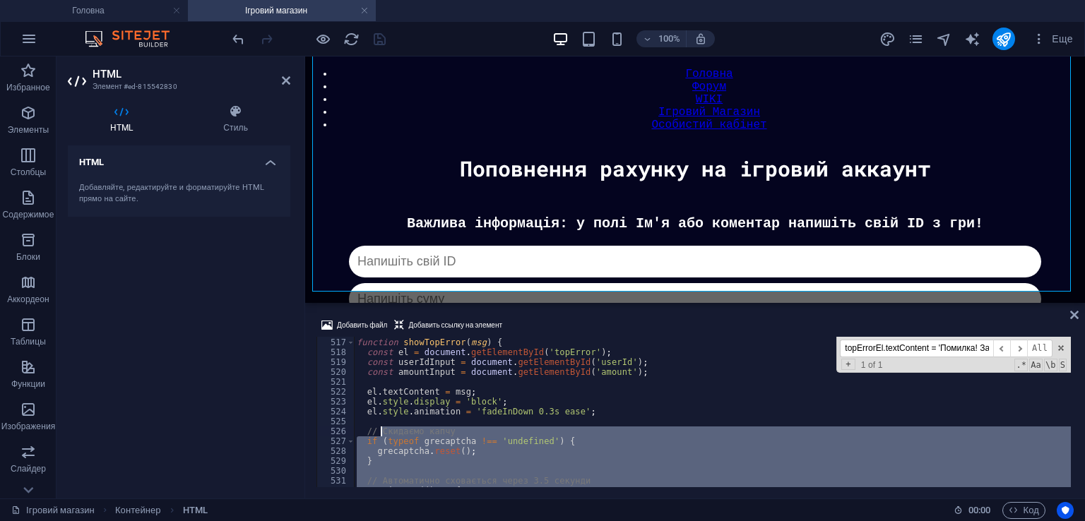
scroll to position [5061, 0]
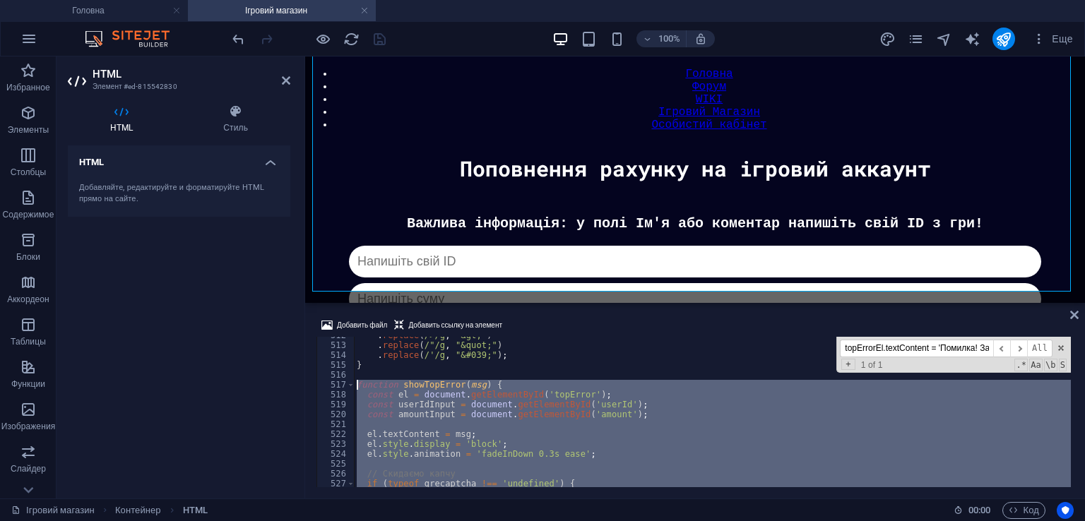
drag, startPoint x: 375, startPoint y: 459, endPoint x: 339, endPoint y: 389, distance: 78.7
click at [339, 389] on div "} 512 513 514 515 516 517 518 519 520 521 522 523 524 525 526 527 528 529 . rep…" at bounding box center [695, 412] width 757 height 150
type textarea "function showTopError(msg) { const el = document.getElementById('topError');"
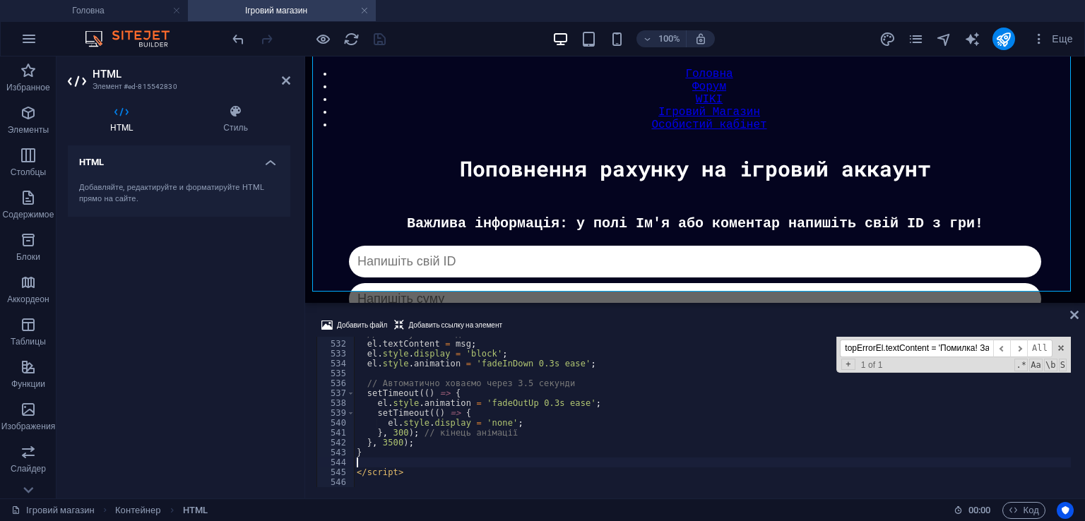
type textarea "}"
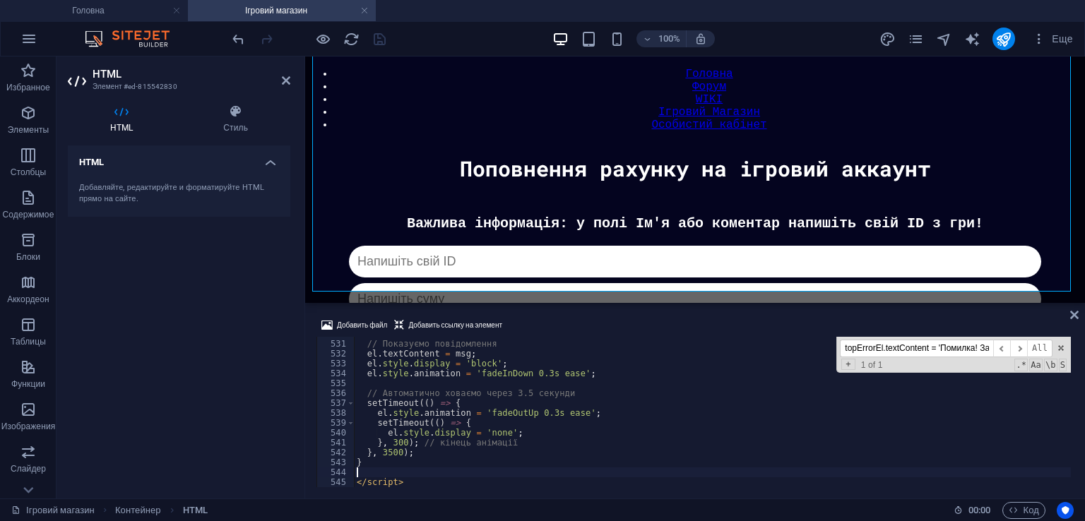
click at [379, 40] on div at bounding box center [309, 39] width 158 height 23
click at [379, 40] on icon "save" at bounding box center [380, 39] width 16 height 16
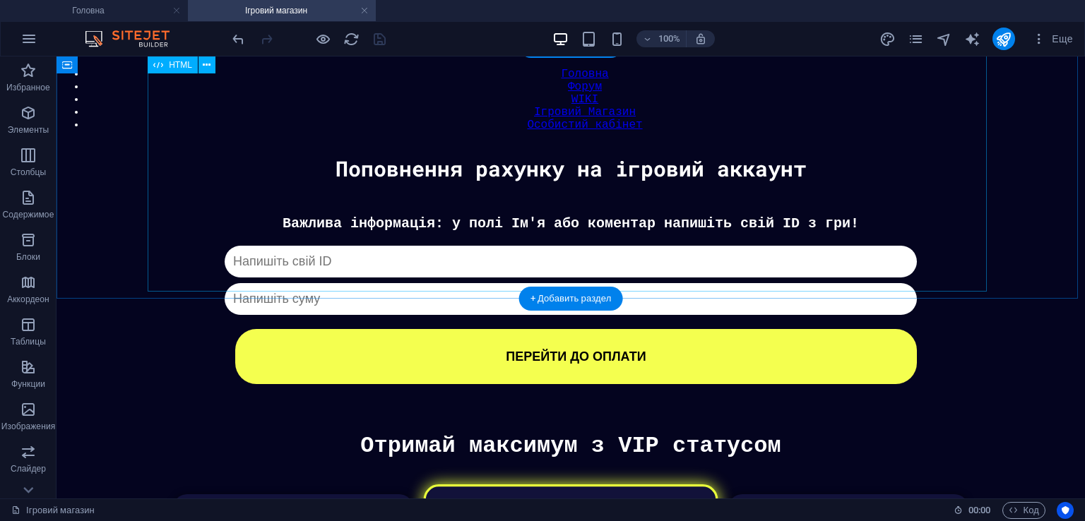
click at [608, 274] on div "Донат Важлива інформація: у полі Ім'я або коментар напишіть свій ID з гри! Капч…" at bounding box center [571, 299] width 1015 height 169
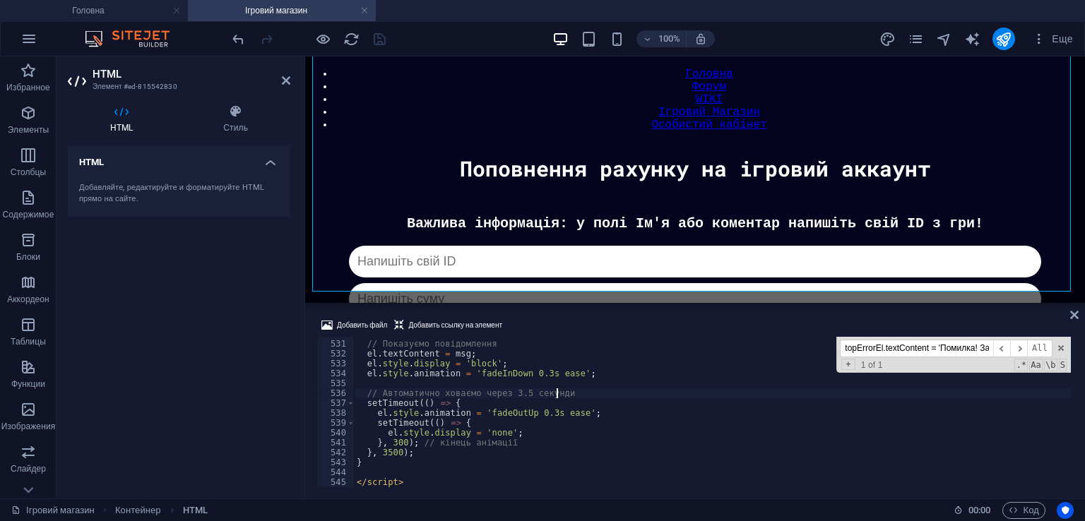
click at [615, 389] on div "// Показуємо повідомлення el . textContent = msg ; el . style . display = 'bloc…" at bounding box center [712, 414] width 717 height 170
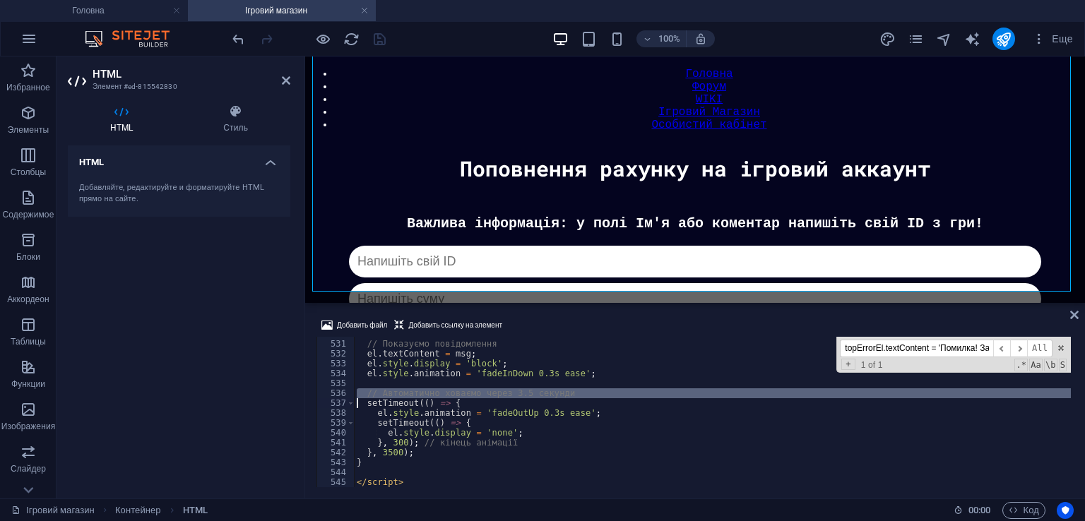
click at [615, 389] on div "// Показуємо повідомлення el . textContent = msg ; el . style . display = 'bloc…" at bounding box center [712, 414] width 717 height 170
type textarea "</script>"
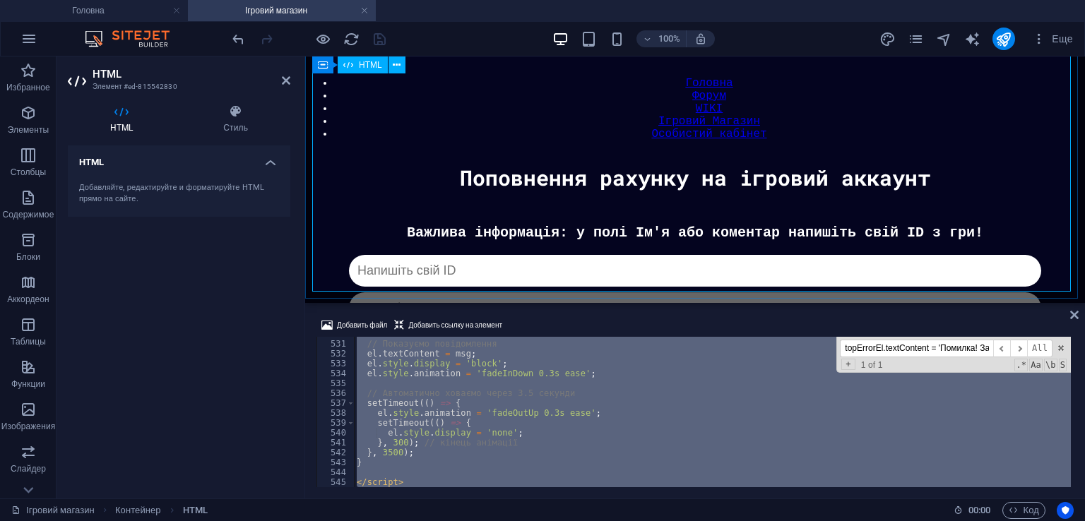
scroll to position [124, 0]
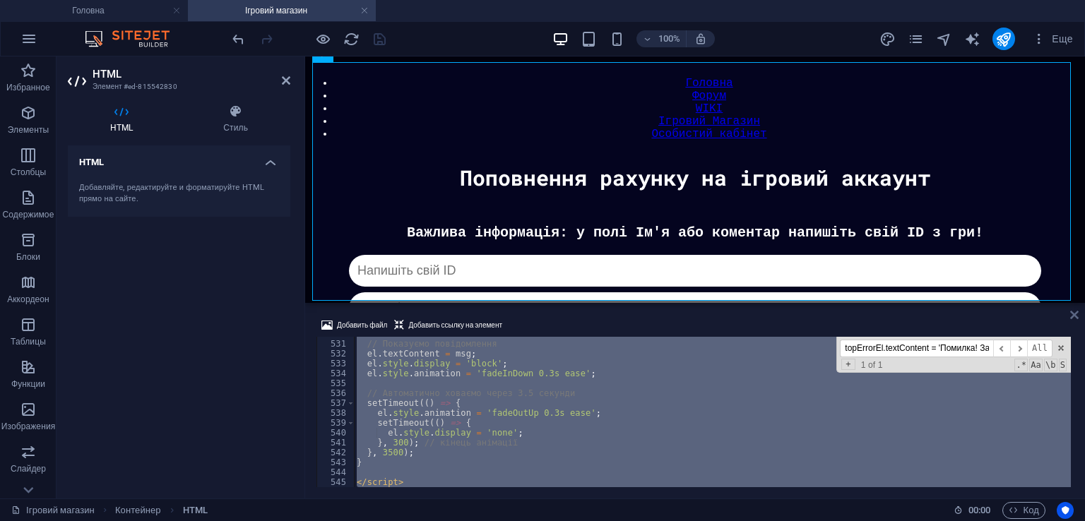
click at [1075, 313] on icon at bounding box center [1074, 314] width 8 height 11
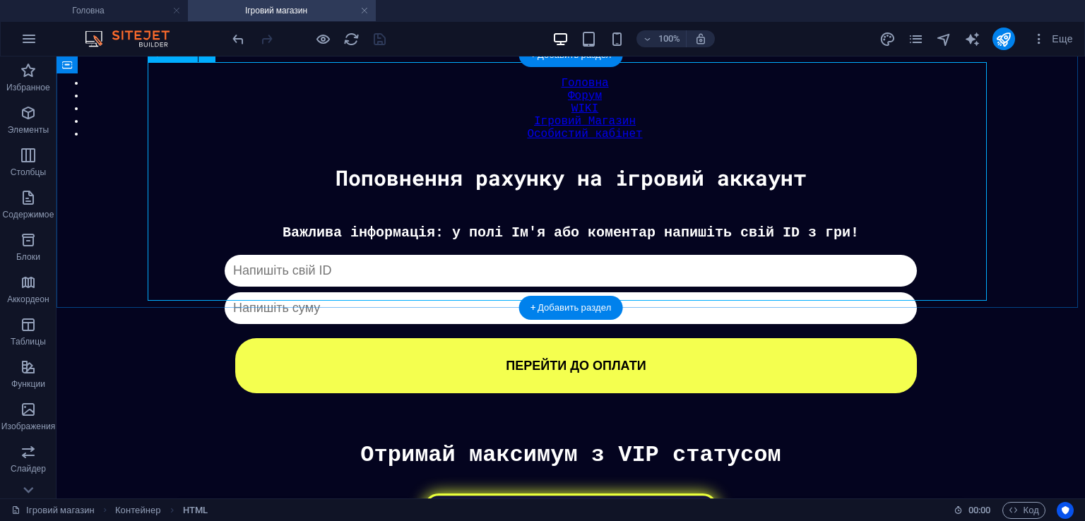
click at [487, 225] on div "Донат Важлива інформація: у полі Ім'я або коментар напишіть свій ID з гри! Капч…" at bounding box center [571, 309] width 1015 height 169
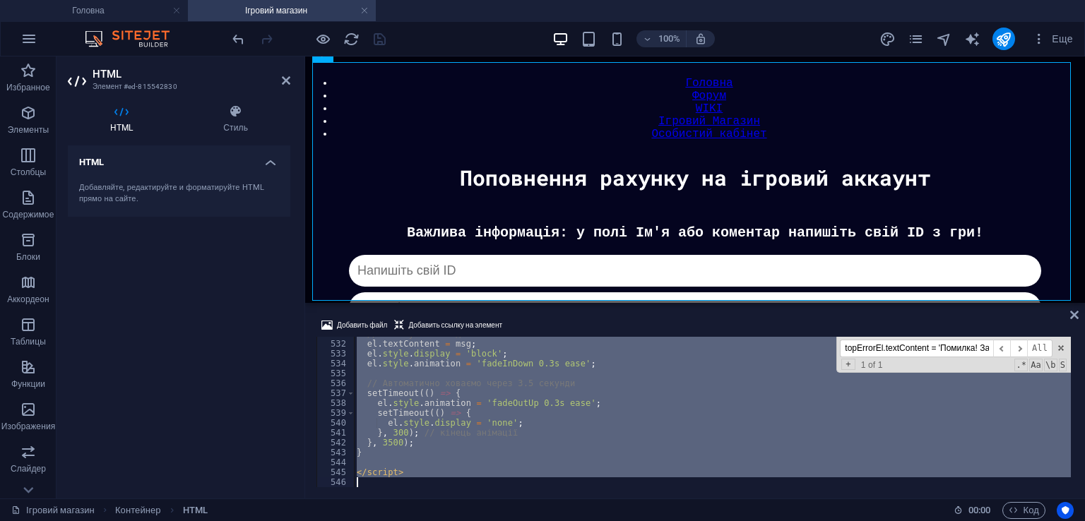
scroll to position [5250, 0]
click at [554, 432] on div "// Показуємо повідомлення el . textContent = msg ; el . style . display = 'bloc…" at bounding box center [712, 412] width 717 height 150
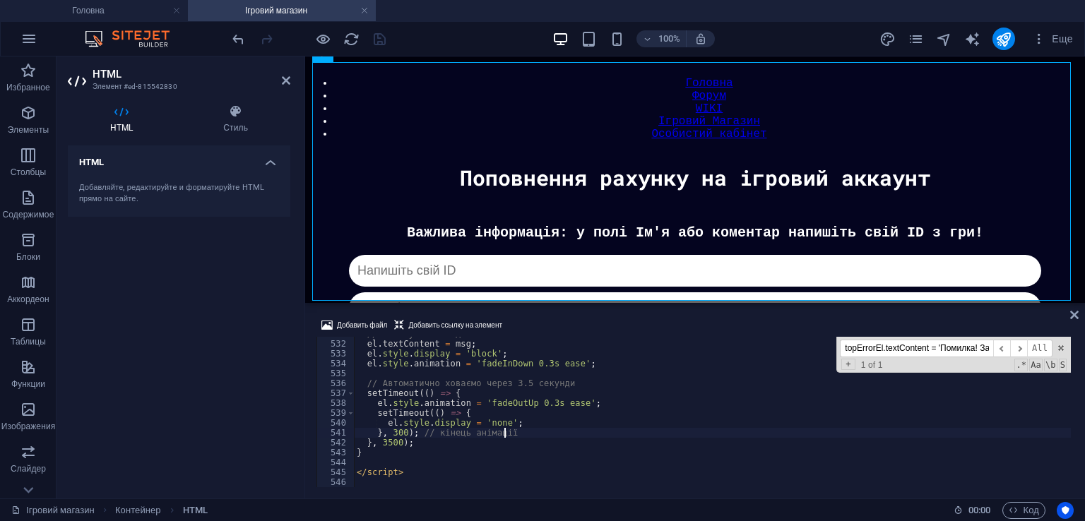
click at [473, 456] on div "// Показуємо повідомлення el . textContent = msg ; el . style . display = 'bloc…" at bounding box center [712, 414] width 717 height 170
type textarea "}"
click at [462, 463] on div "// Показуємо повідомлення el . textContent = msg ; el . style . display = 'bloc…" at bounding box center [712, 414] width 717 height 170
paste textarea "</script>"
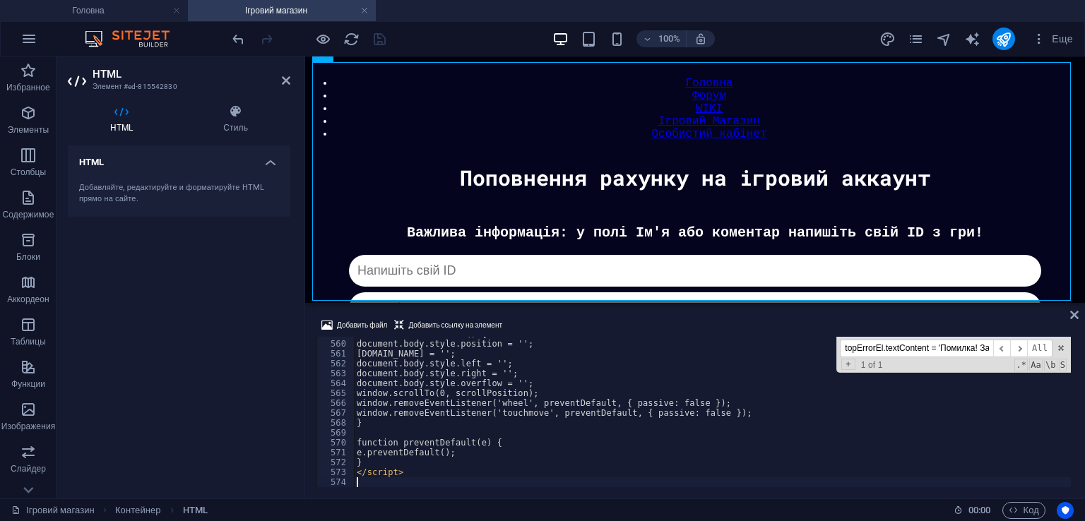
scroll to position [5547, 0]
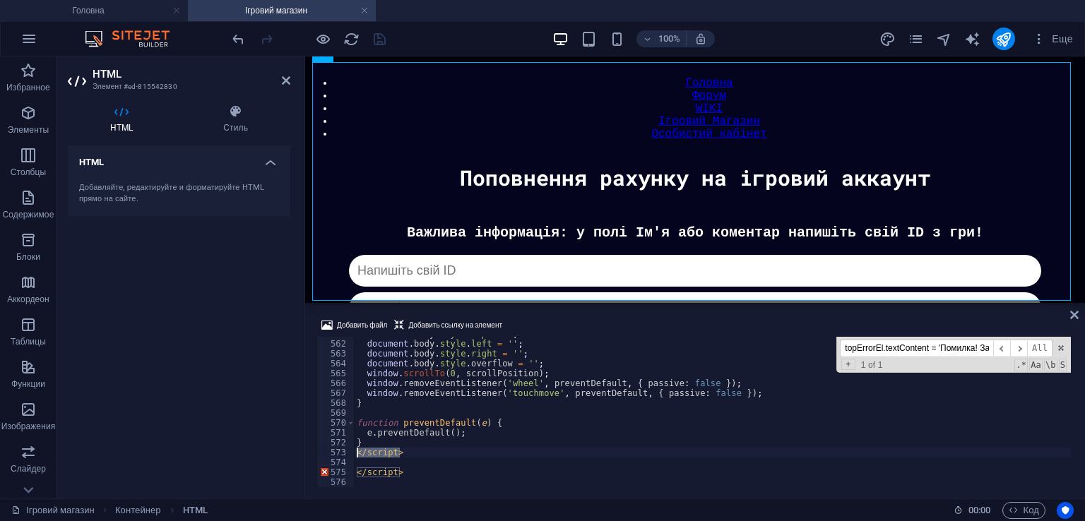
drag, startPoint x: 409, startPoint y: 456, endPoint x: 357, endPoint y: 454, distance: 52.3
click at [357, 454] on div "document . body . style . top = '' ; document . body . style . left = '' ; docu…" at bounding box center [712, 414] width 717 height 170
type textarea "\"
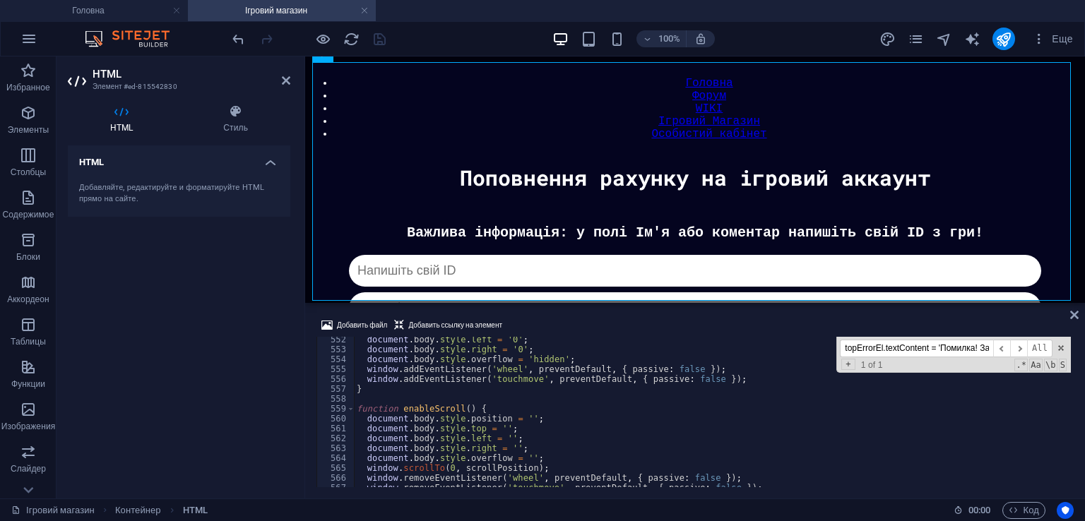
scroll to position [5536, 0]
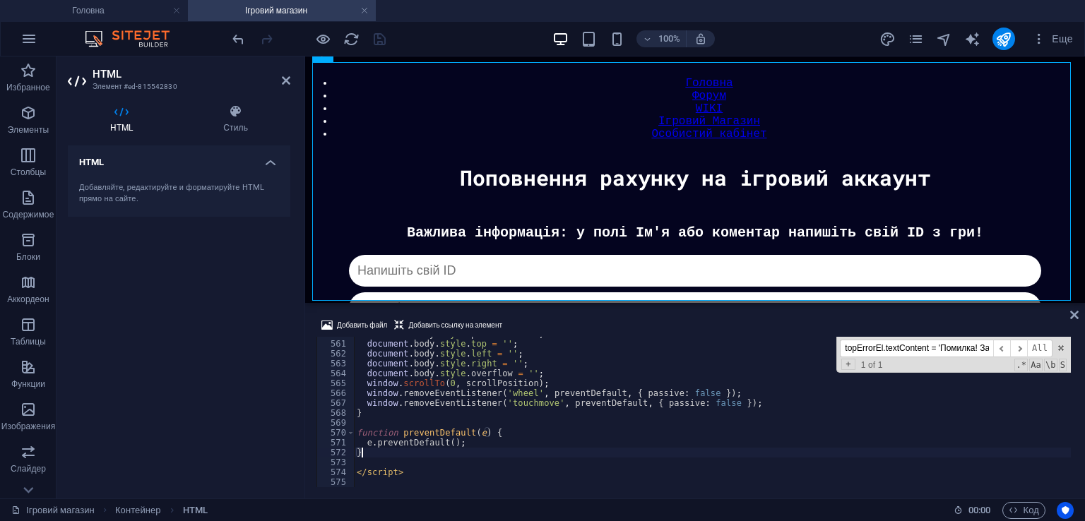
type textarea "}"
click at [379, 26] on div "100% Еще" at bounding box center [543, 39] width 1084 height 34
click at [379, 32] on icon "save" at bounding box center [380, 39] width 16 height 16
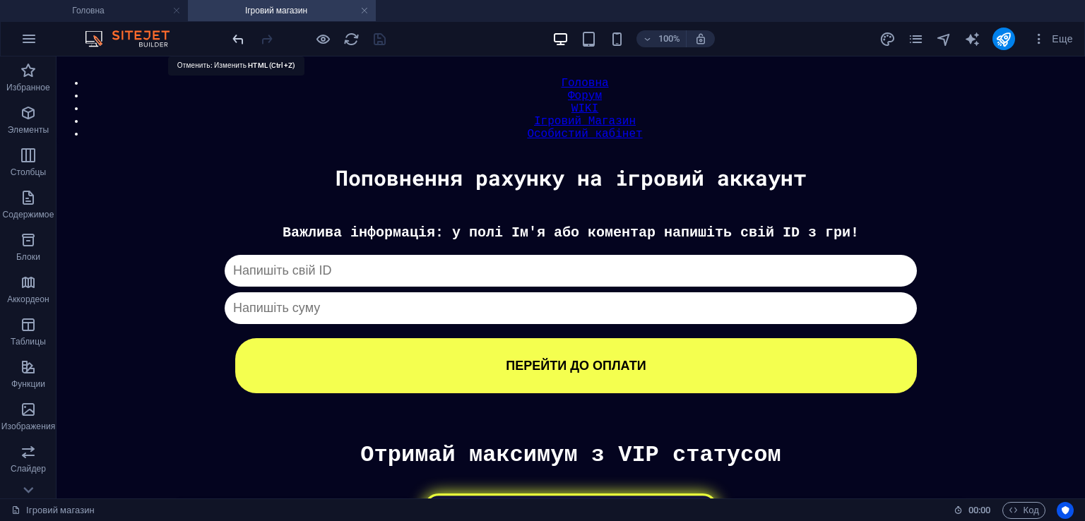
click at [232, 38] on icon "undo" at bounding box center [238, 39] width 16 height 16
click at [382, 41] on icon "save" at bounding box center [380, 39] width 16 height 16
click at [1003, 43] on icon "publish" at bounding box center [1003, 39] width 16 height 16
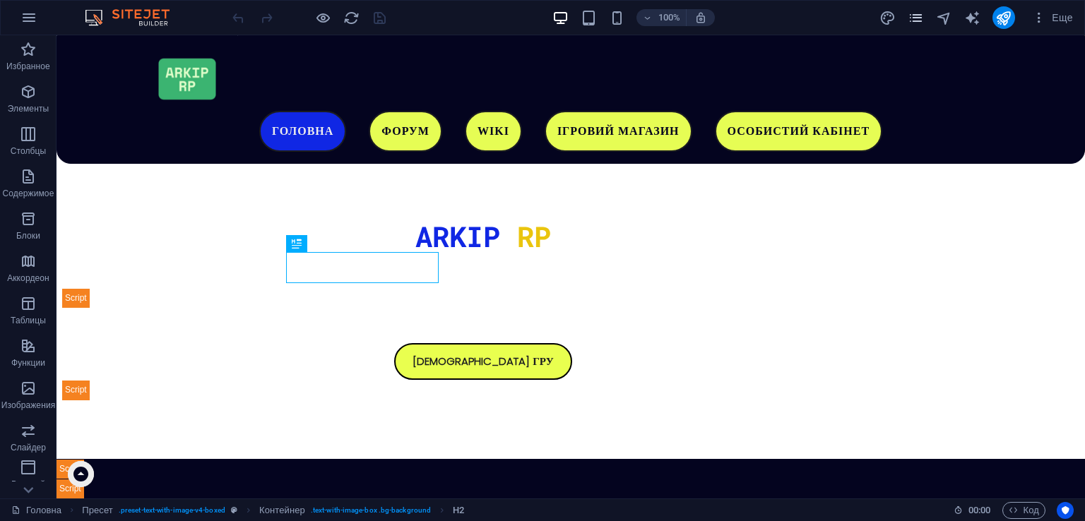
click at [912, 10] on icon "pages" at bounding box center [916, 18] width 16 height 16
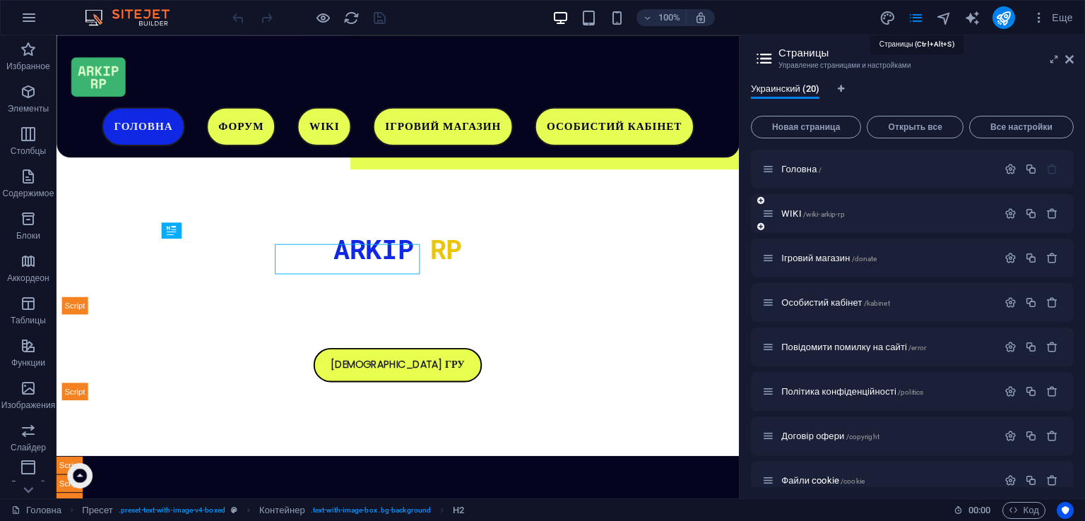
scroll to position [430, 0]
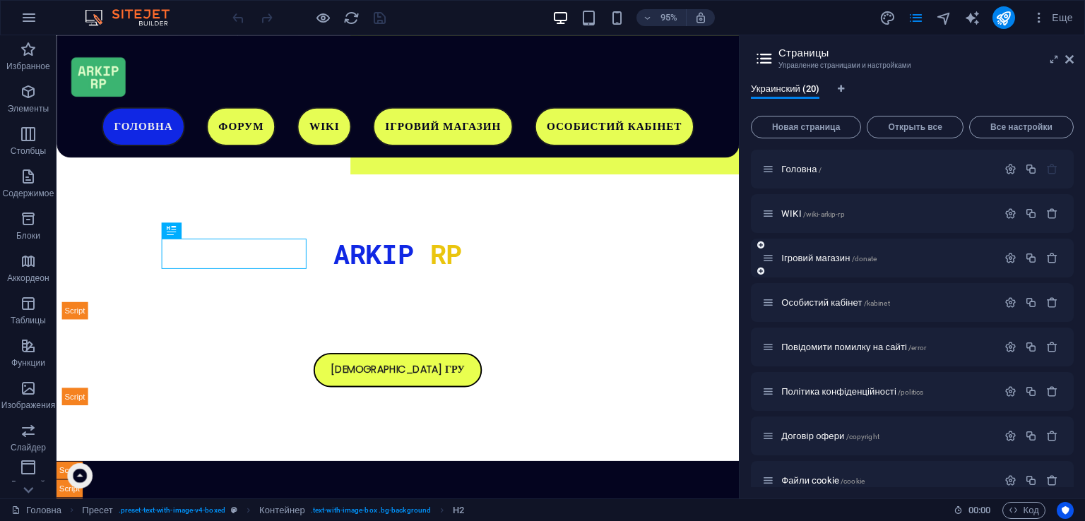
click at [831, 247] on div "Ігровий магазин /donate" at bounding box center [912, 258] width 323 height 39
click at [842, 252] on div "Ігровий магазин /donate" at bounding box center [879, 258] width 235 height 16
click at [846, 255] on span "Ігровий магазин /donate" at bounding box center [828, 258] width 95 height 11
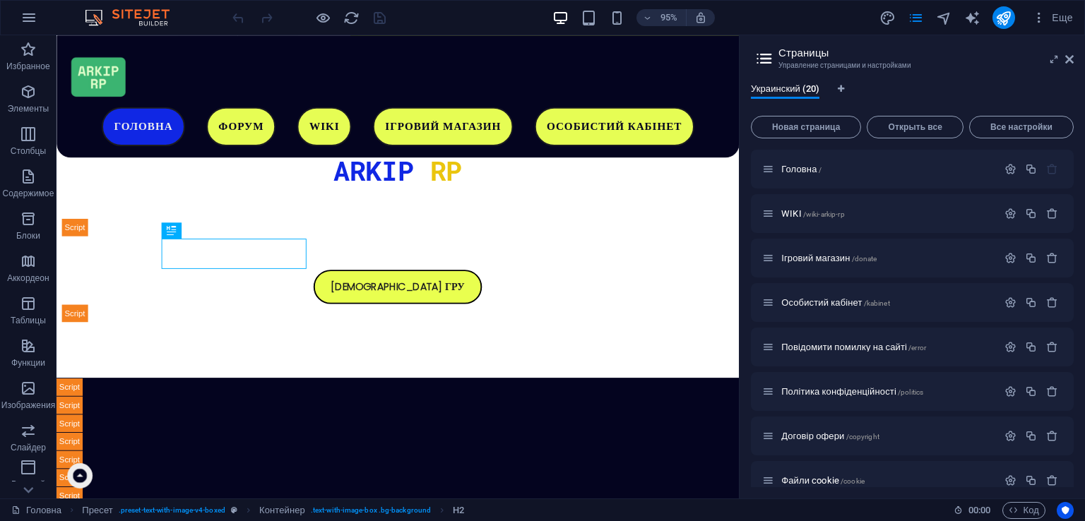
scroll to position [0, 0]
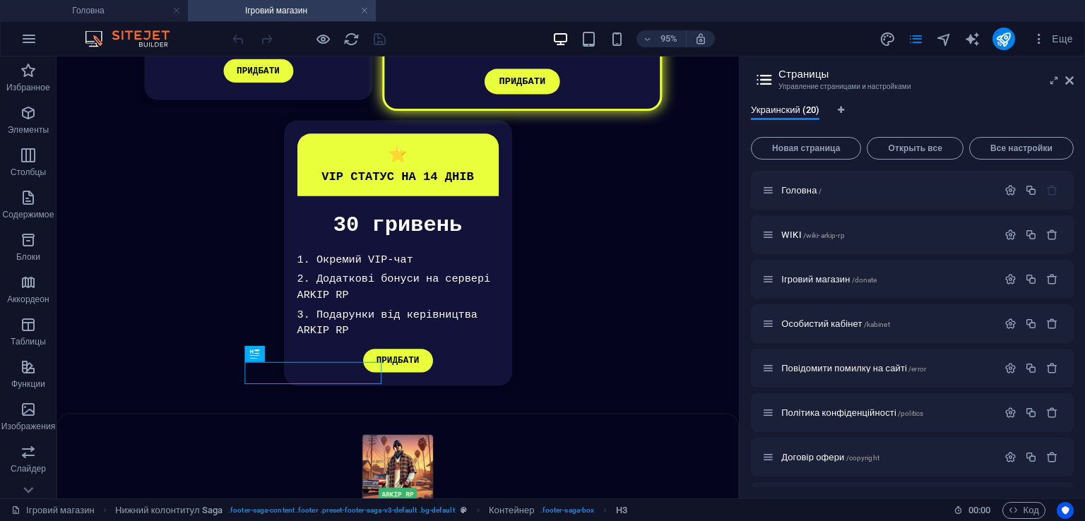
click at [1063, 83] on header "Страницы Управление страницами и настройками" at bounding box center [914, 75] width 320 height 37
drag, startPoint x: 1065, startPoint y: 83, endPoint x: 974, endPoint y: 47, distance: 98.0
click at [1065, 83] on icon at bounding box center [1069, 80] width 8 height 11
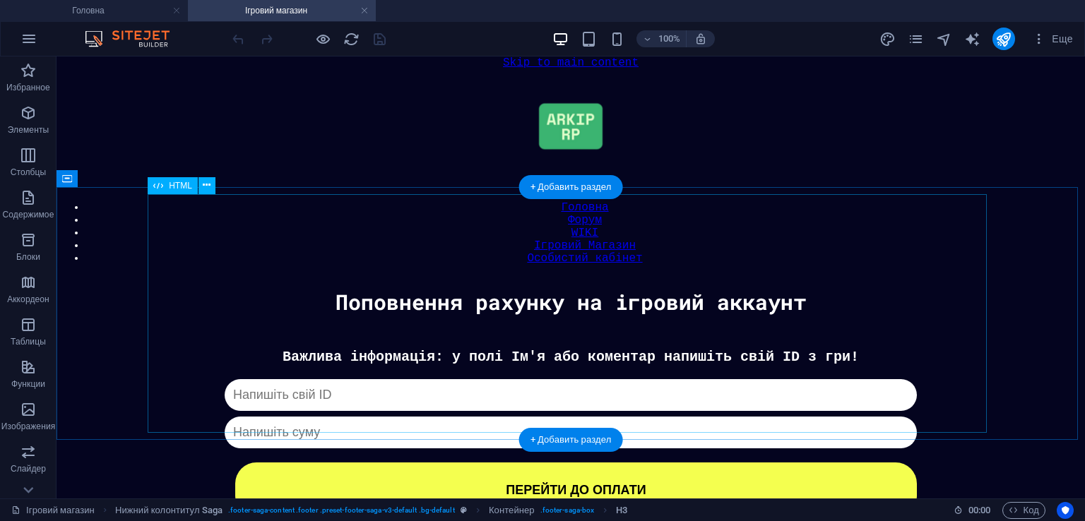
click at [678, 349] on div "Донат Важлива інформація: у полі Ім'я або коментар напишіть свій ID з гри! Капч…" at bounding box center [571, 433] width 1015 height 169
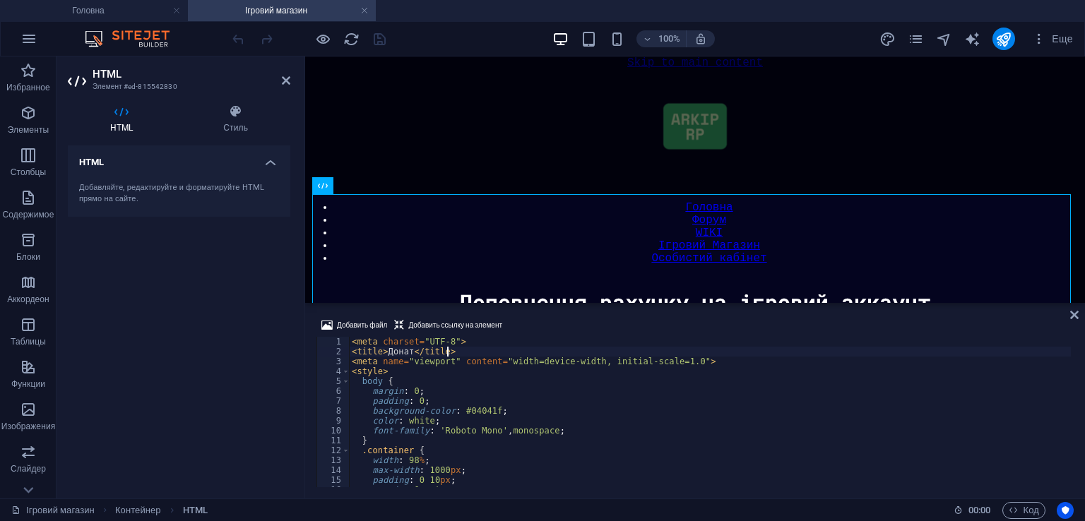
click at [650, 351] on div "< meta charset = "UTF-8" > < title > Донат </ title > < meta name = "viewport" …" at bounding box center [710, 422] width 722 height 170
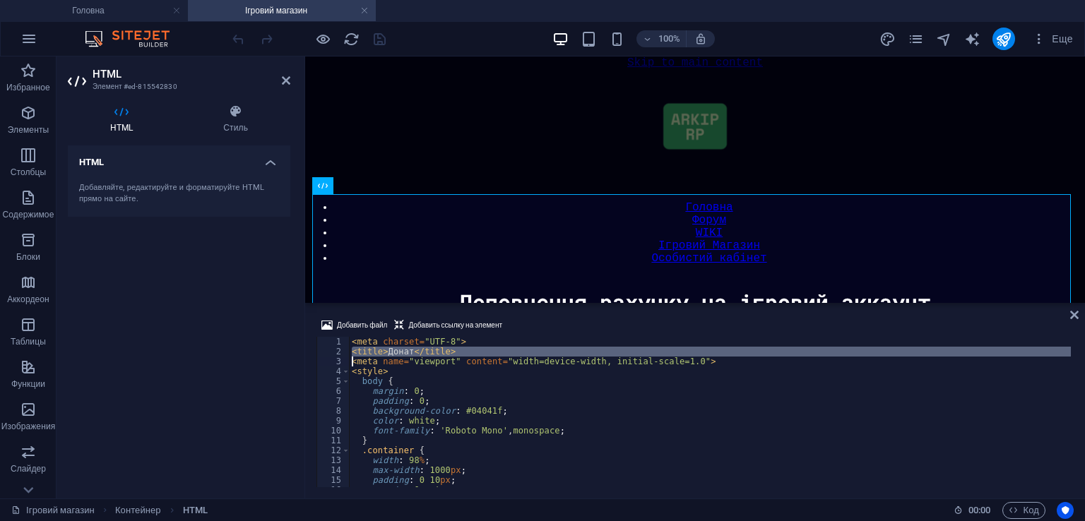
click at [650, 351] on div "< meta charset = "UTF-8" > < title > Донат </ title > < meta name = "viewport" …" at bounding box center [710, 422] width 722 height 170
type textarea "</script>"
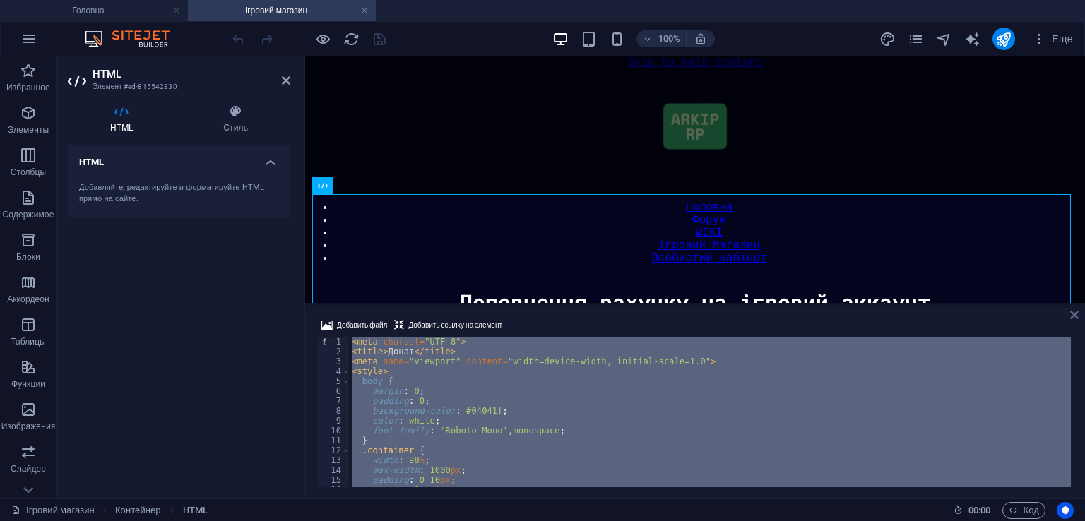
click at [1077, 311] on icon at bounding box center [1074, 314] width 8 height 11
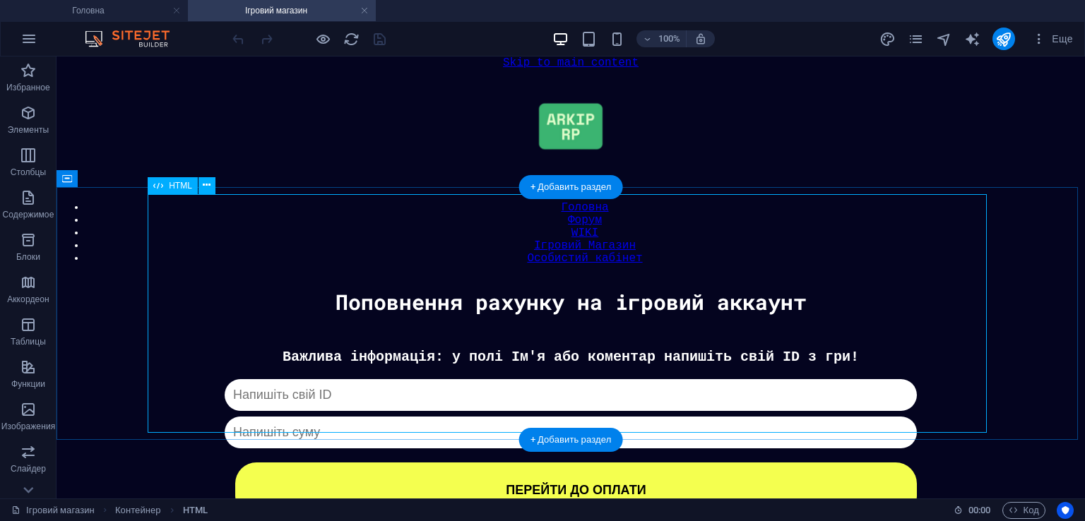
click at [555, 349] on div "Донат Важлива інформація: у полі Ім'я або коментар напишіть свій ID з гри! Капч…" at bounding box center [571, 433] width 1015 height 169
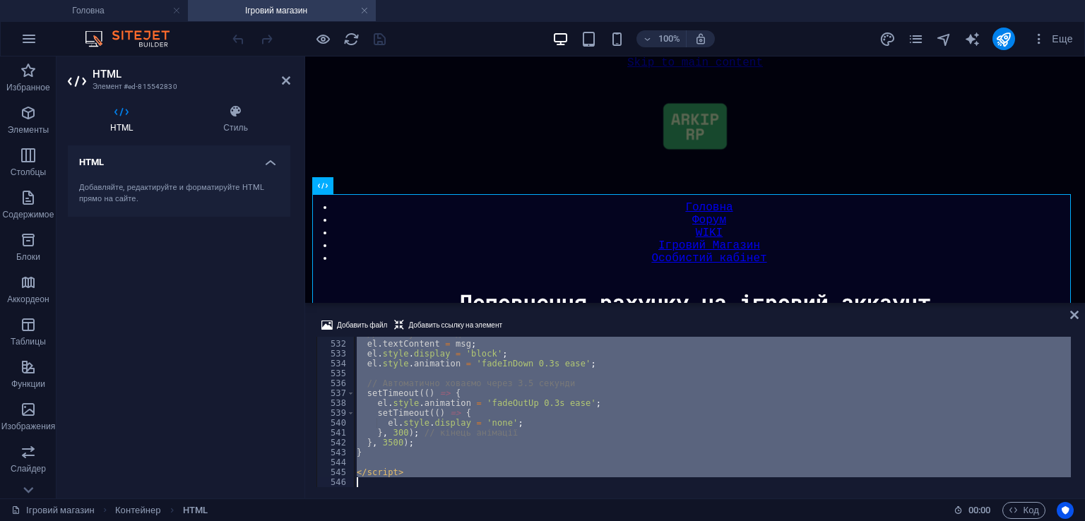
scroll to position [5250, 0]
click at [587, 460] on div "// Показуємо повідомлення el . textContent = msg ; el . style . display = 'bloc…" at bounding box center [712, 412] width 717 height 150
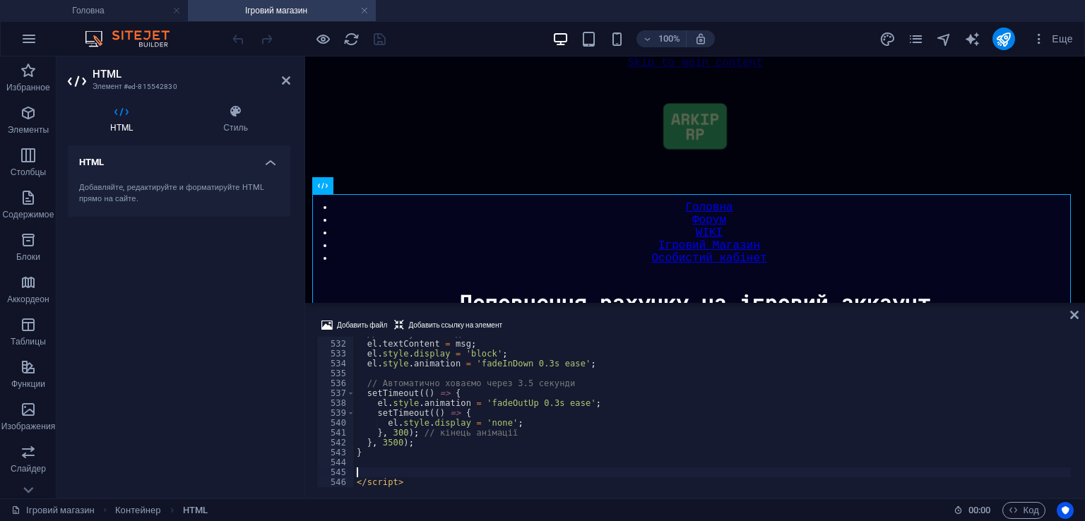
paste textarea "});"
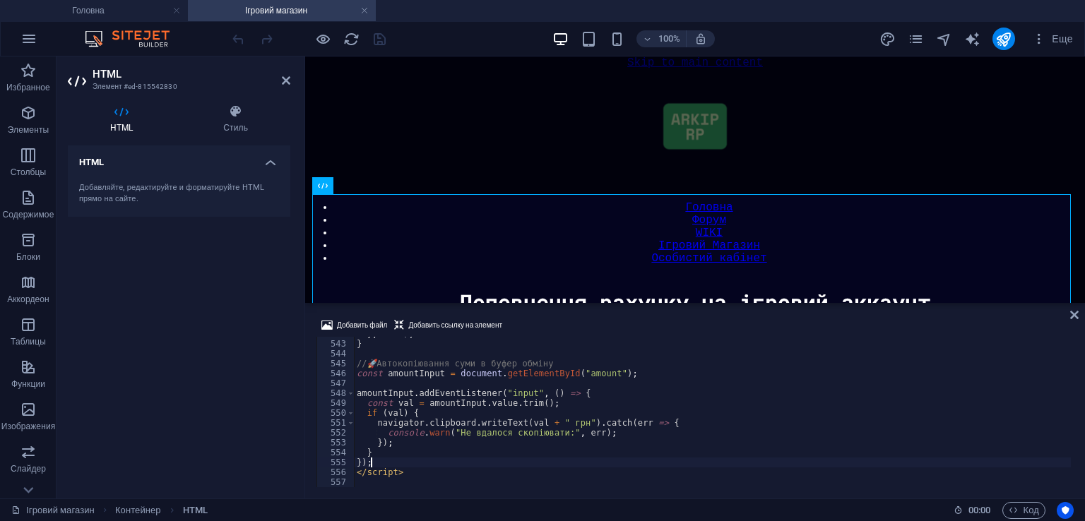
scroll to position [5358, 0]
click at [387, 468] on div "} , 3500 ) ; } // 🚀 Автокопіювання суми в буфер обміну const amountInput = docu…" at bounding box center [712, 414] width 717 height 170
click at [420, 453] on div "} , 3500 ) ; } // 🚀 Автокопіювання суми в буфер обміну const amountInput = docu…" at bounding box center [712, 414] width 717 height 170
click at [400, 463] on div "} , 3500 ) ; } // 🚀 Автокопіювання суми в буфер обміну const amountInput = docu…" at bounding box center [712, 414] width 717 height 170
type textarea "});"
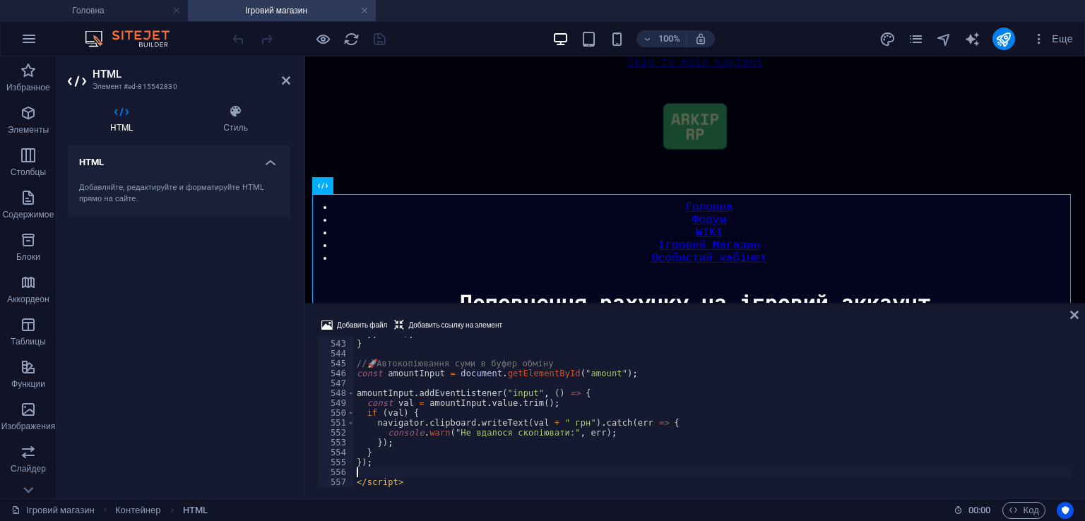
click at [387, 26] on div "100% Еще" at bounding box center [543, 39] width 1084 height 34
click at [384, 32] on icon "save" at bounding box center [380, 39] width 16 height 16
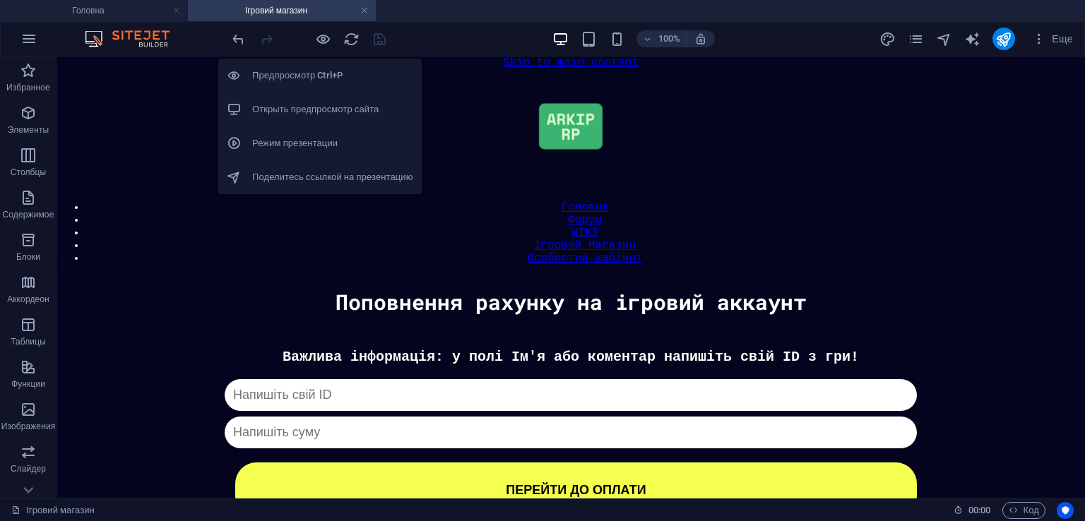
click at [323, 117] on h6 "Открыть предпросмотр сайта" at bounding box center [332, 109] width 161 height 17
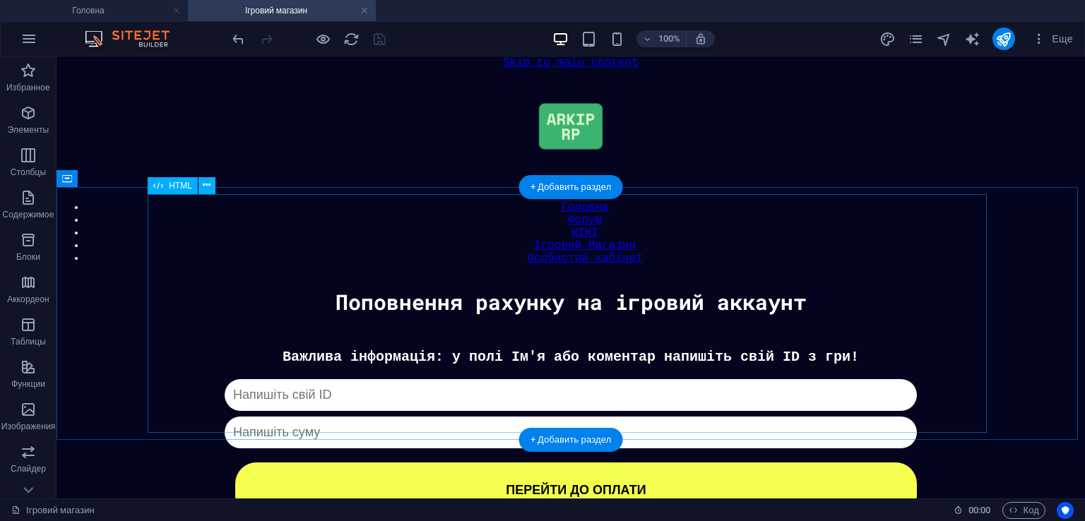
click at [577, 349] on div "Донат Важлива інформація: у полі Ім'я або коментар напишіть свій ID з гри! Капч…" at bounding box center [571, 433] width 1015 height 169
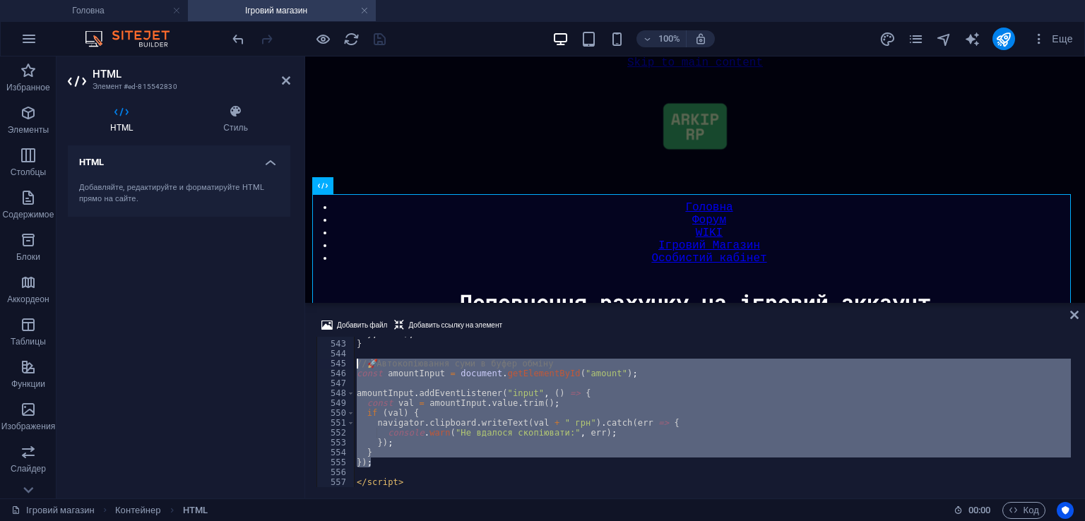
drag, startPoint x: 410, startPoint y: 467, endPoint x: 347, endPoint y: 361, distance: 123.6
click at [347, 361] on div "542 543 544 545 546 547 548 549 550 551 552 553 554 555 556 557 558 } , 3500 ) …" at bounding box center [695, 412] width 757 height 150
paste textarea "}"
type textarea "});"
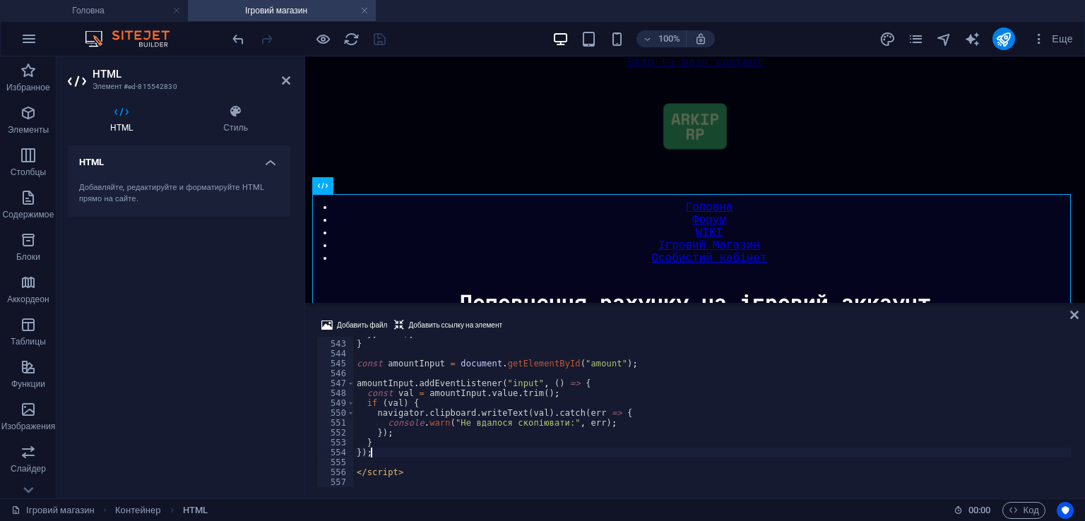
click at [374, 49] on div at bounding box center [309, 39] width 158 height 23
click at [378, 35] on icon "save" at bounding box center [380, 39] width 16 height 16
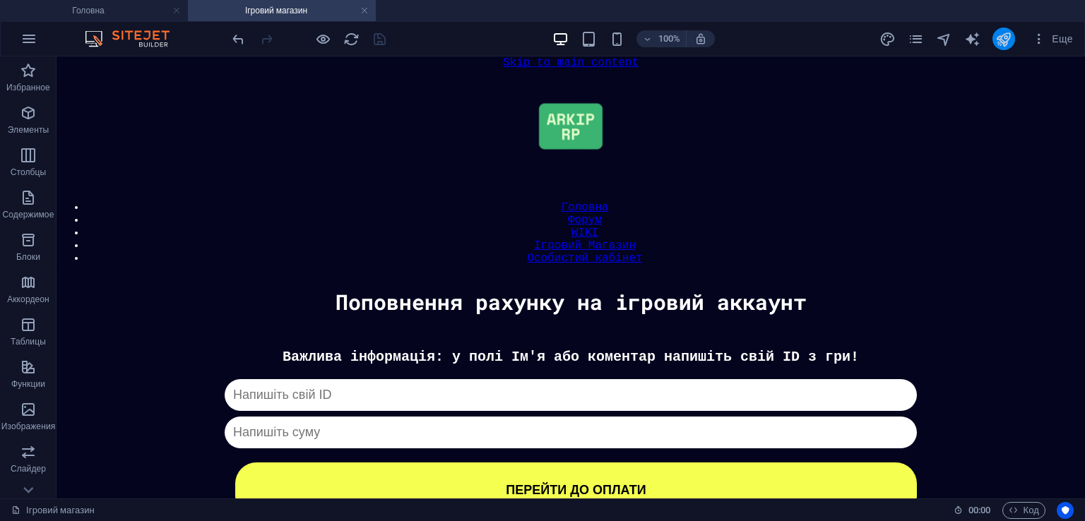
drag, startPoint x: 1005, startPoint y: 31, endPoint x: 574, endPoint y: 245, distance: 481.8
click at [1005, 31] on icon "publish" at bounding box center [1003, 39] width 16 height 16
